Goal: Information Seeking & Learning: Learn about a topic

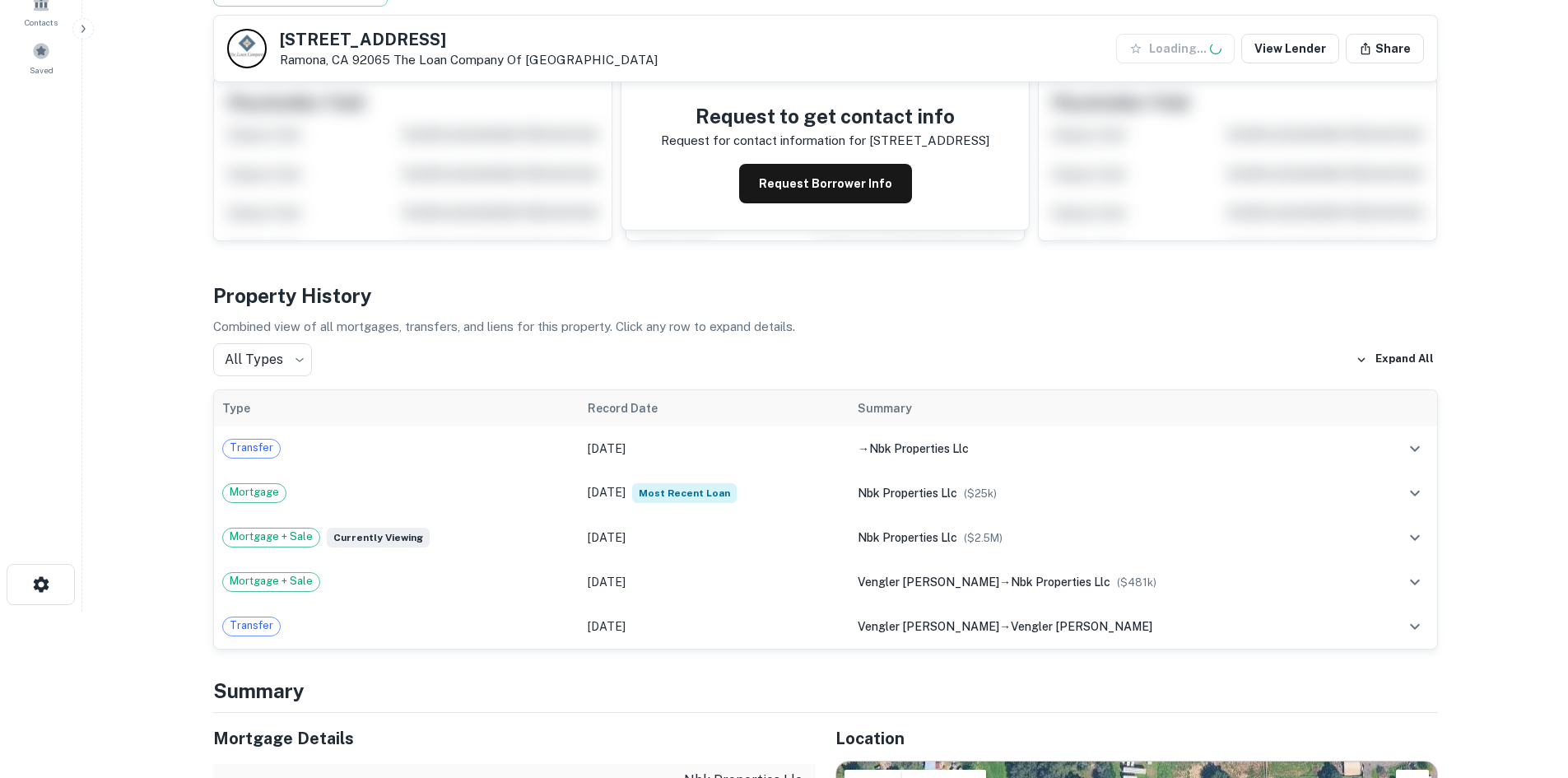
scroll to position [169, 0]
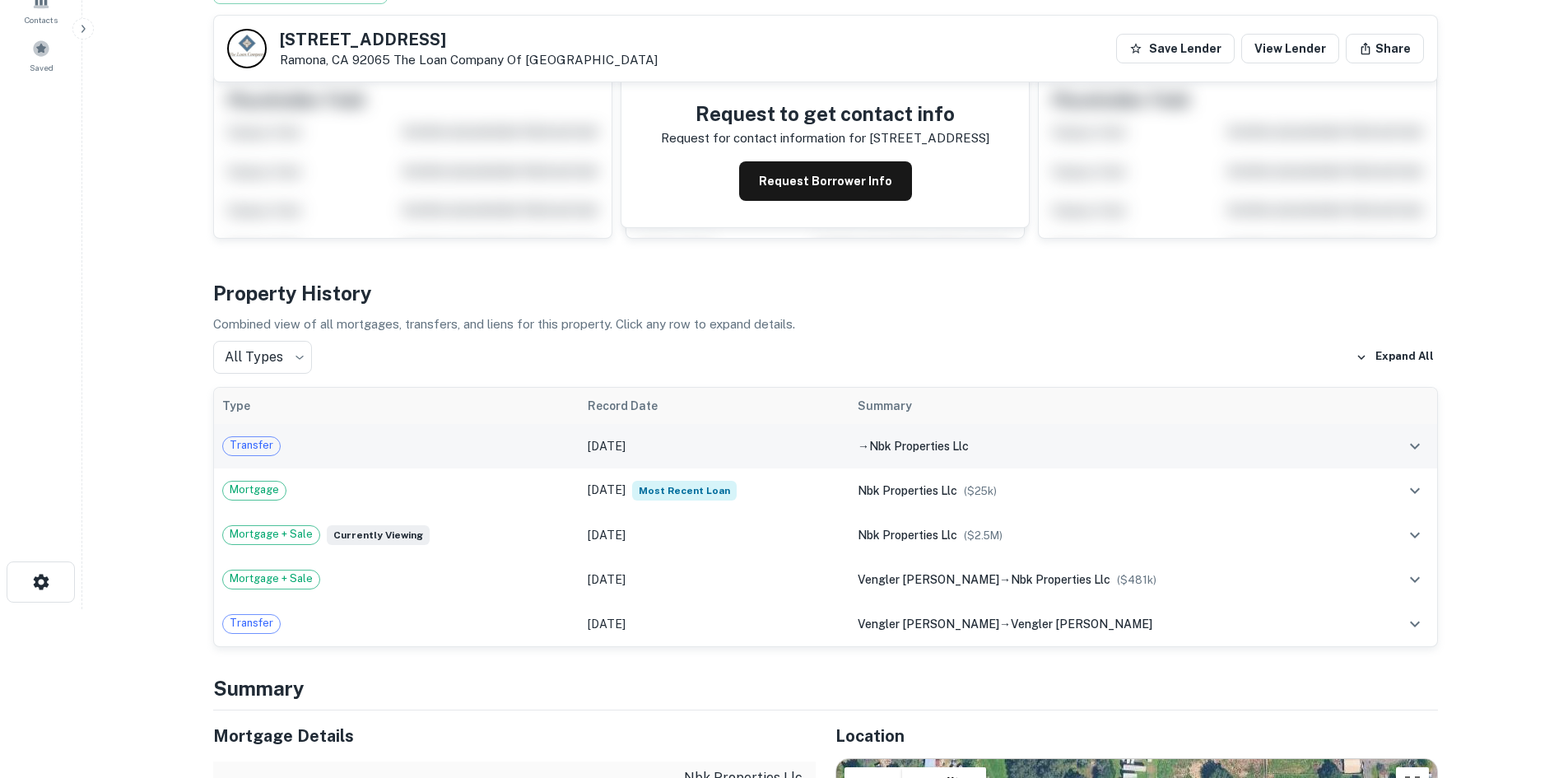
click at [658, 438] on td "[DATE]" at bounding box center [714, 446] width 270 height 45
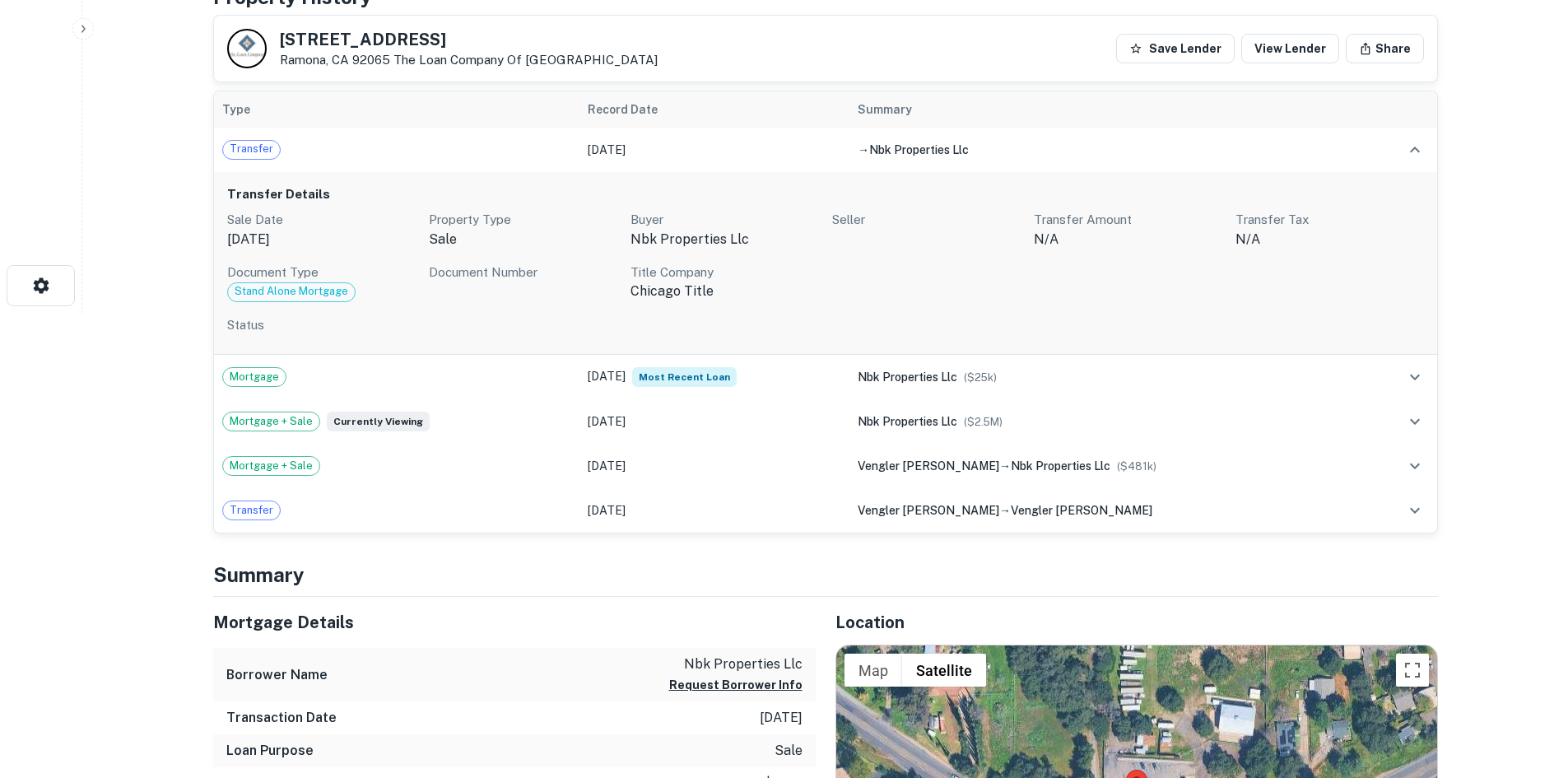
scroll to position [464, 0]
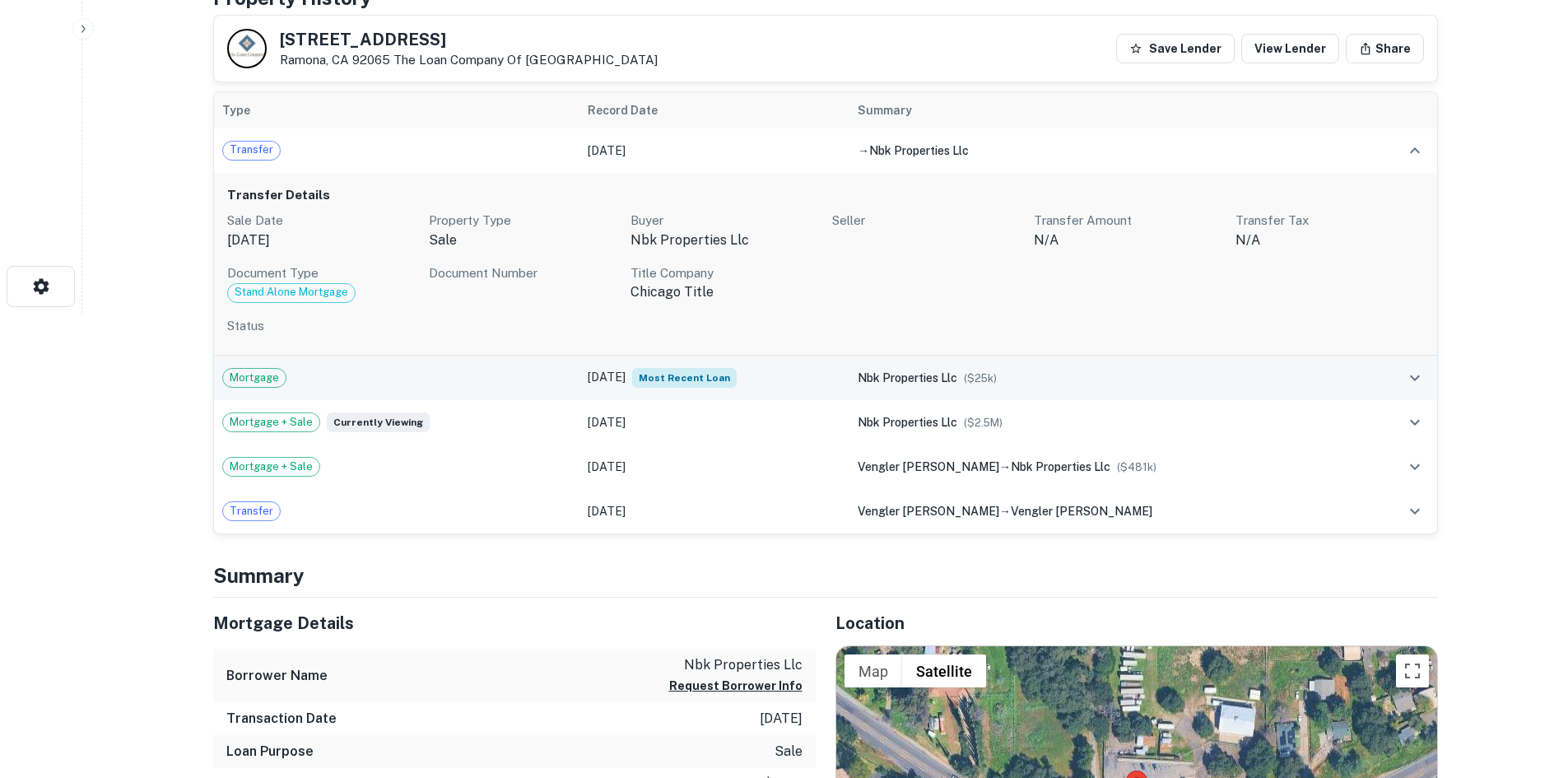
click at [793, 382] on td "Jun 02, 2022 Most Recent Loan" at bounding box center [714, 378] width 270 height 45
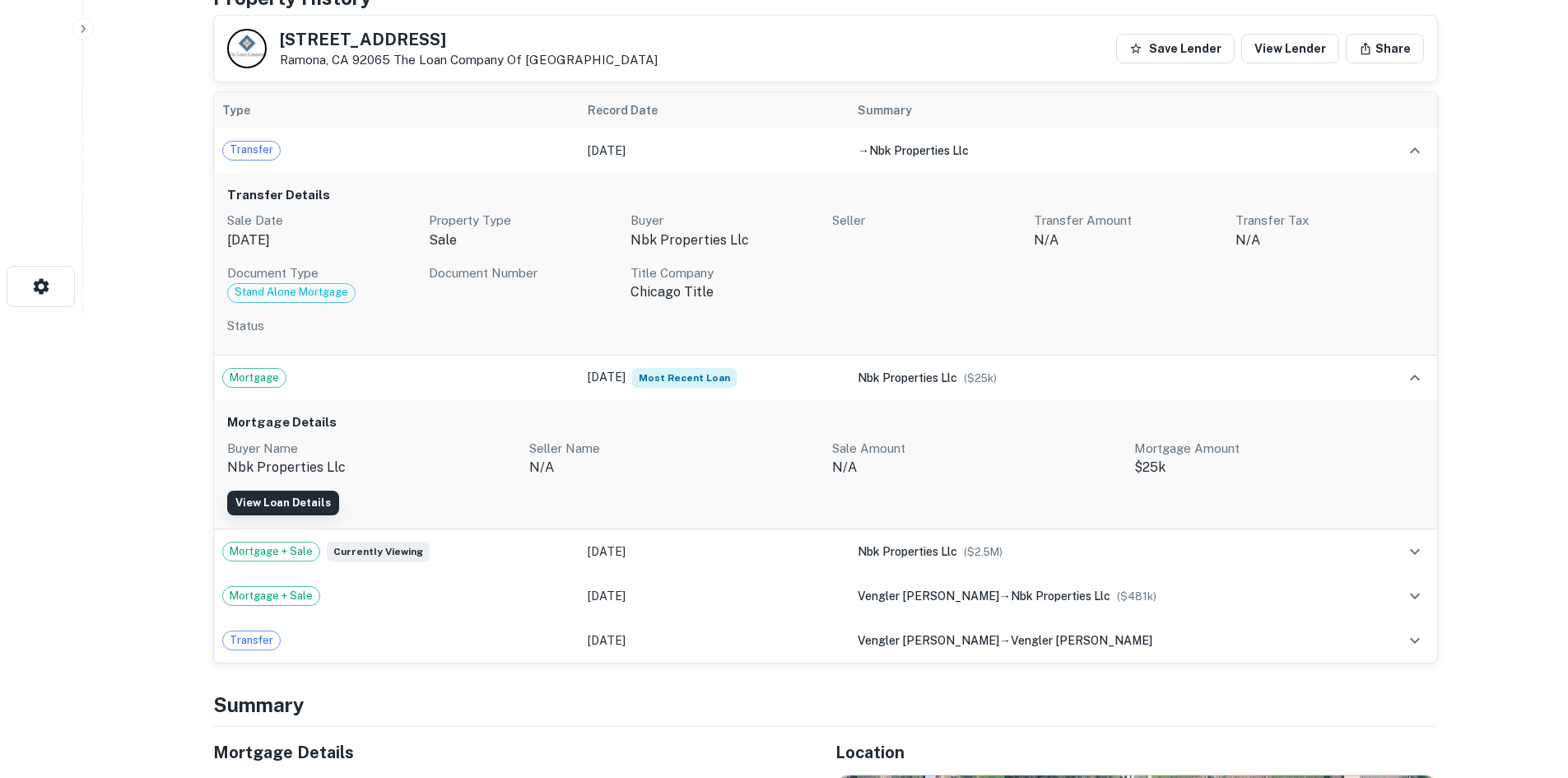
click at [305, 509] on link "View Loan Details" at bounding box center [283, 503] width 112 height 25
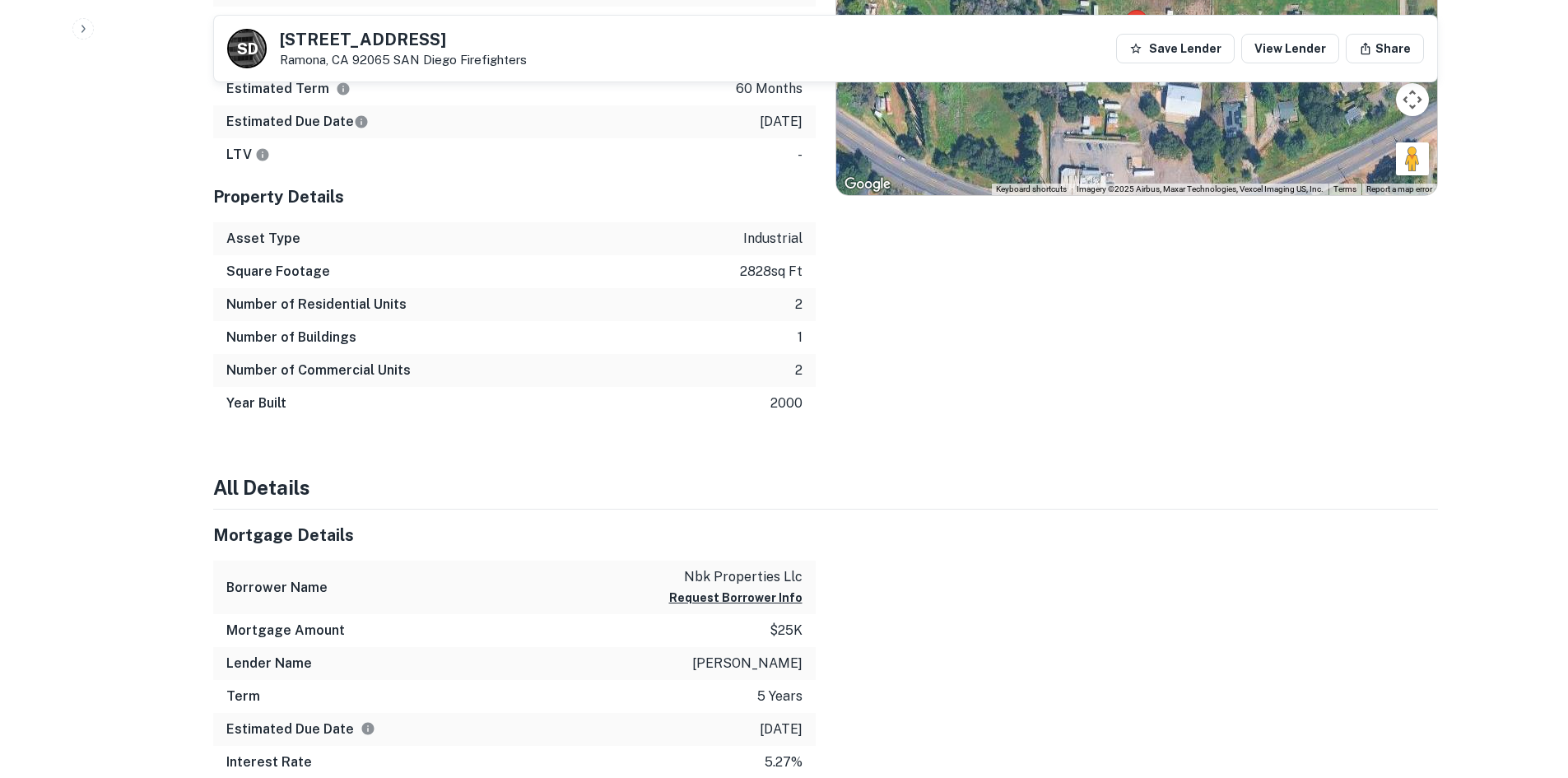
scroll to position [1005, 0]
click at [744, 563] on div "Borrower Name nbk properties llc Request Borrower Info" at bounding box center [514, 588] width 602 height 54
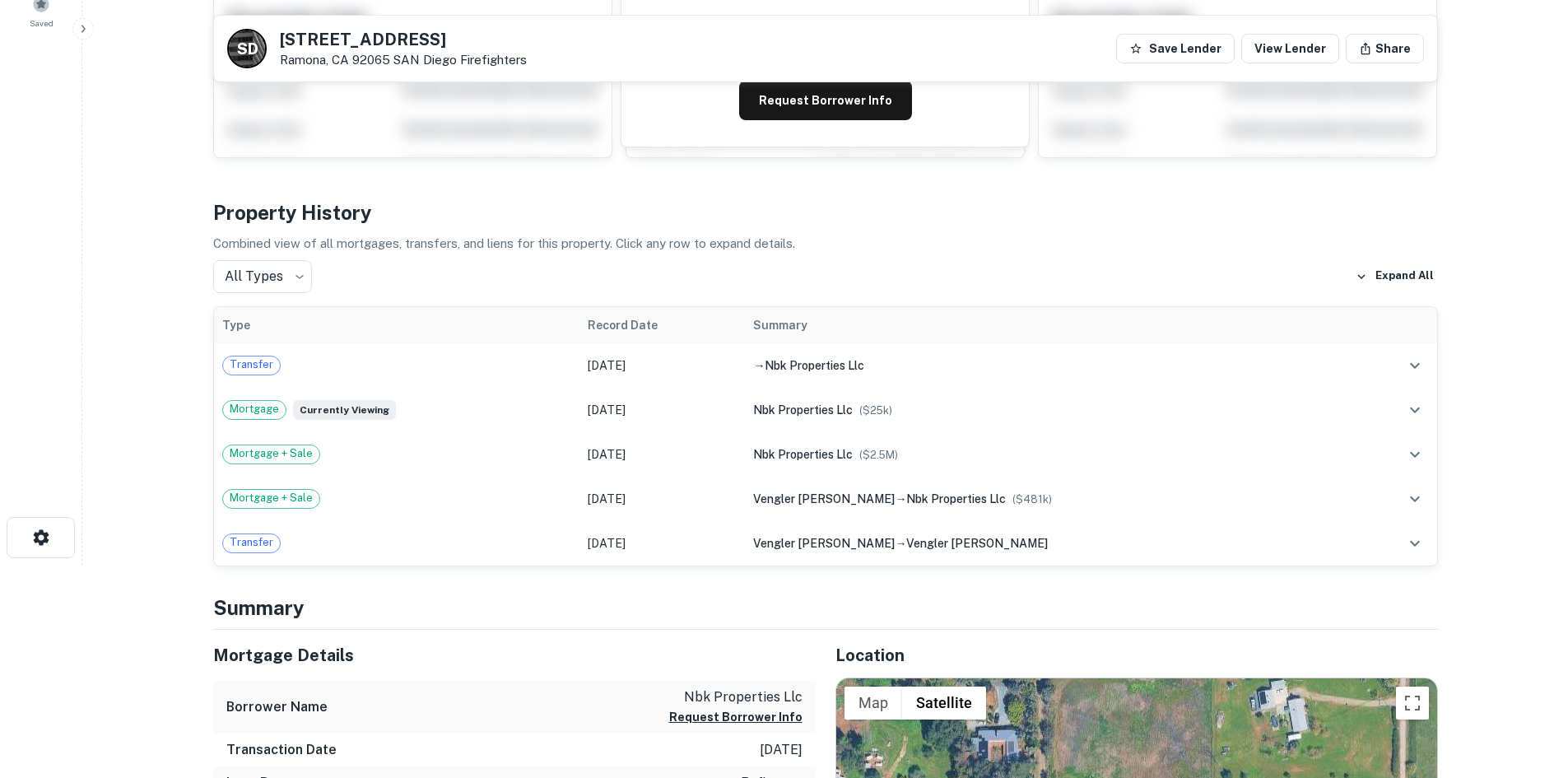
scroll to position [213, 0]
click at [1387, 276] on button "Expand All" at bounding box center [1394, 278] width 87 height 25
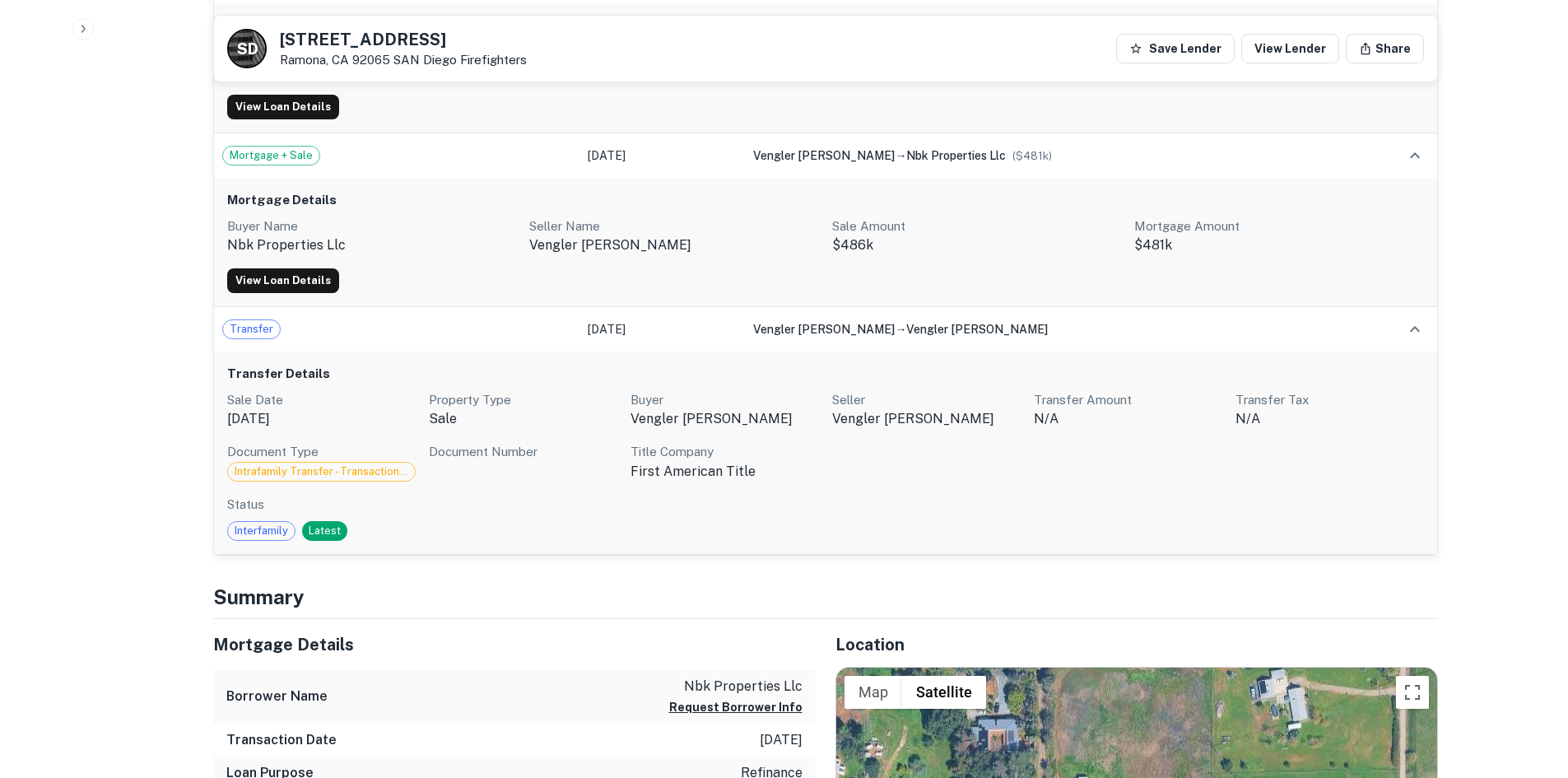
scroll to position [963, 0]
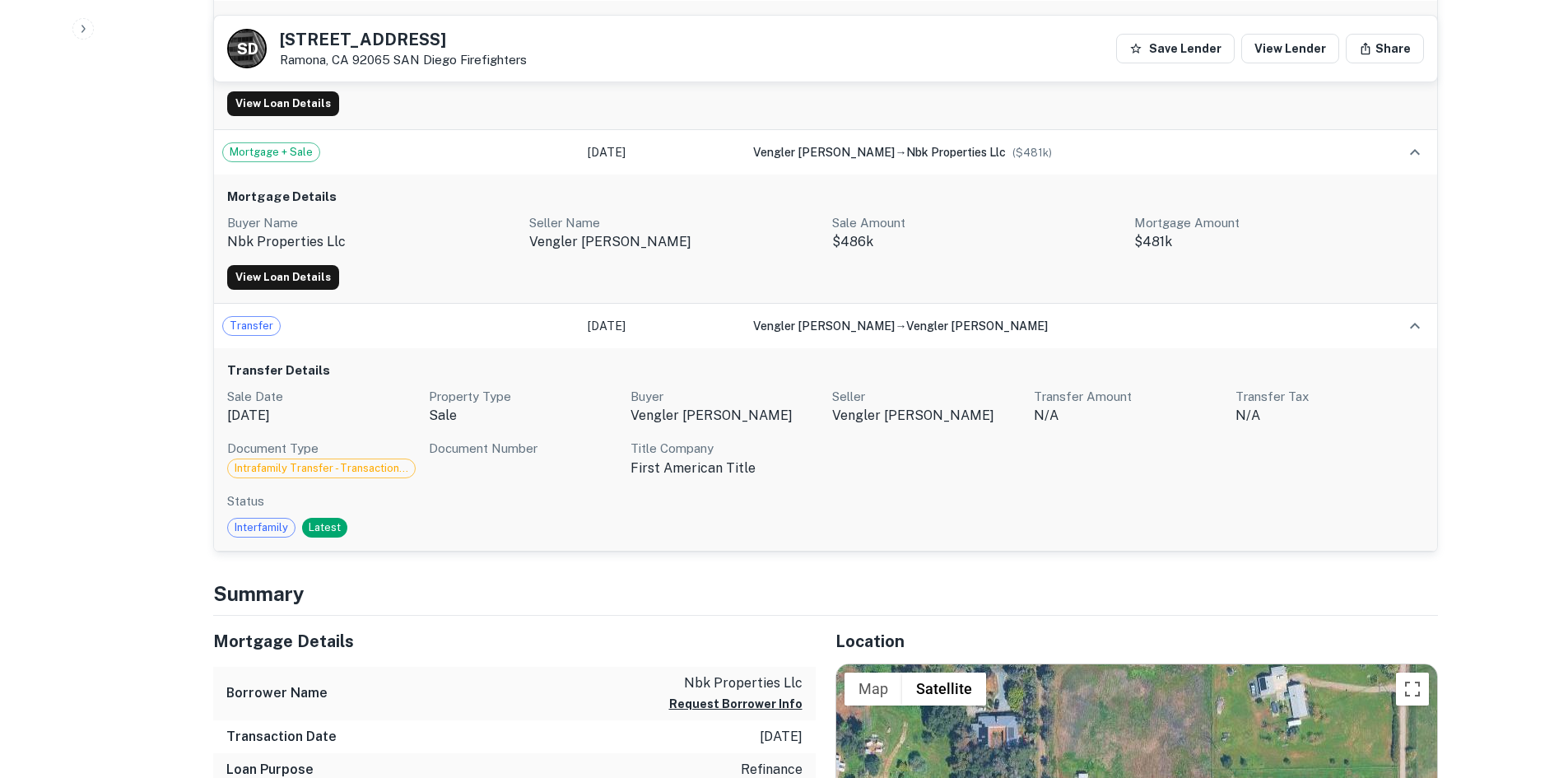
click at [321, 531] on span "Latest" at bounding box center [325, 527] width 45 height 16
click at [293, 357] on div "Transfer Details Sale Date Aug 19, 2013 Property Type sale Buyer vengler daniel…" at bounding box center [826, 450] width 1223 height 204
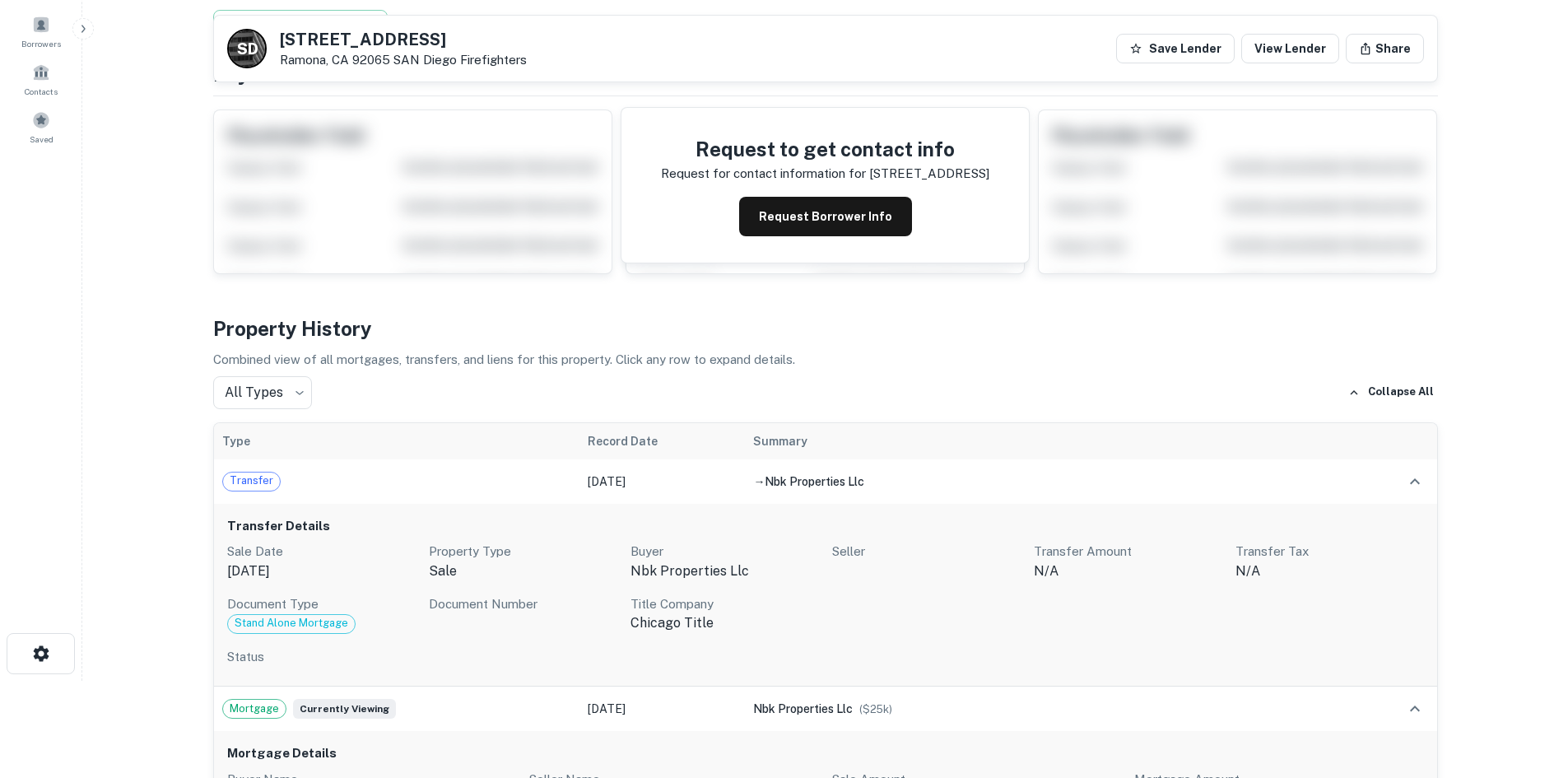
scroll to position [0, 0]
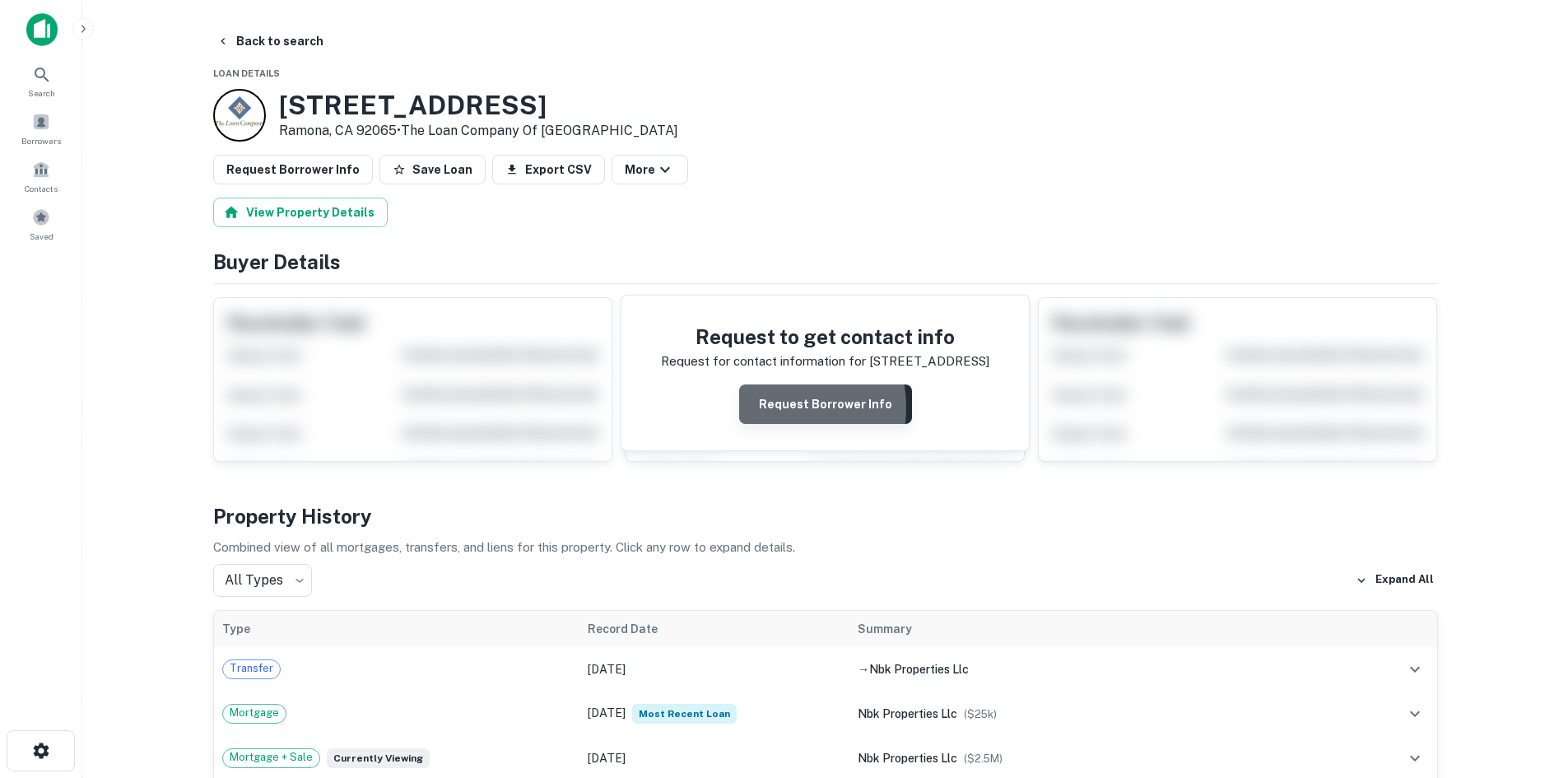
click at [776, 407] on button "Request Borrower Info" at bounding box center [826, 404] width 173 height 40
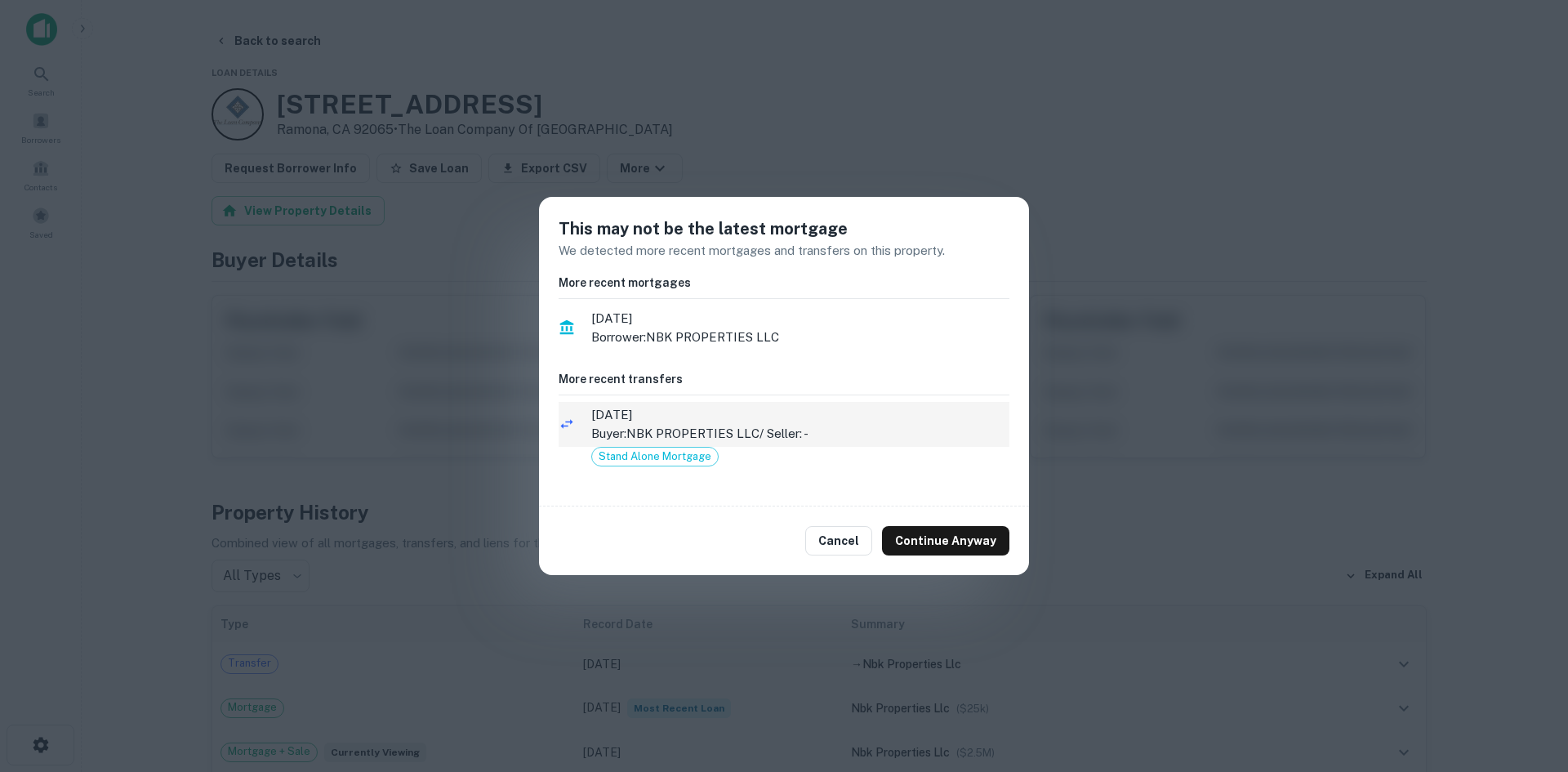
click at [812, 442] on p "Buyer: NBK PROPERTIES LLC / Seller: -" at bounding box center [800, 433] width 418 height 20
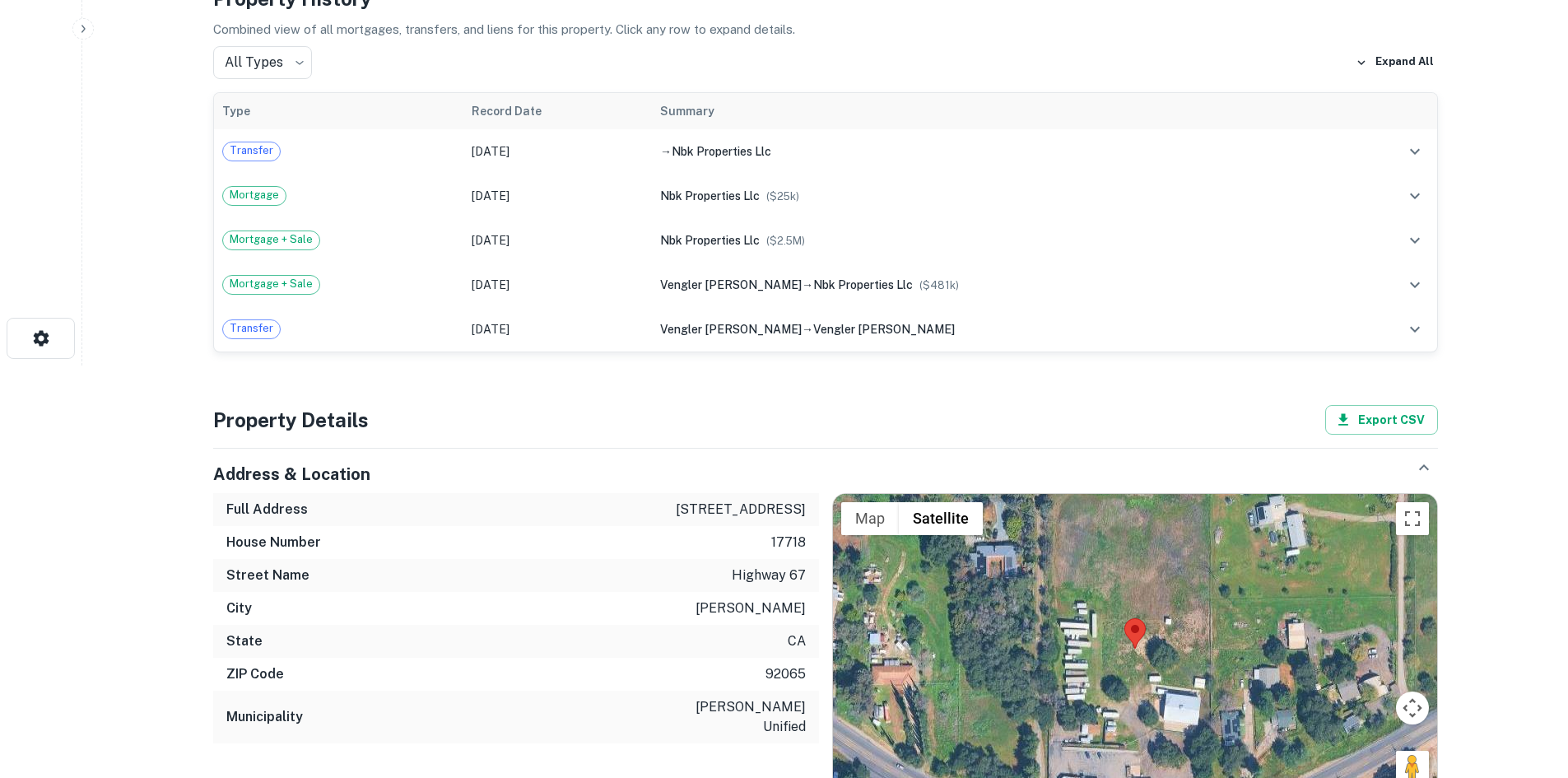
scroll to position [411, 0]
click at [818, 445] on div "Address & Location Full Address 17718 highway 67 House Number 17718 Street Name…" at bounding box center [819, 620] width 1238 height 368
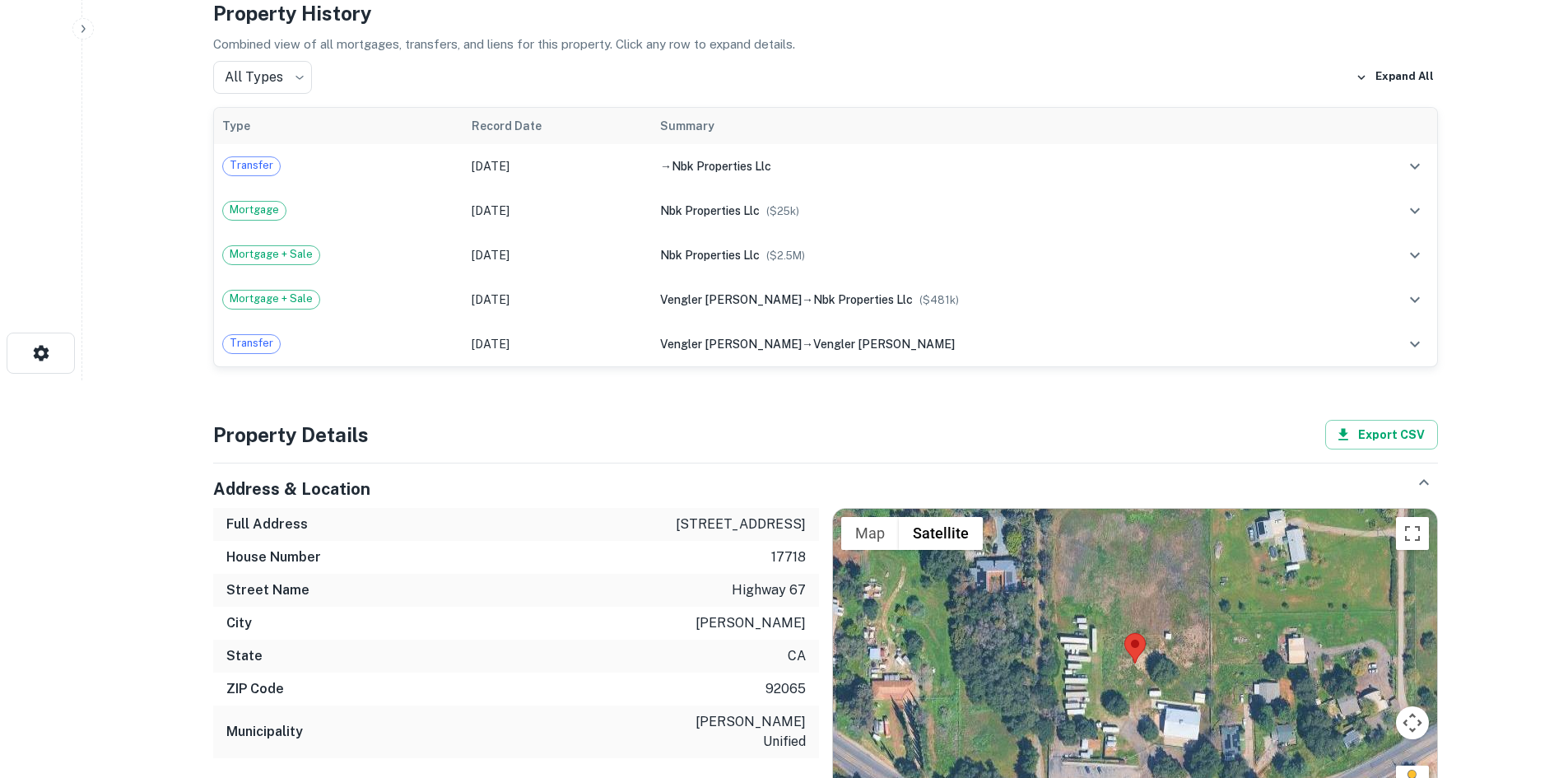
scroll to position [396, 0]
drag, startPoint x: 814, startPoint y: 526, endPoint x: 687, endPoint y: 523, distance: 127.0
click at [687, 523] on div "Full Address 17718 highway 67" at bounding box center [516, 525] width 606 height 33
copy p "17718 highway 67"
click at [723, 459] on div "Address & Location Full Address 17718 highway 67 House Number 17718 Street Name…" at bounding box center [819, 635] width 1238 height 368
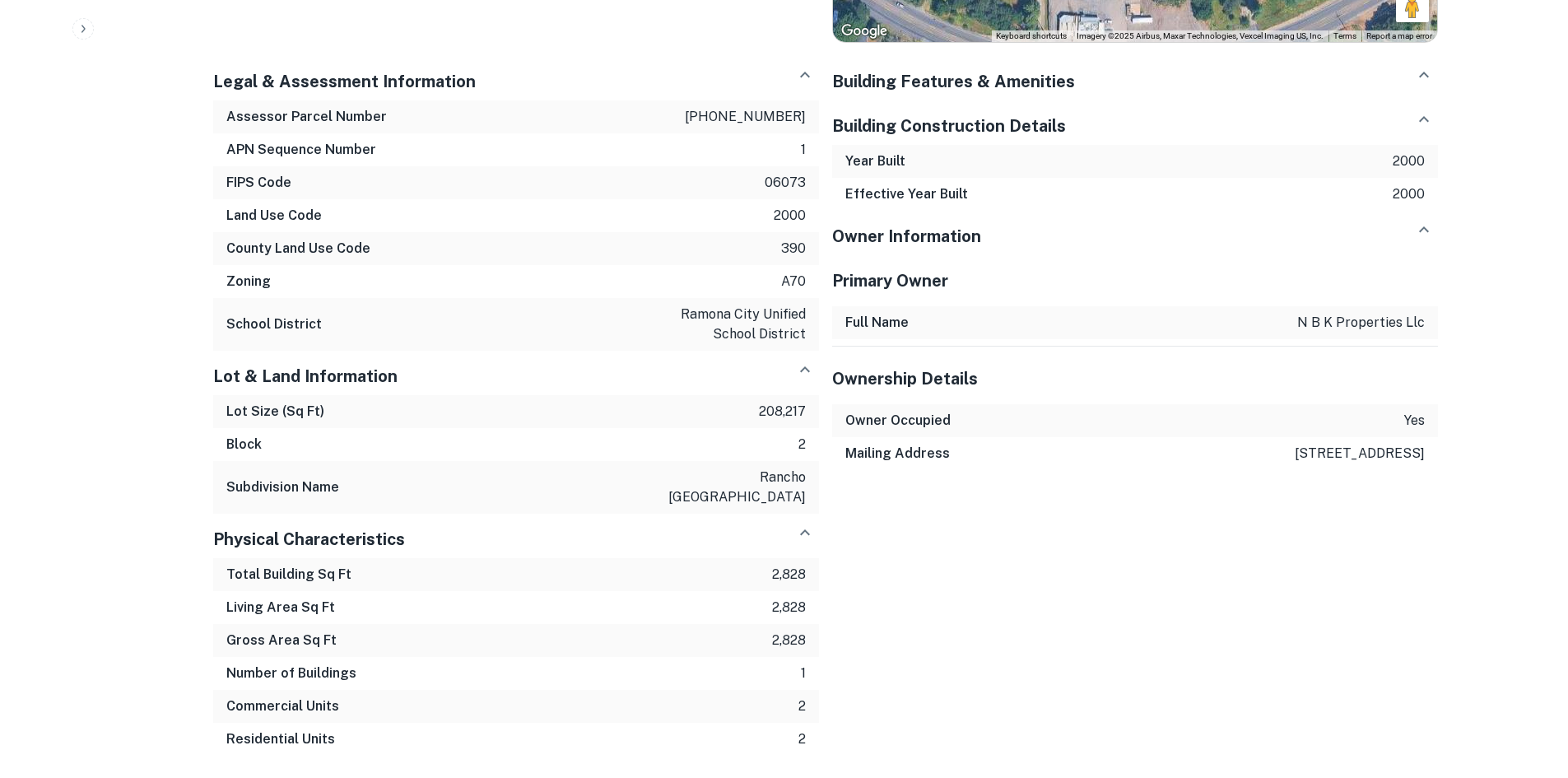
scroll to position [1211, 0]
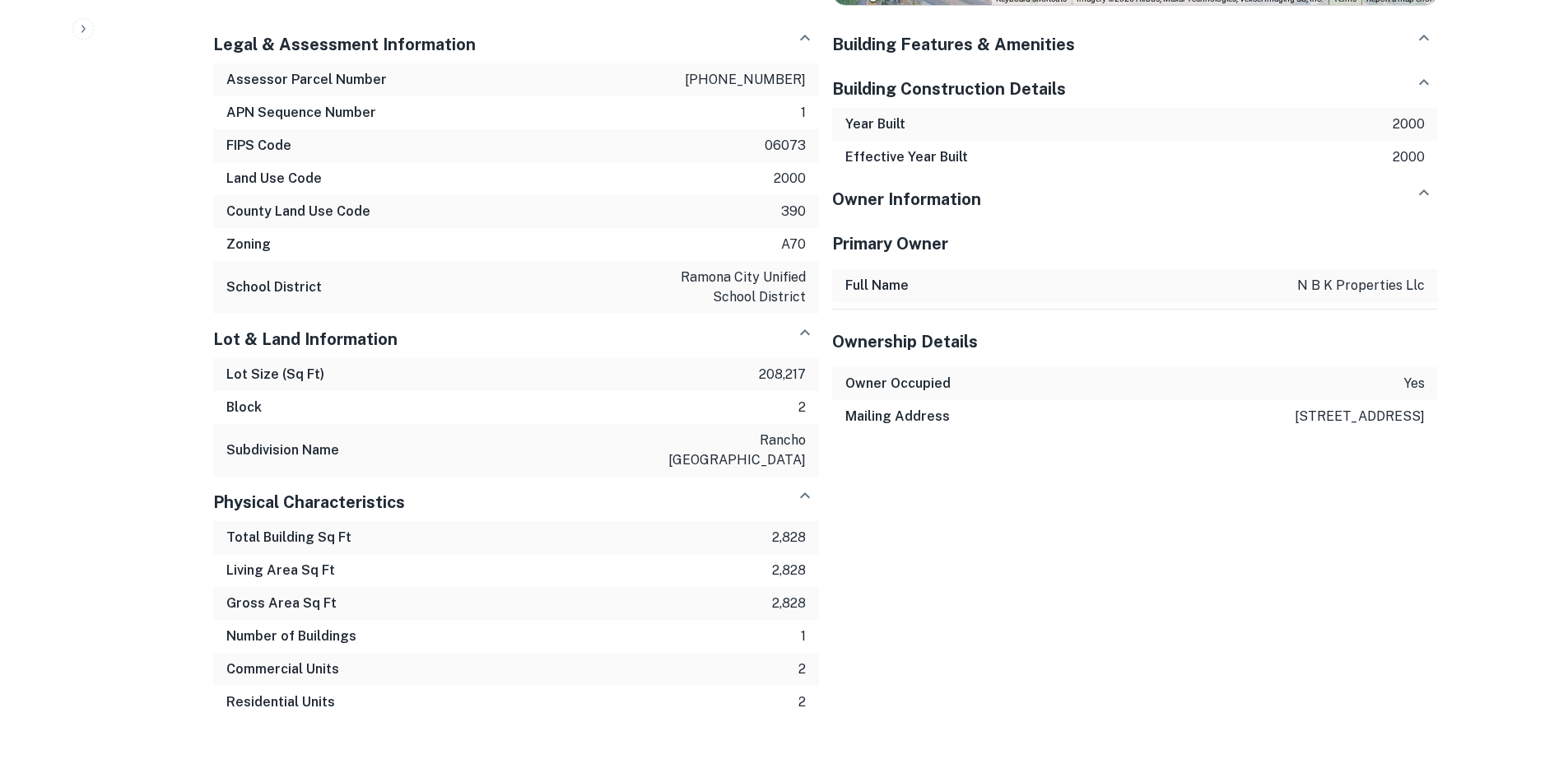
click at [723, 476] on div "Physical Characteristics" at bounding box center [516, 495] width 606 height 38
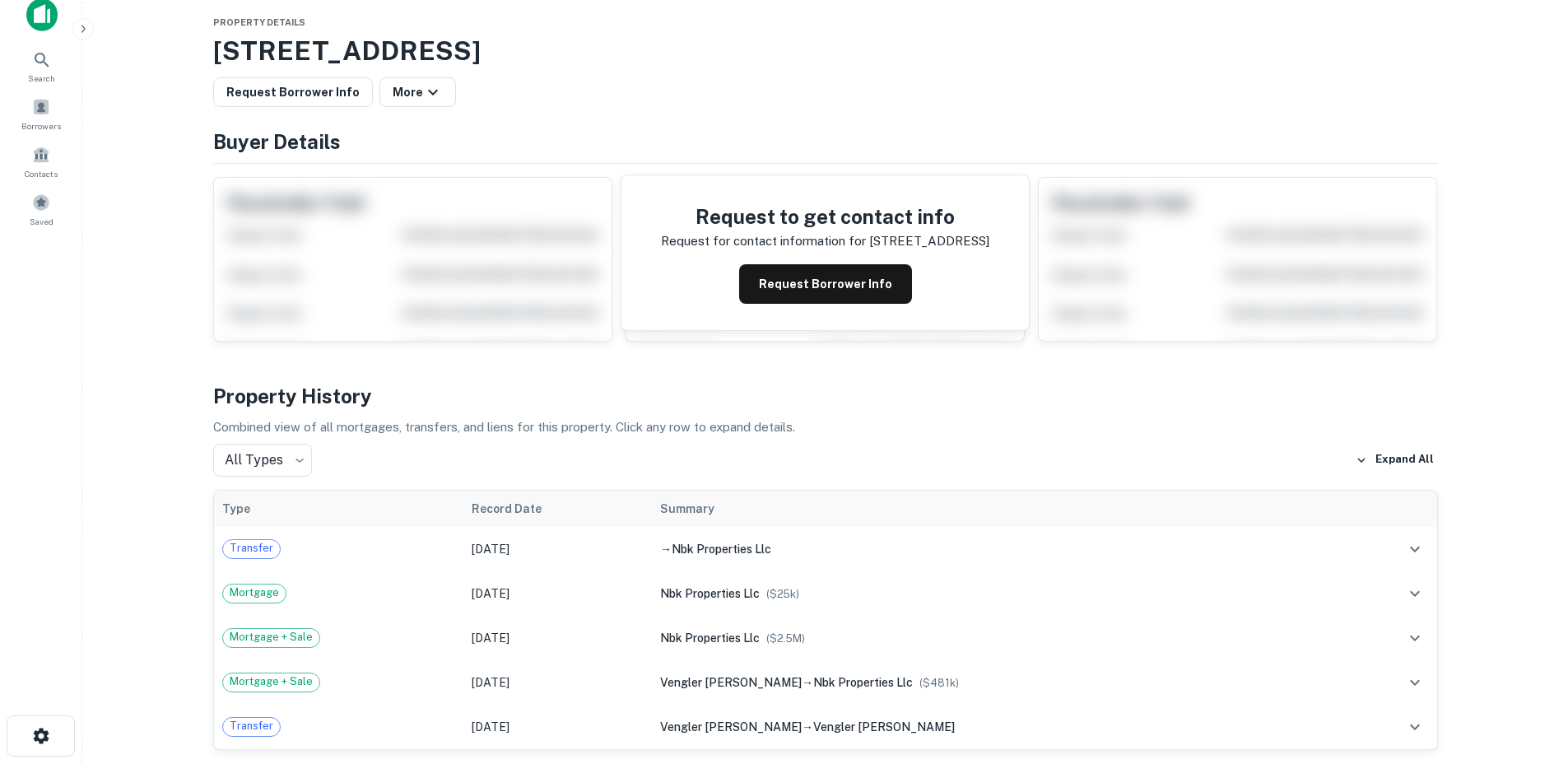
scroll to position [0, 0]
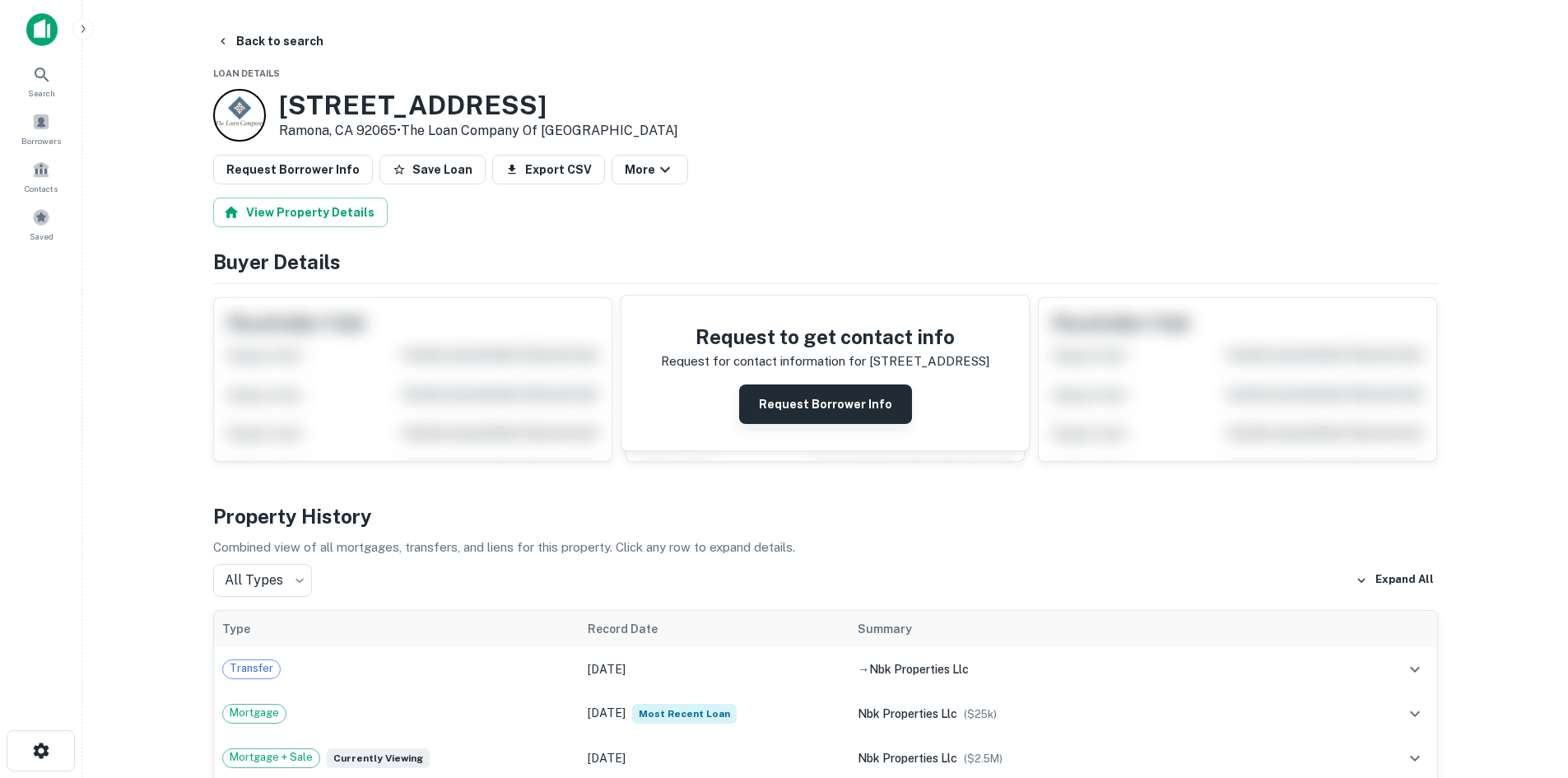
click at [762, 409] on button "Request Borrower Info" at bounding box center [826, 404] width 173 height 40
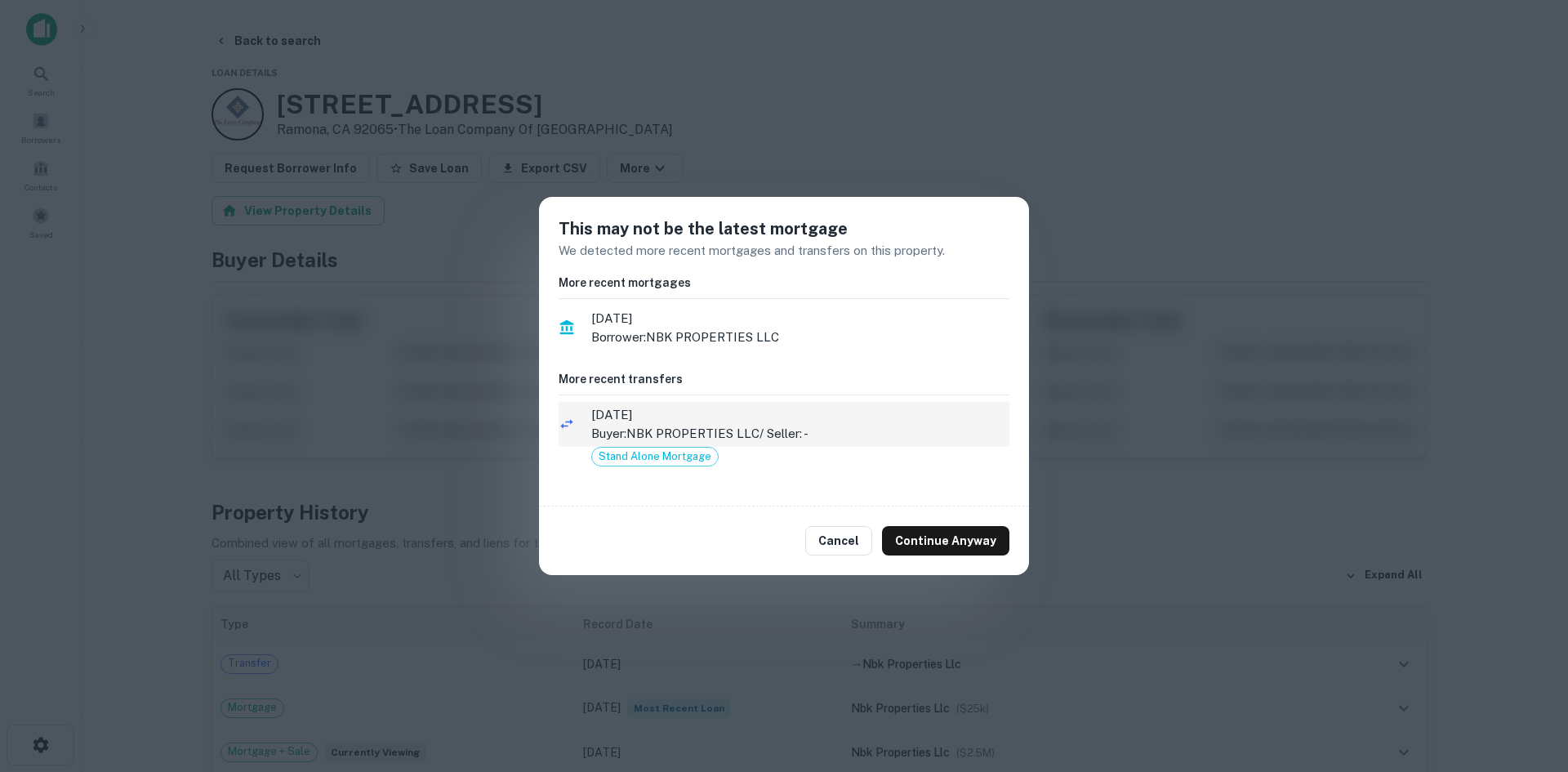
click at [737, 420] on span "4/27/2025" at bounding box center [800, 415] width 418 height 20
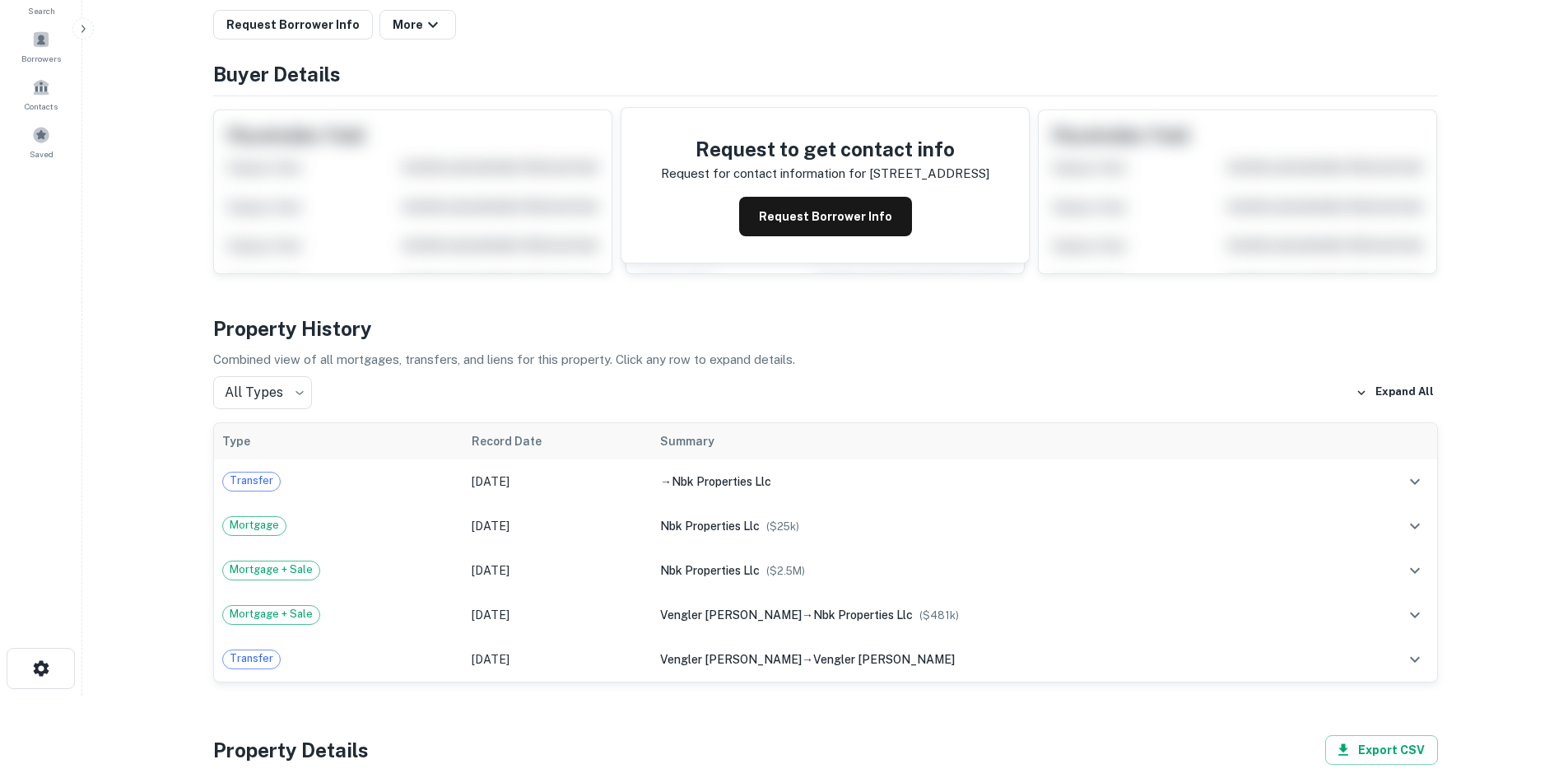
scroll to position [83, 0]
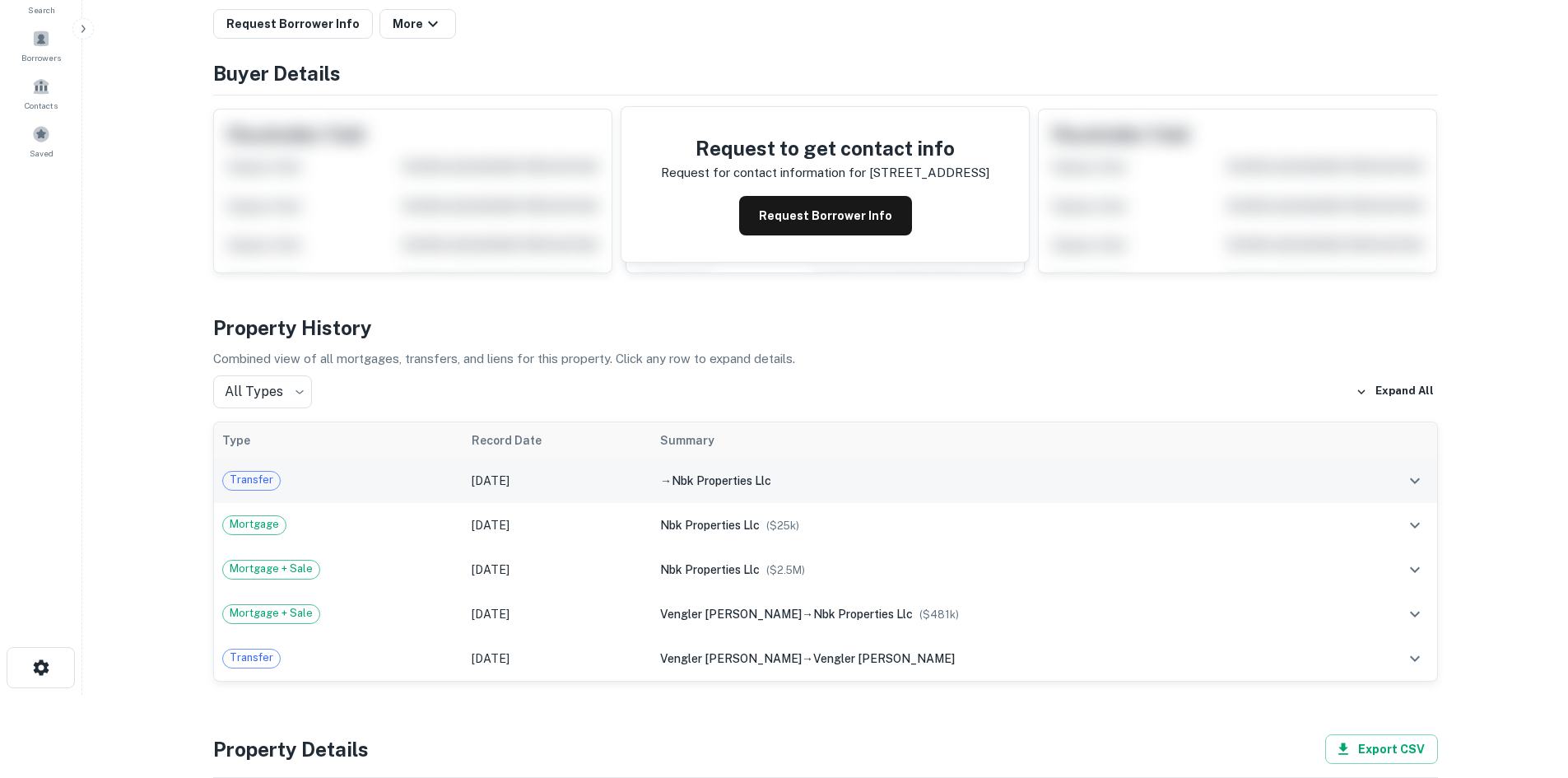
click at [755, 494] on td "→ nbk properties llc" at bounding box center [995, 480] width 688 height 45
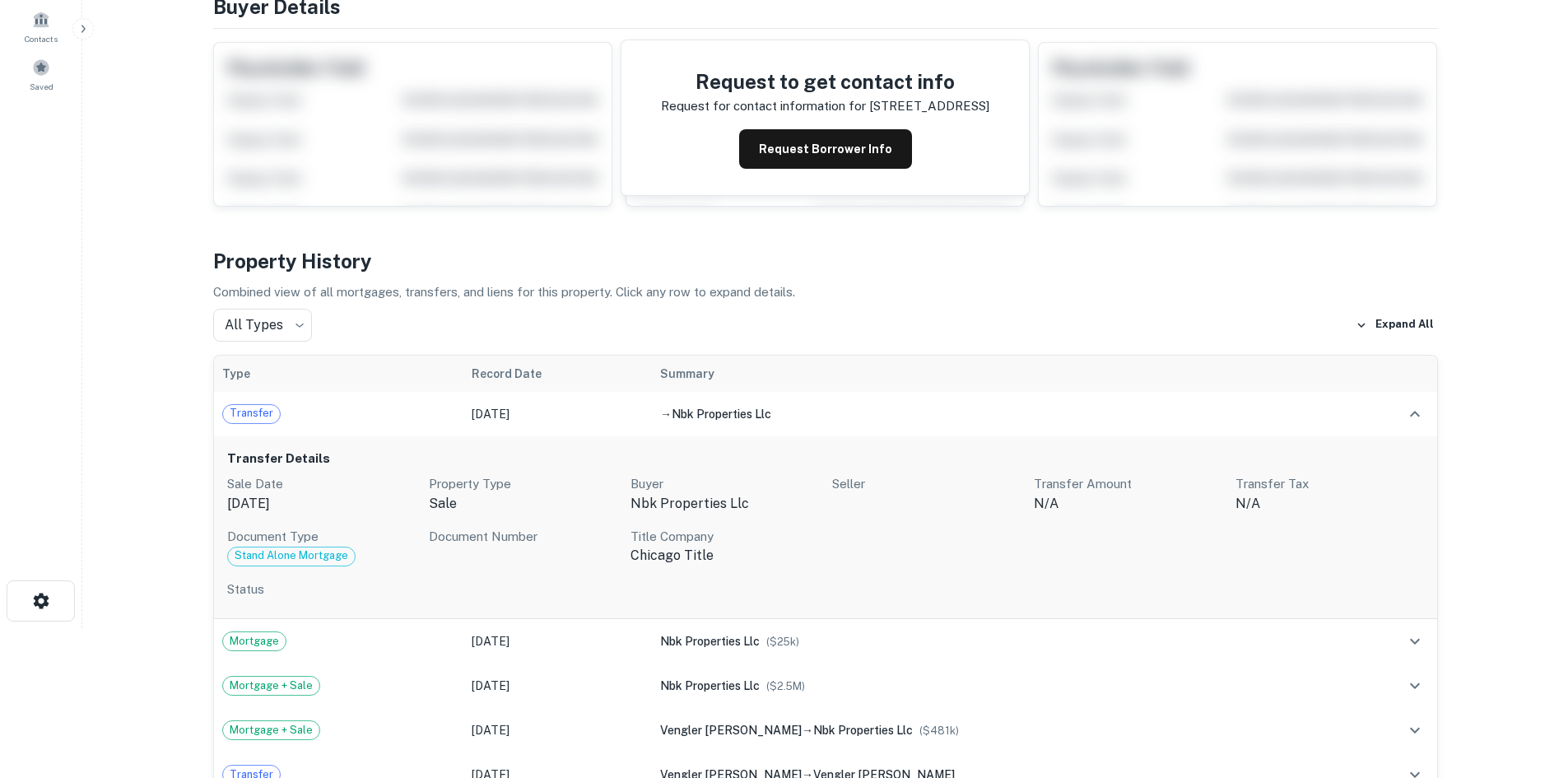
scroll to position [0, 0]
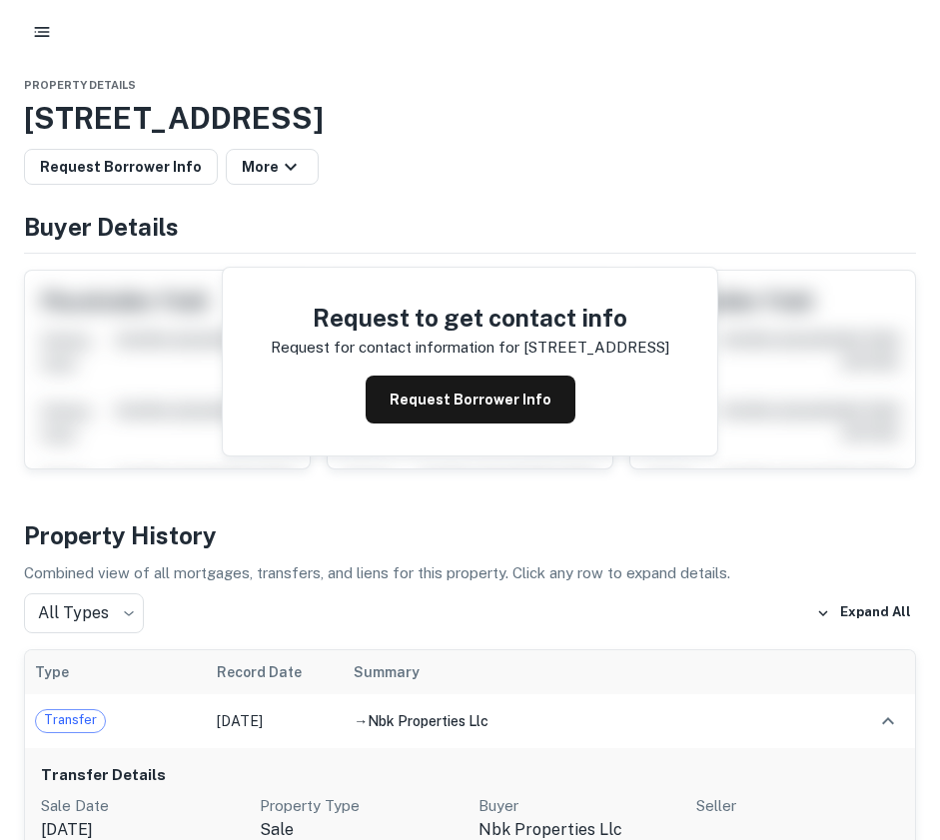
click at [758, 129] on h3 "17718 Highway 67, Ramona, CA, 92065" at bounding box center [470, 118] width 892 height 45
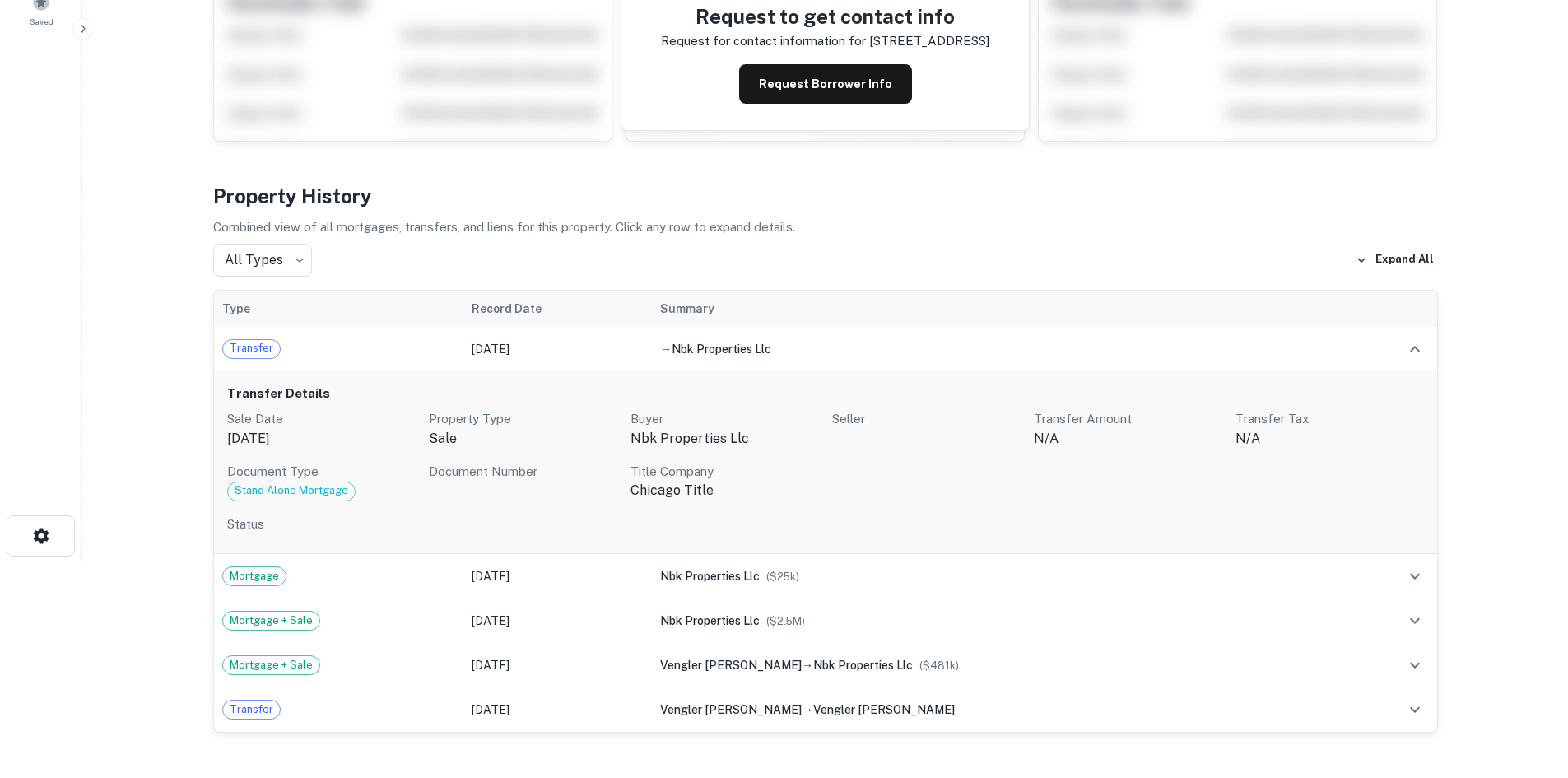
scroll to position [214, 0]
click at [321, 497] on span "Stand Alone Mortgage" at bounding box center [292, 491] width 127 height 16
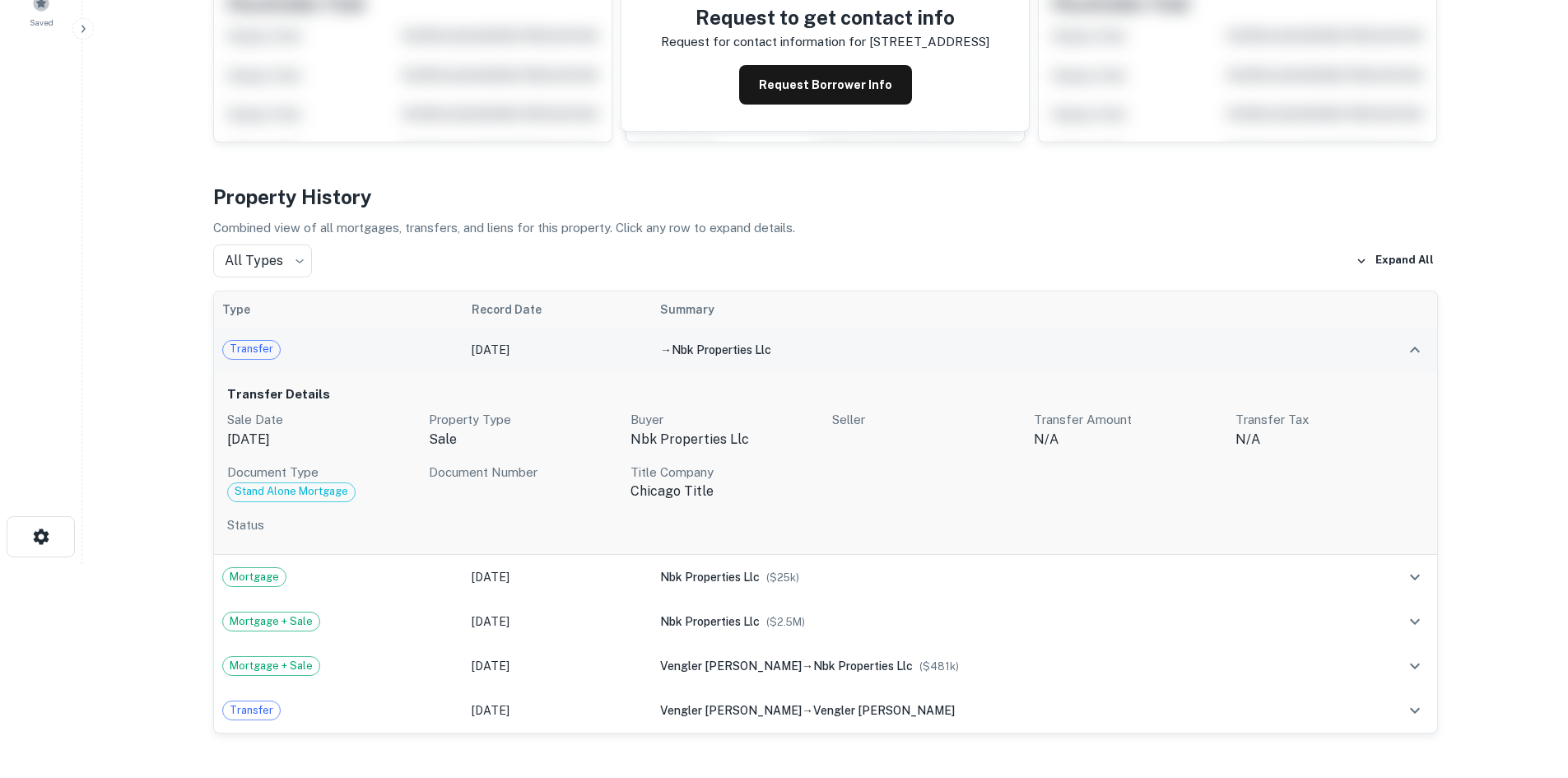
click at [1408, 342] on icon "expand row" at bounding box center [1415, 350] width 20 height 20
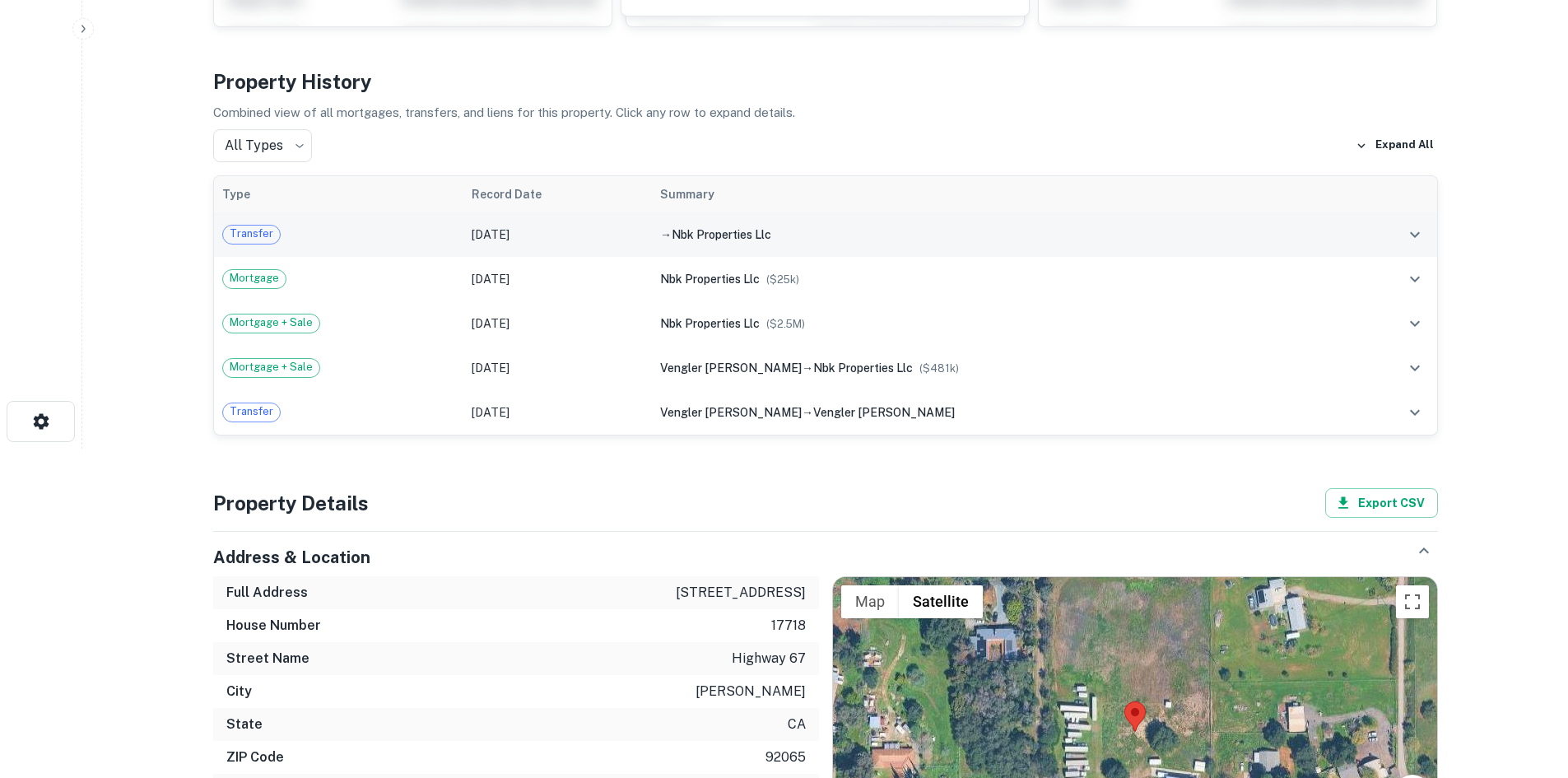
scroll to position [330, 0]
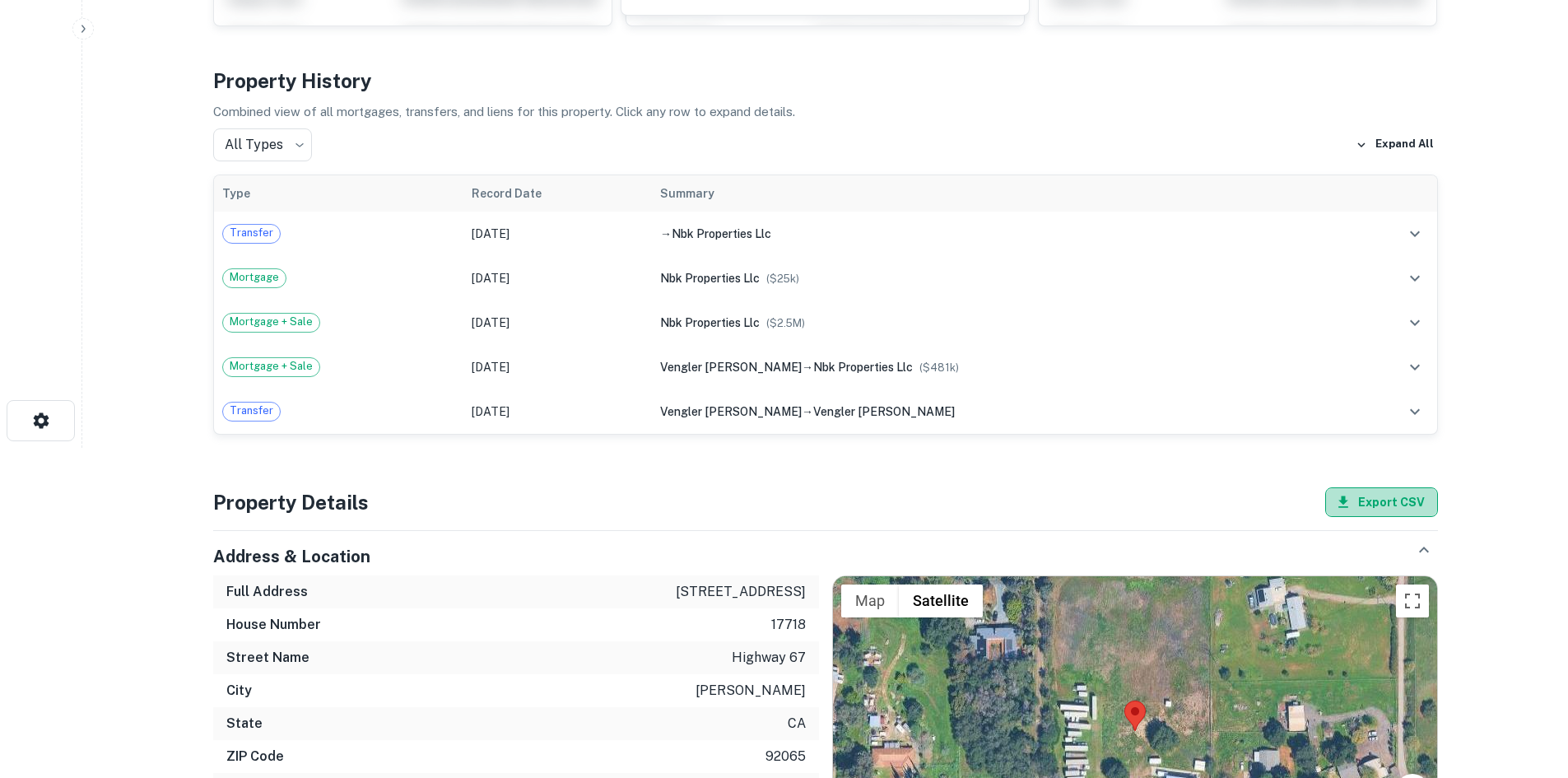
click at [1395, 499] on button "Export CSV" at bounding box center [1381, 502] width 113 height 30
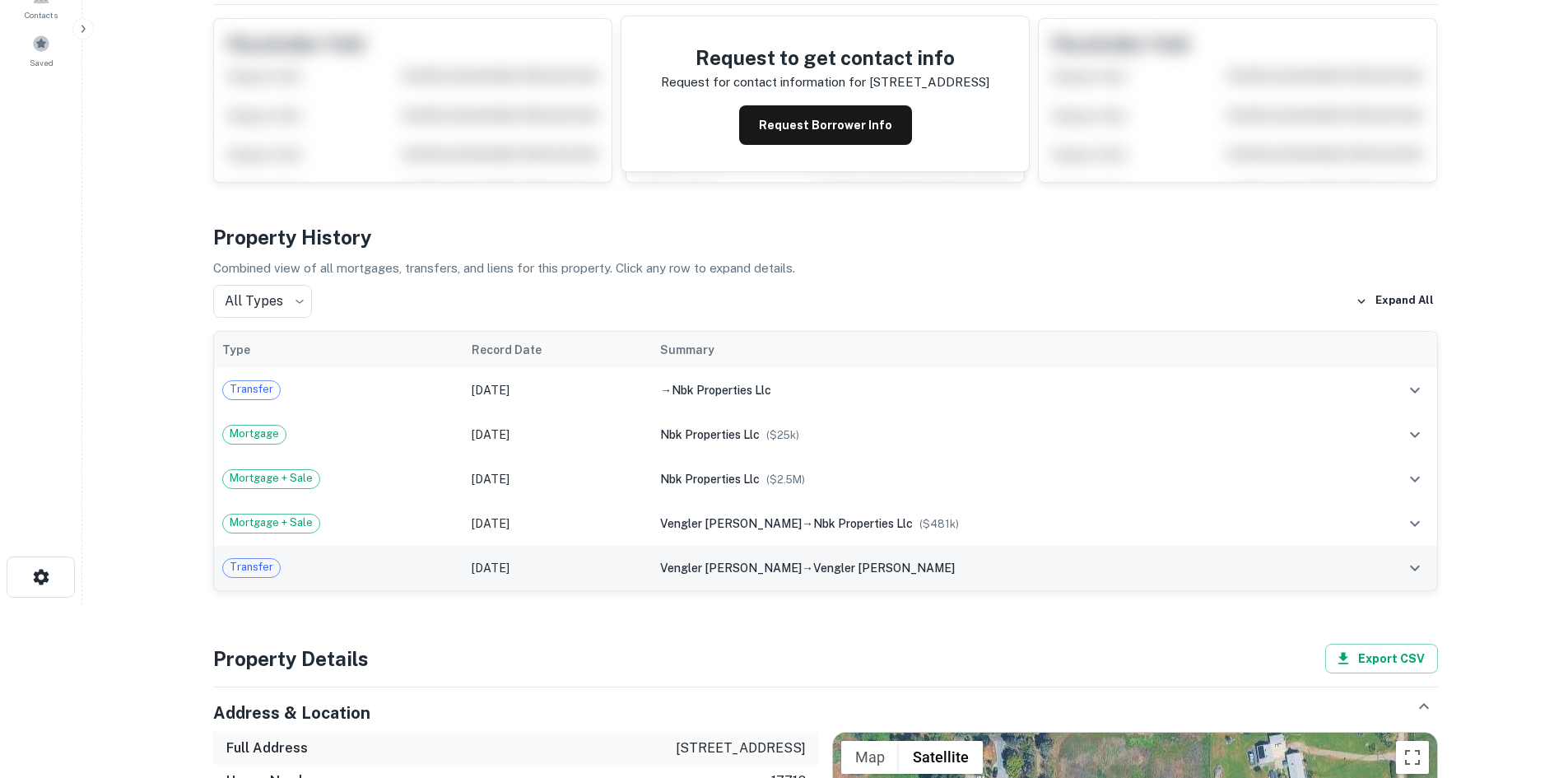
scroll to position [170, 0]
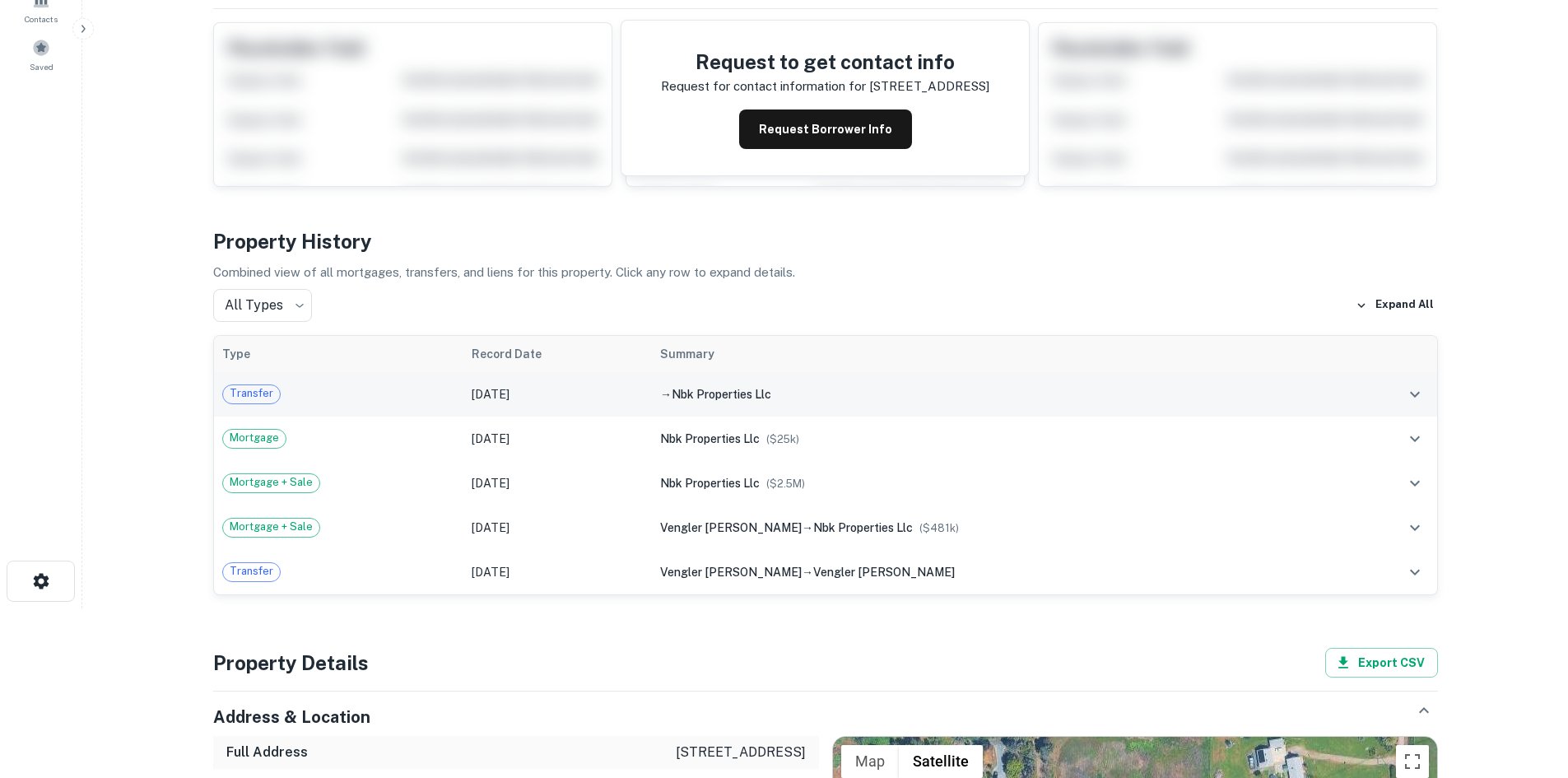
click at [825, 388] on div "→ nbk properties llc" at bounding box center [995, 394] width 672 height 18
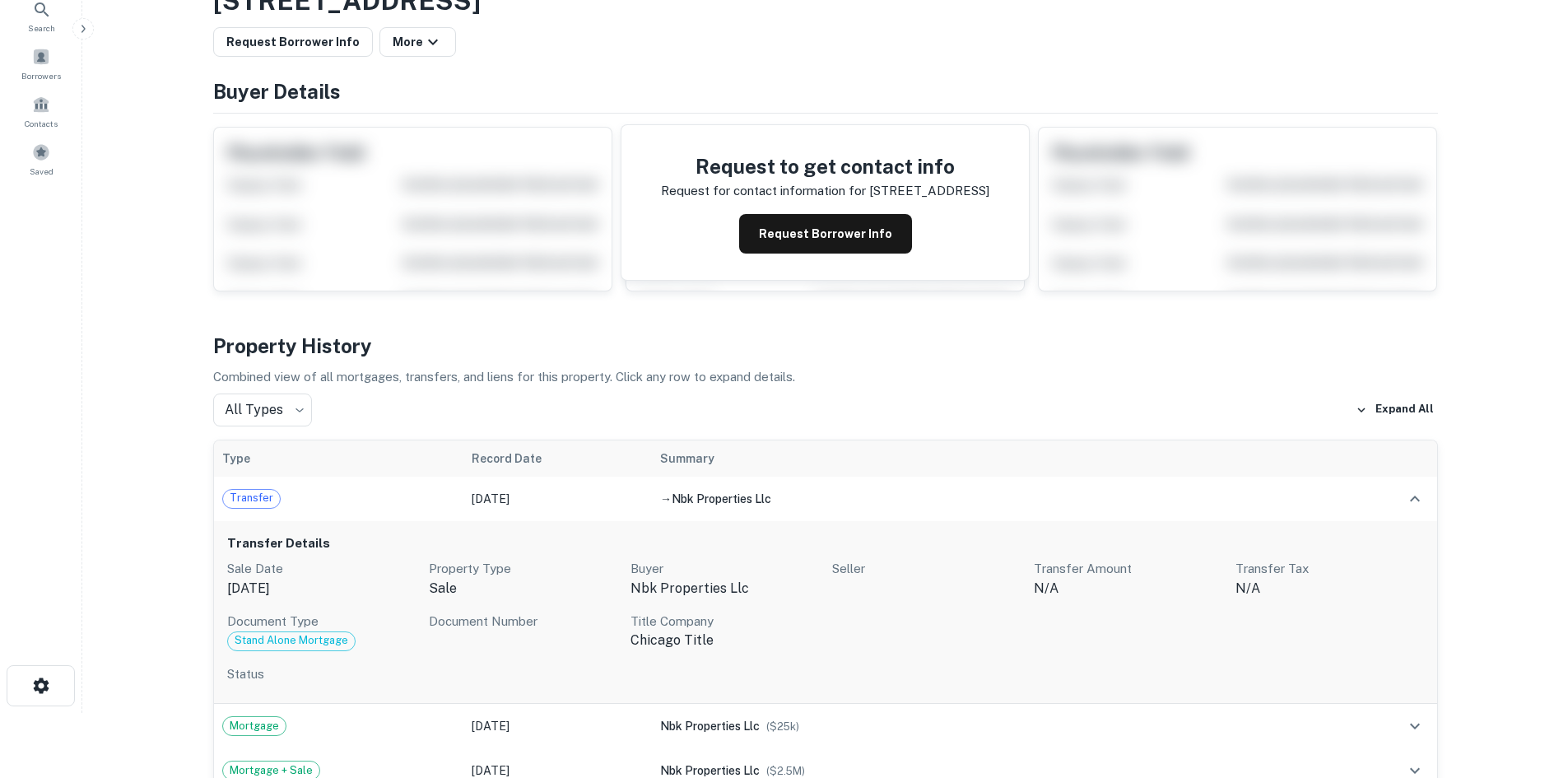
scroll to position [0, 0]
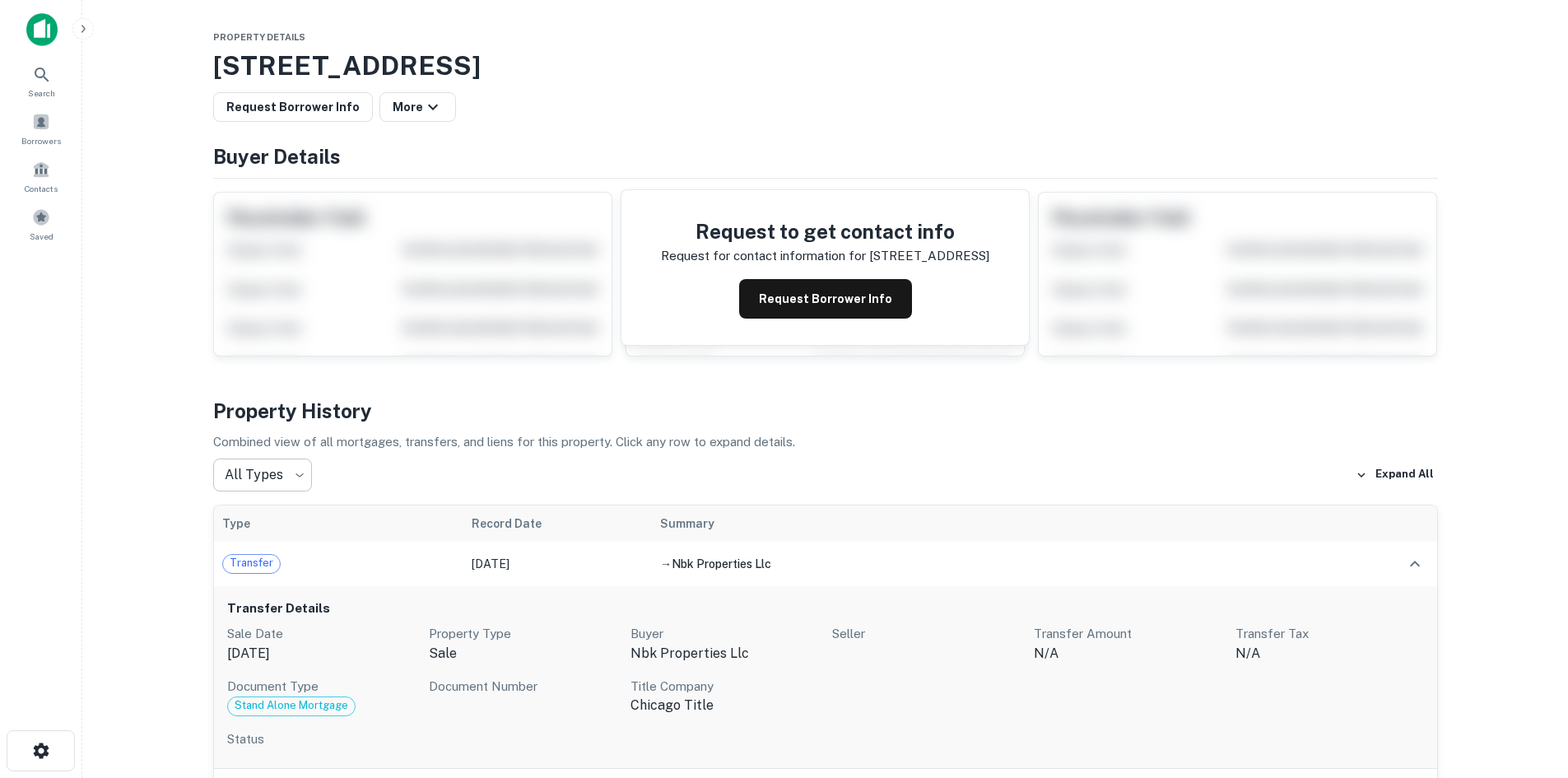
click at [293, 480] on body "Search Borrowers Contacts Saved Property Details 17718 Highway 67, Ramona, CA, …" at bounding box center [784, 389] width 1568 height 778
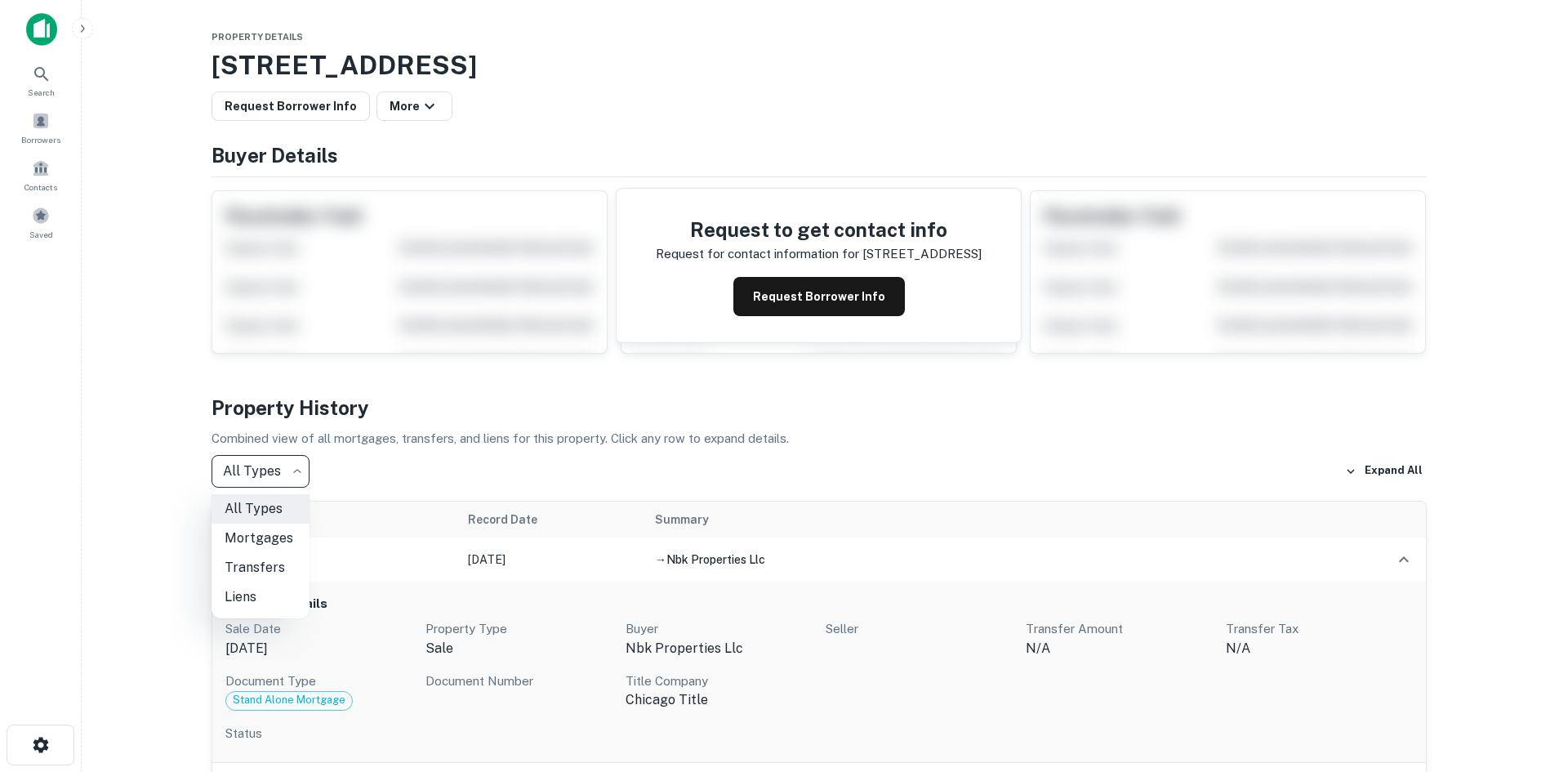
click at [289, 534] on li "Mortgages" at bounding box center [261, 538] width 98 height 29
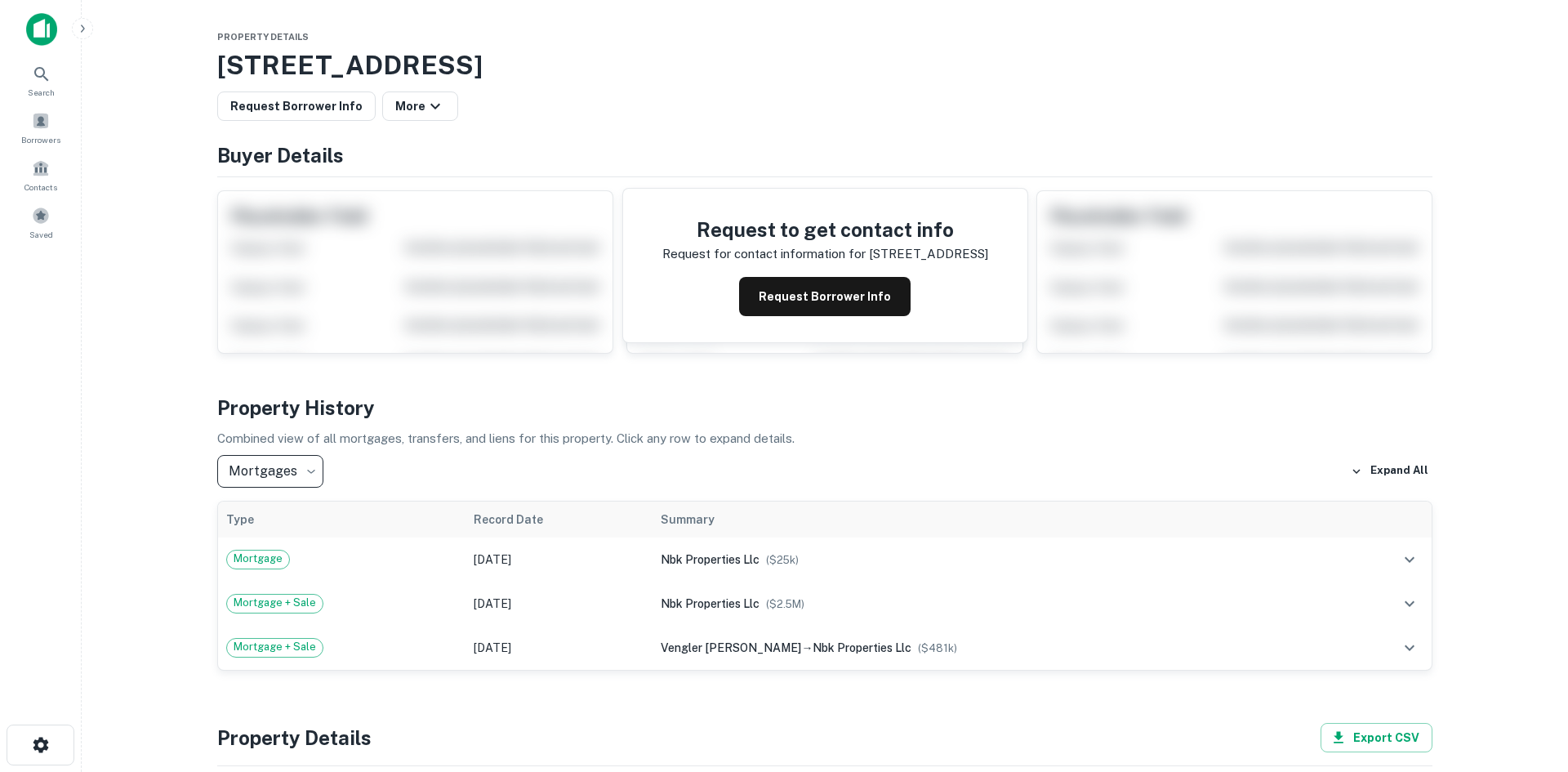
click at [288, 472] on body "Search Borrowers Contacts Saved Property Details 17718 Highway 67, Ramona, CA, …" at bounding box center [784, 386] width 1568 height 772
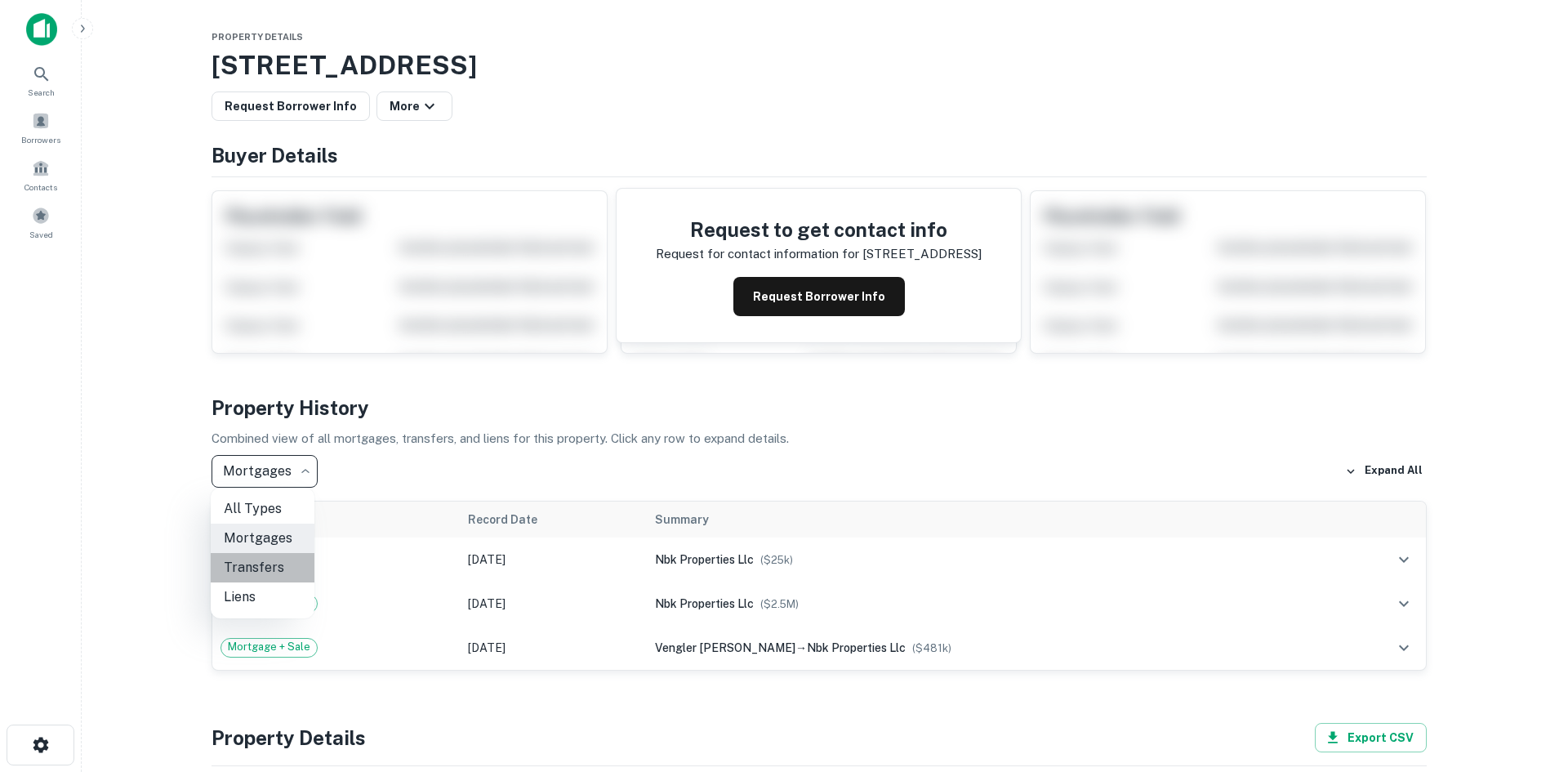
click at [270, 568] on li "Transfers" at bounding box center [262, 568] width 104 height 29
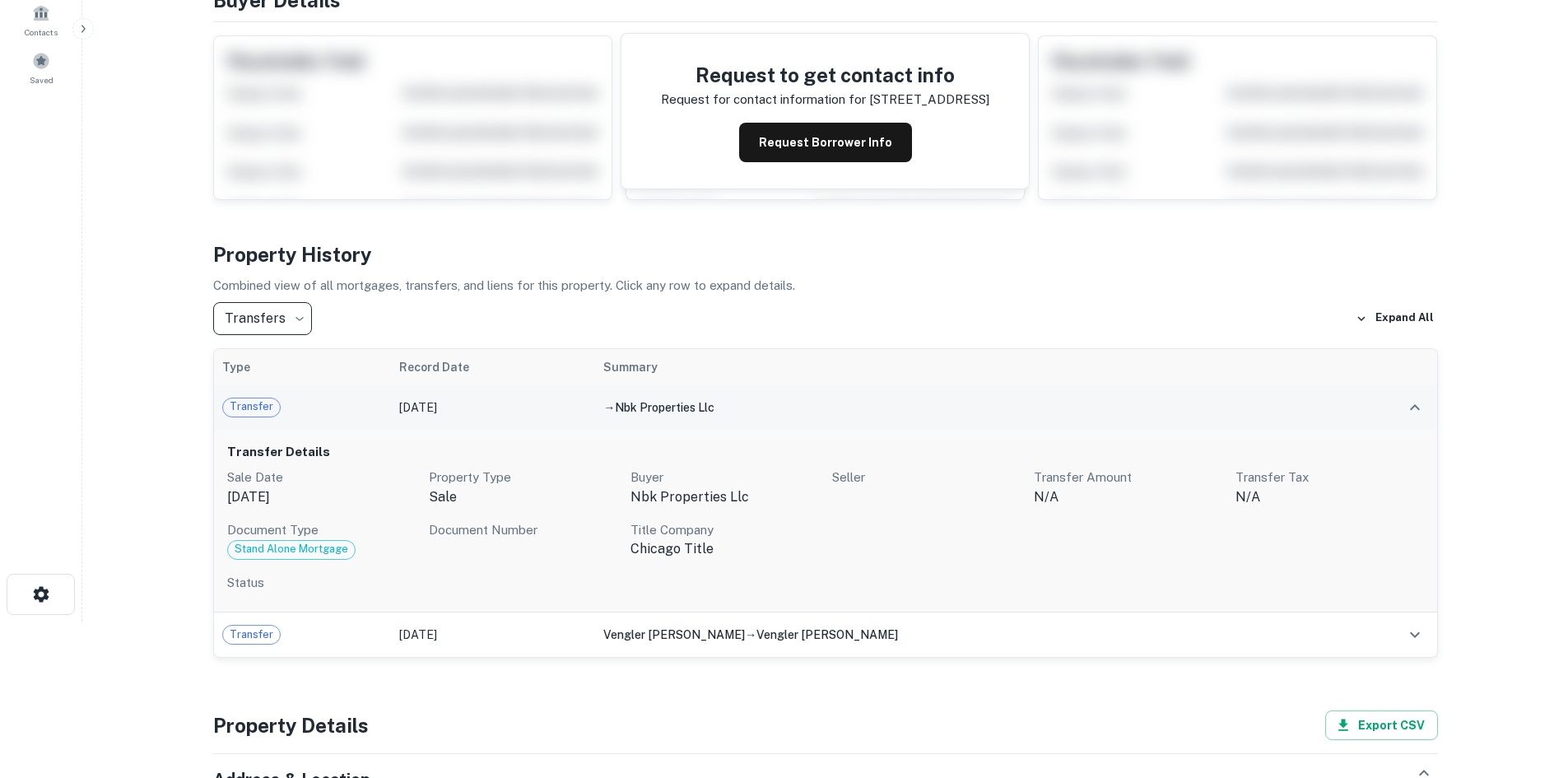
scroll to position [160, 0]
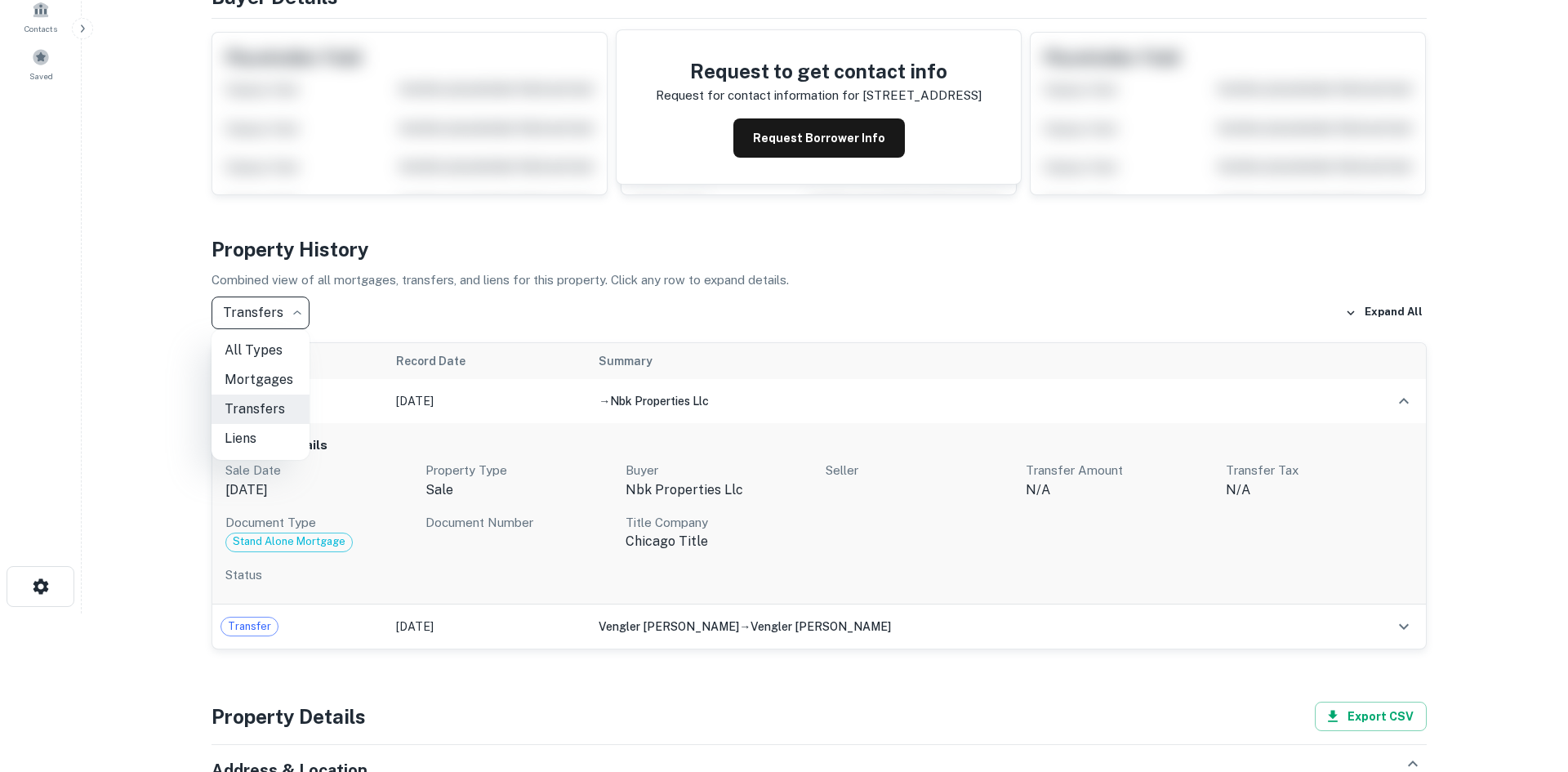
click at [280, 303] on body "Search Borrowers Contacts Saved Property Details 17718 Highway 67, Ramona, CA, …" at bounding box center [784, 227] width 1568 height 772
click at [280, 375] on li "Mortgages" at bounding box center [261, 379] width 98 height 29
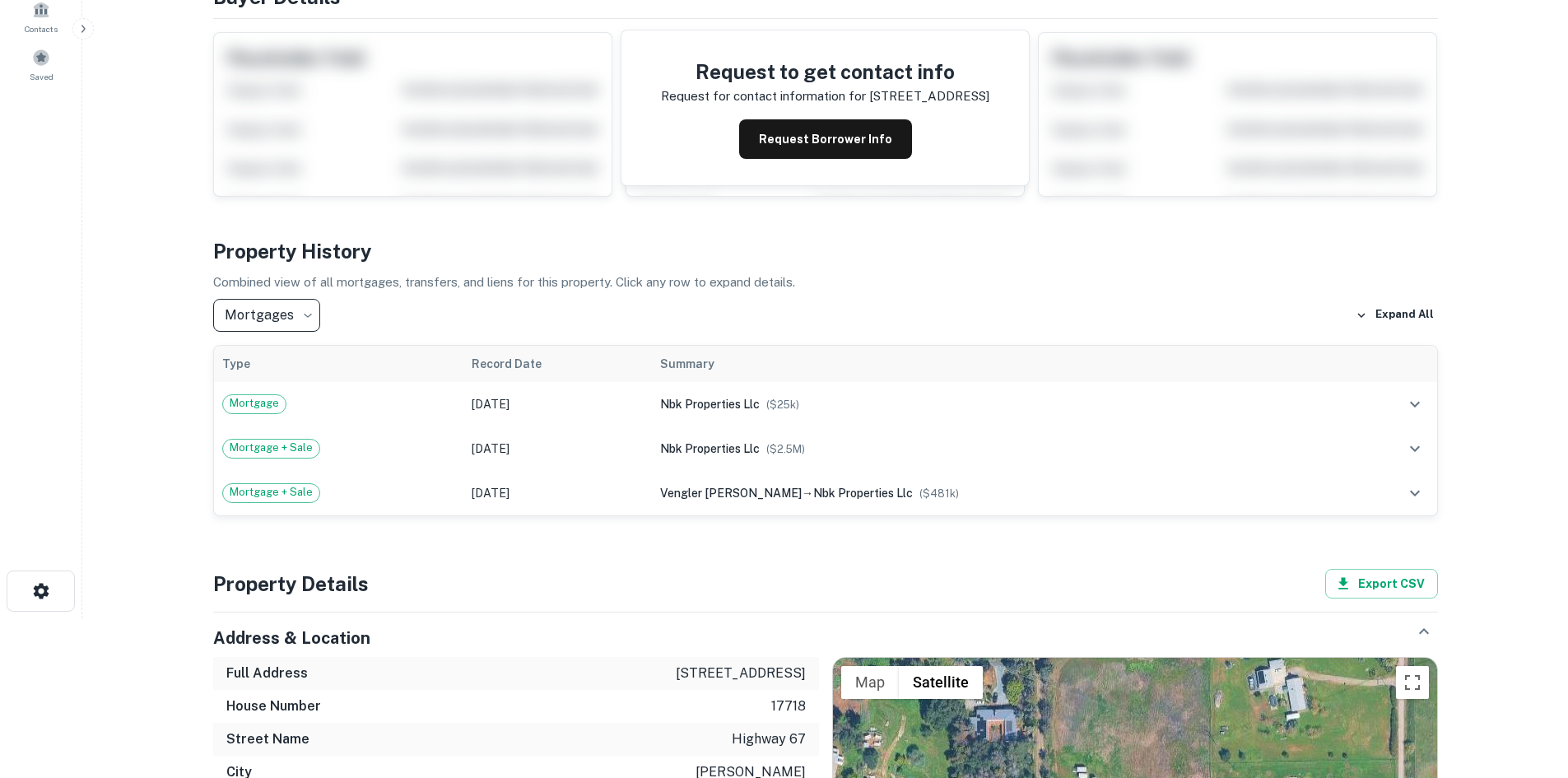
click at [305, 326] on body "Search Borrowers Contacts Saved Property Details 17718 Highway 67, Ramona, CA, …" at bounding box center [784, 229] width 1568 height 778
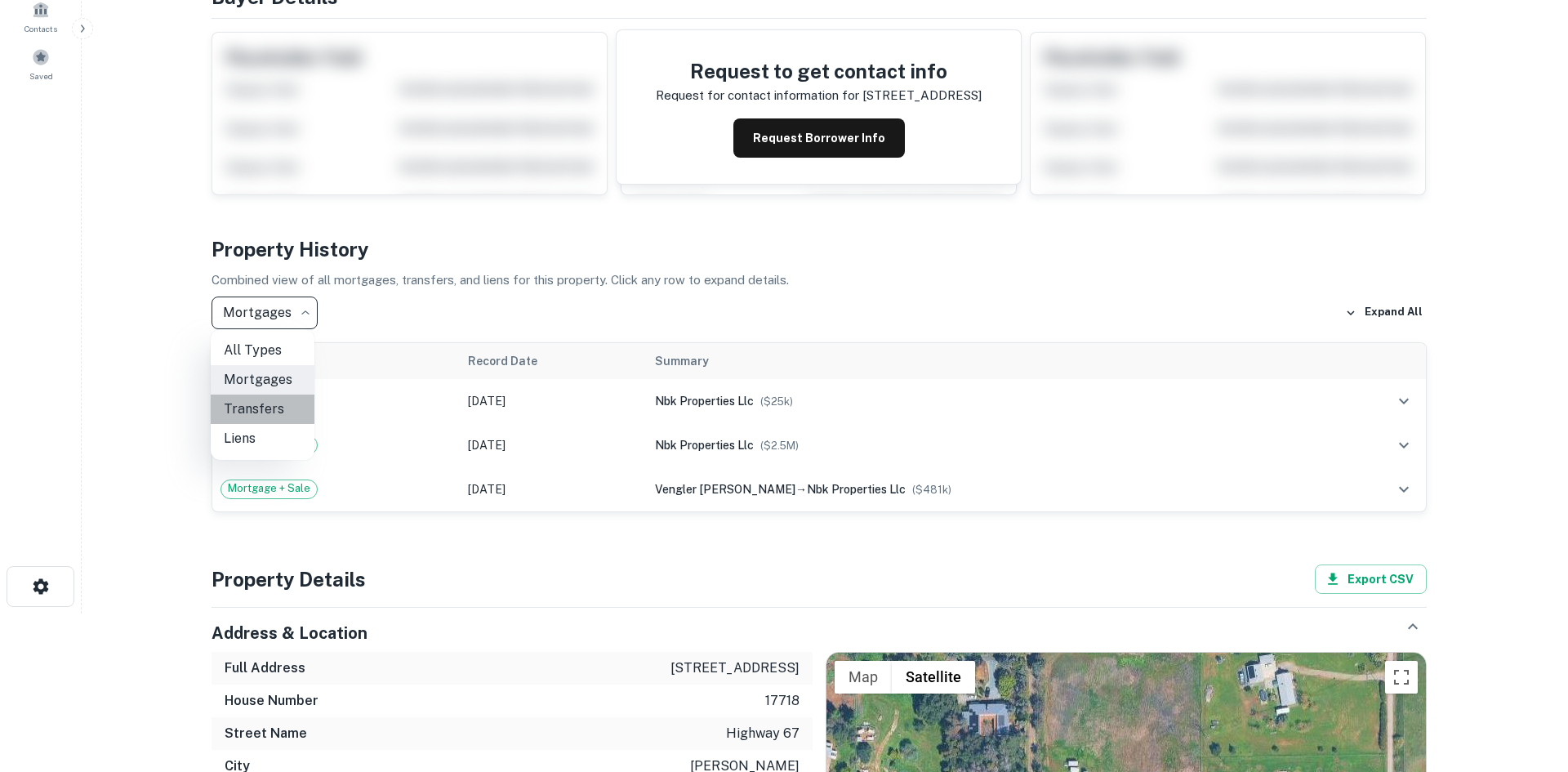
click at [261, 410] on li "Transfers" at bounding box center [262, 409] width 104 height 29
type input "********"
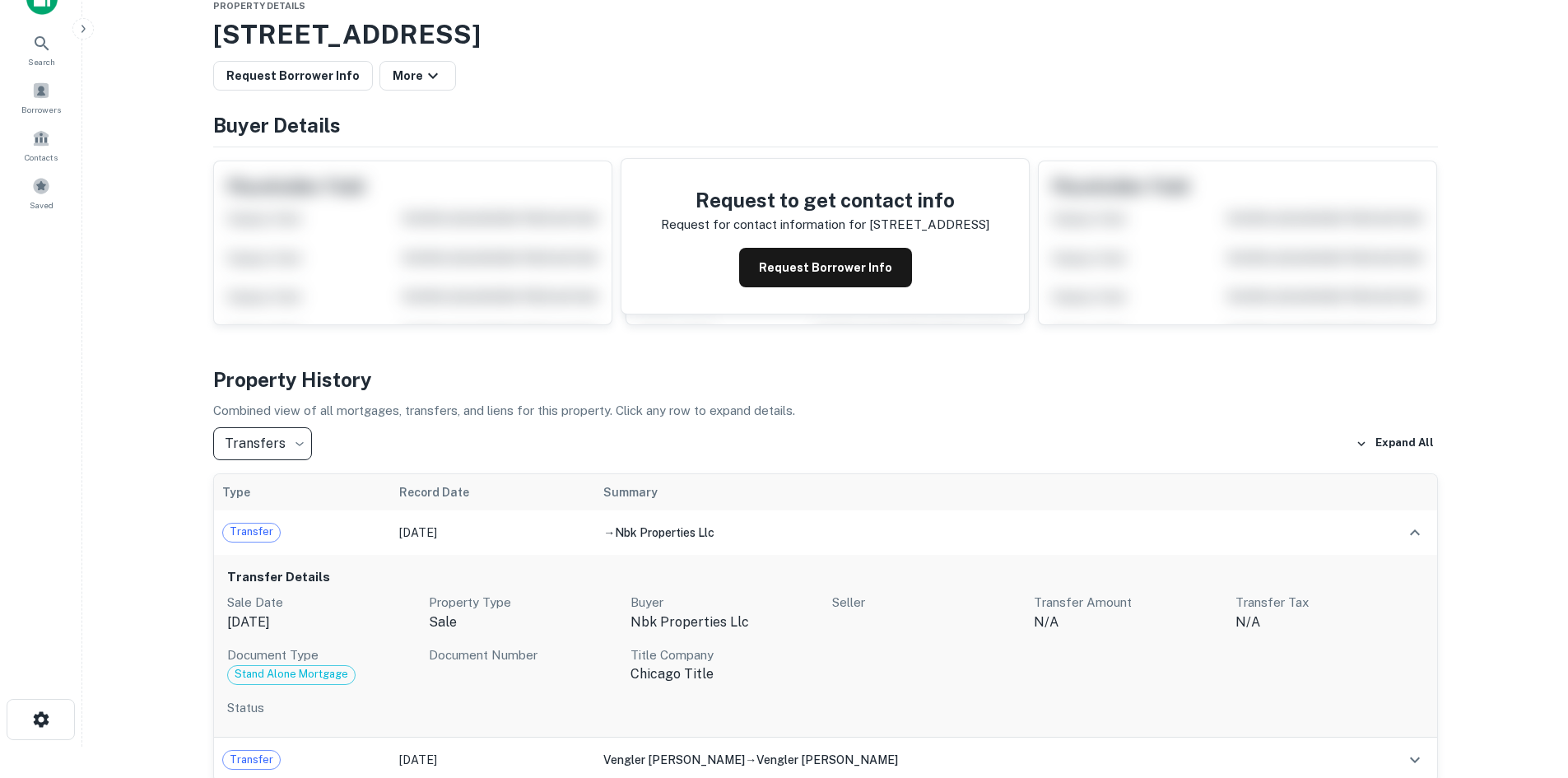
scroll to position [0, 0]
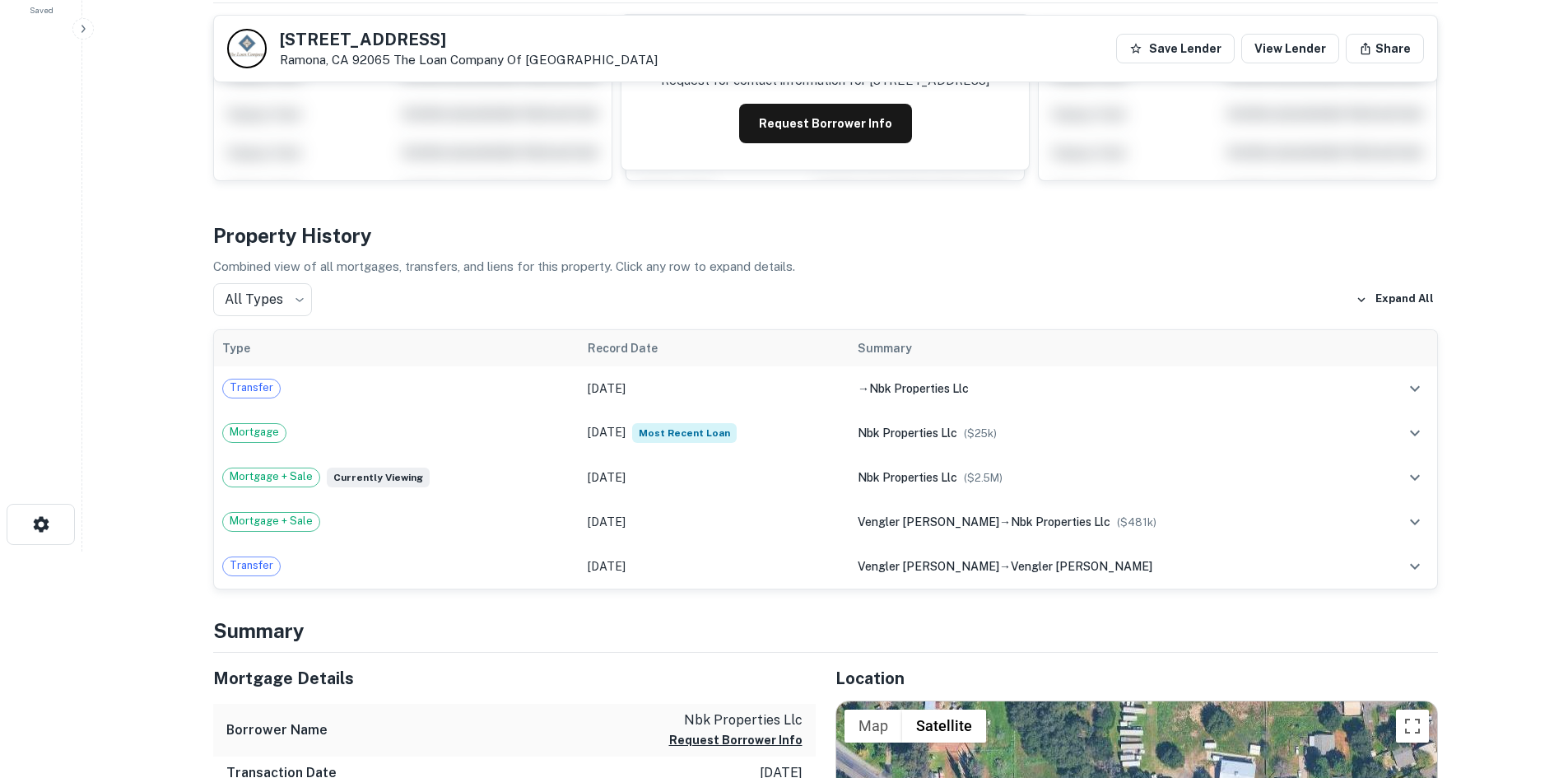
scroll to position [227, 0]
click at [803, 120] on button "Request Borrower Info" at bounding box center [826, 123] width 173 height 40
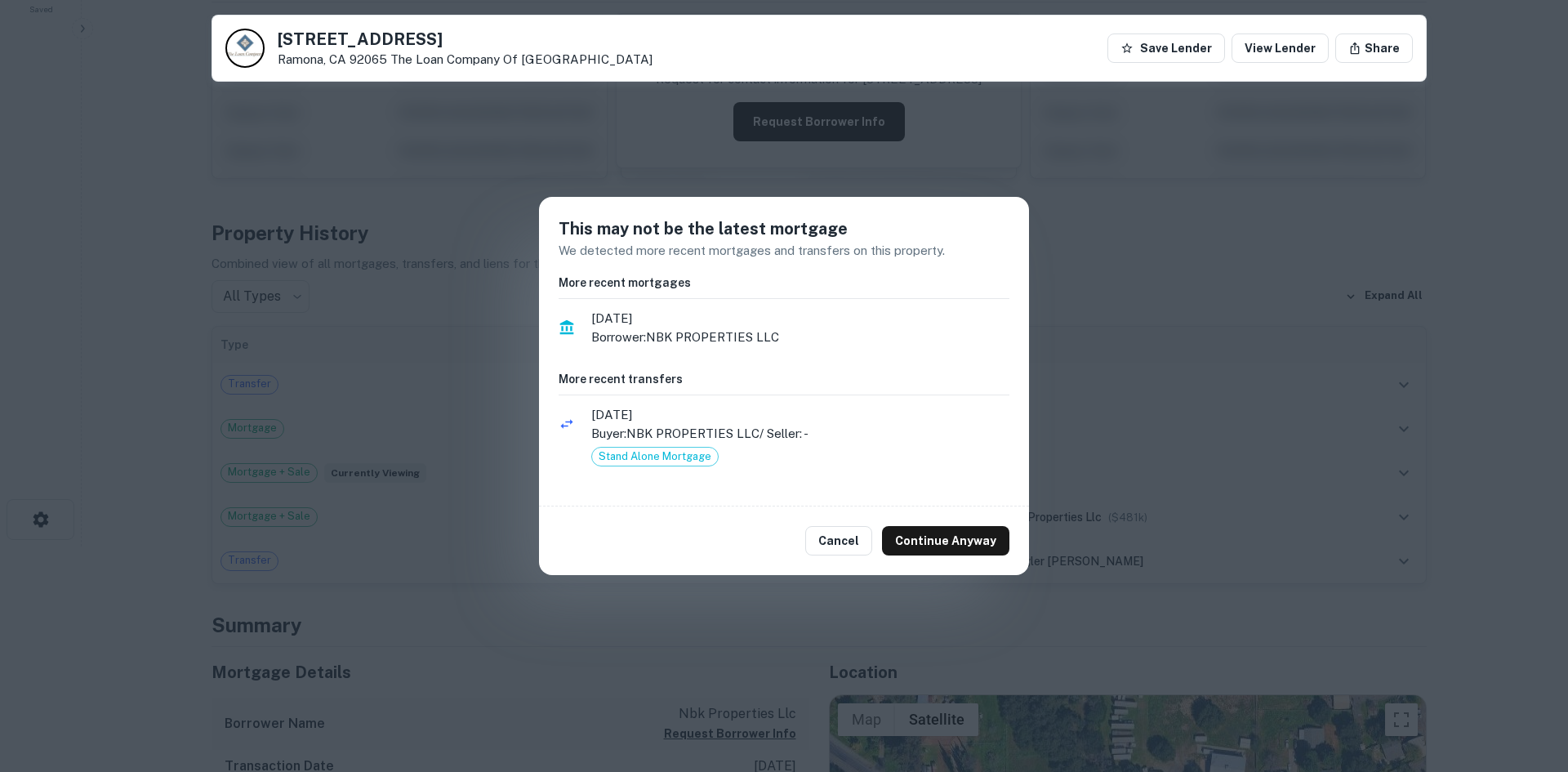
click at [1176, 394] on div "This may not be the latest mortgage We detected more recent mortgages and trans…" at bounding box center [784, 386] width 1568 height 772
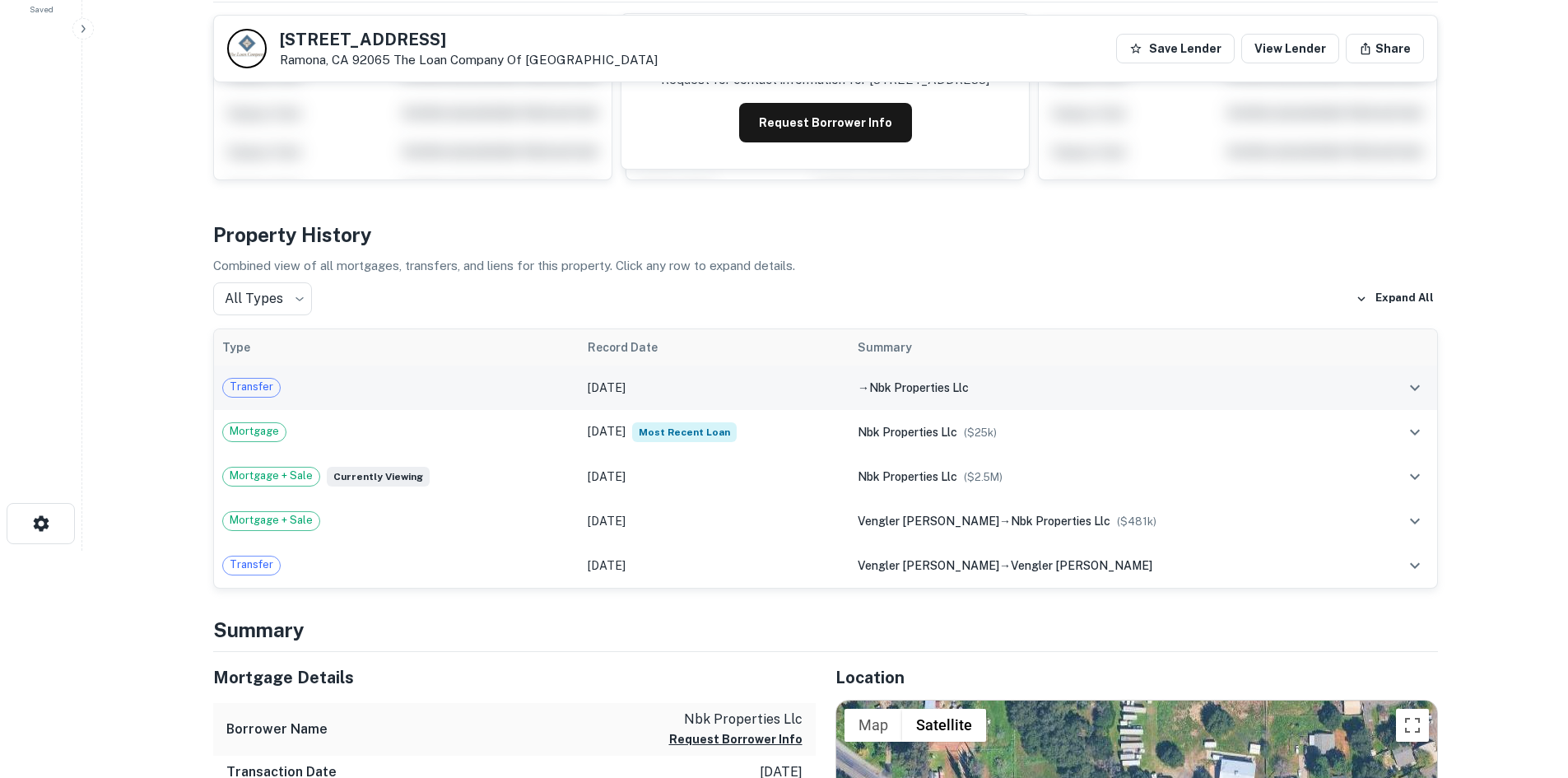
click at [1417, 391] on icon "expand row" at bounding box center [1415, 387] width 20 height 20
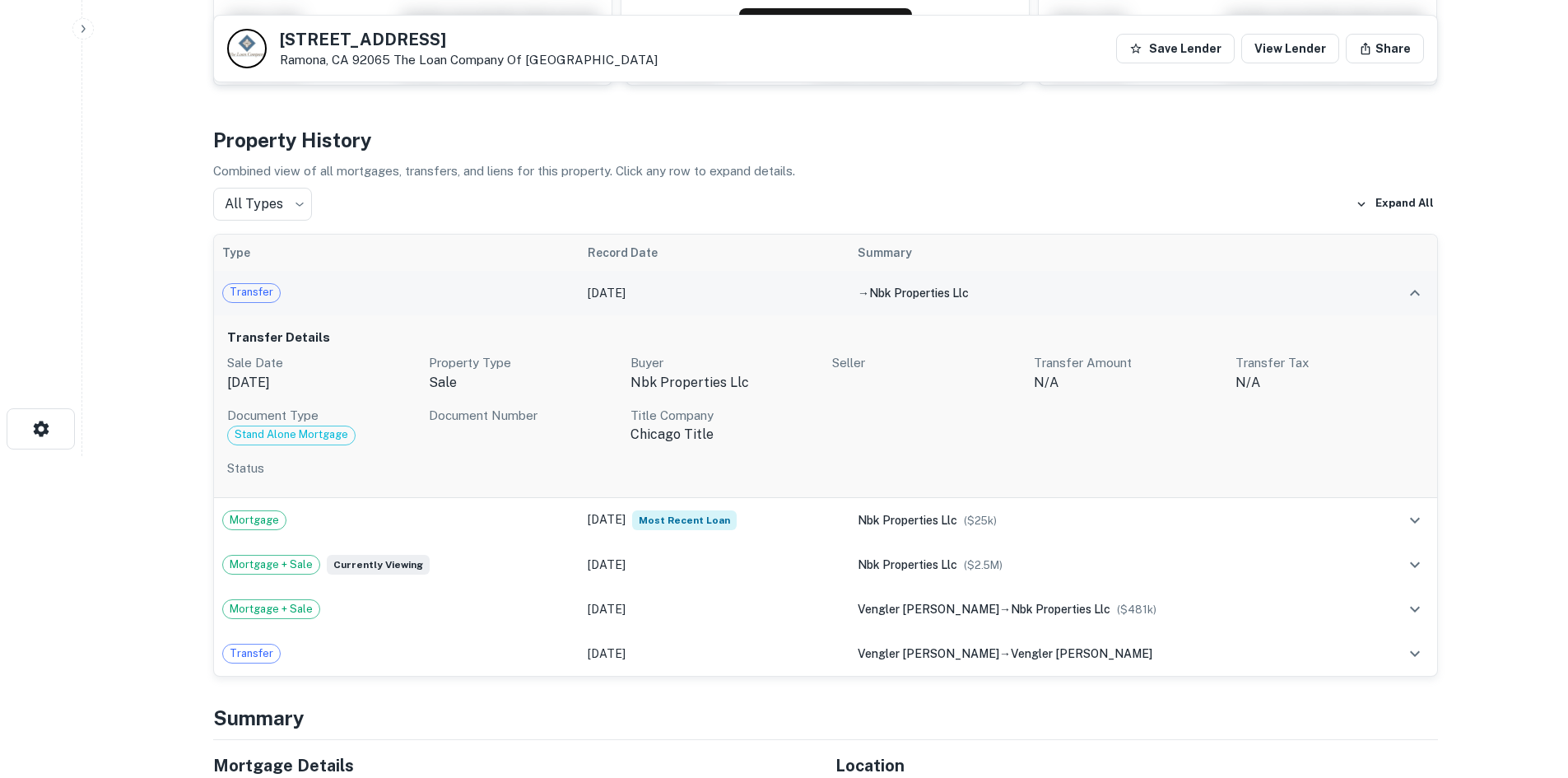
scroll to position [324, 0]
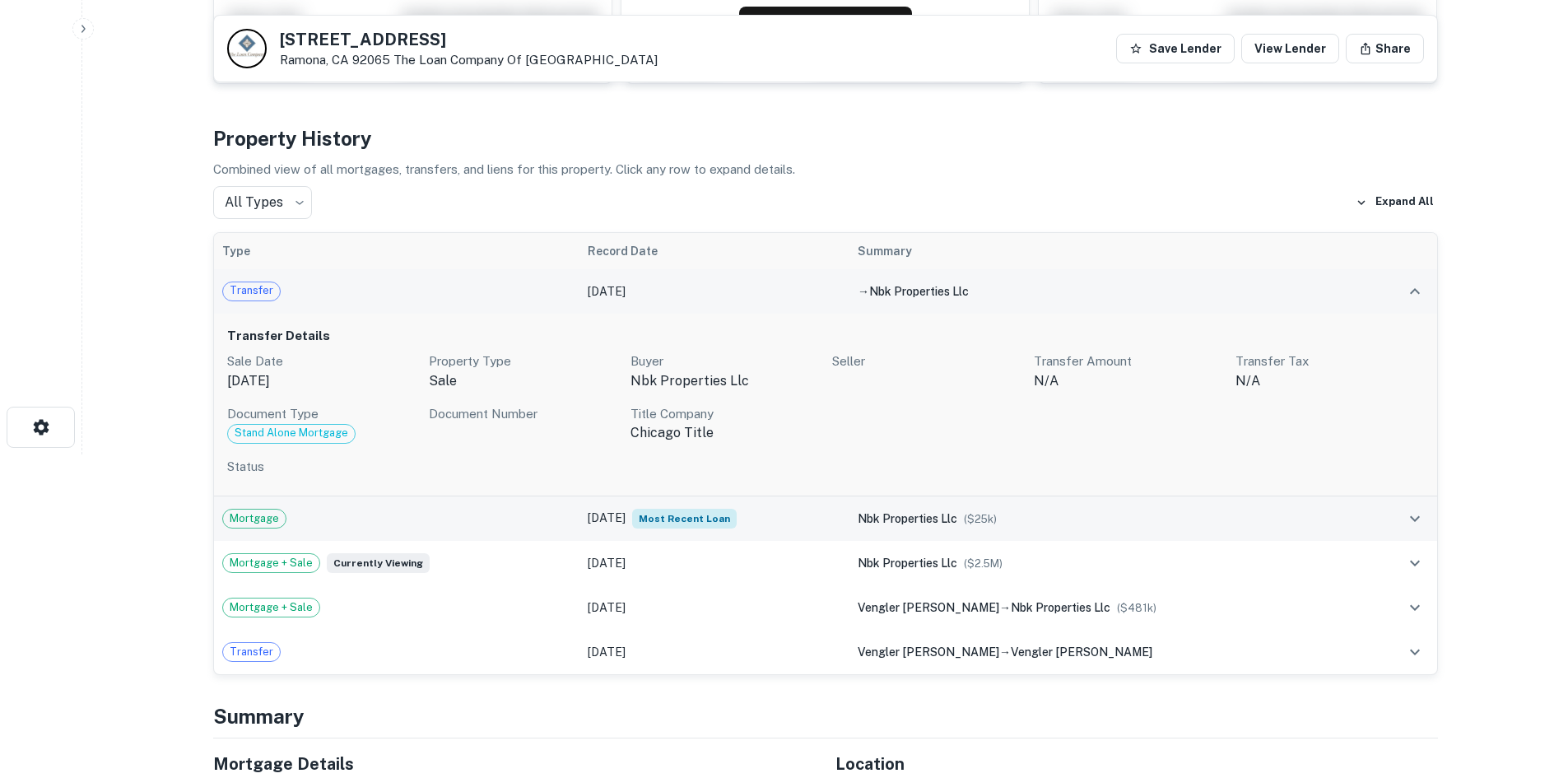
click at [535, 524] on div "Mortgage" at bounding box center [397, 518] width 349 height 20
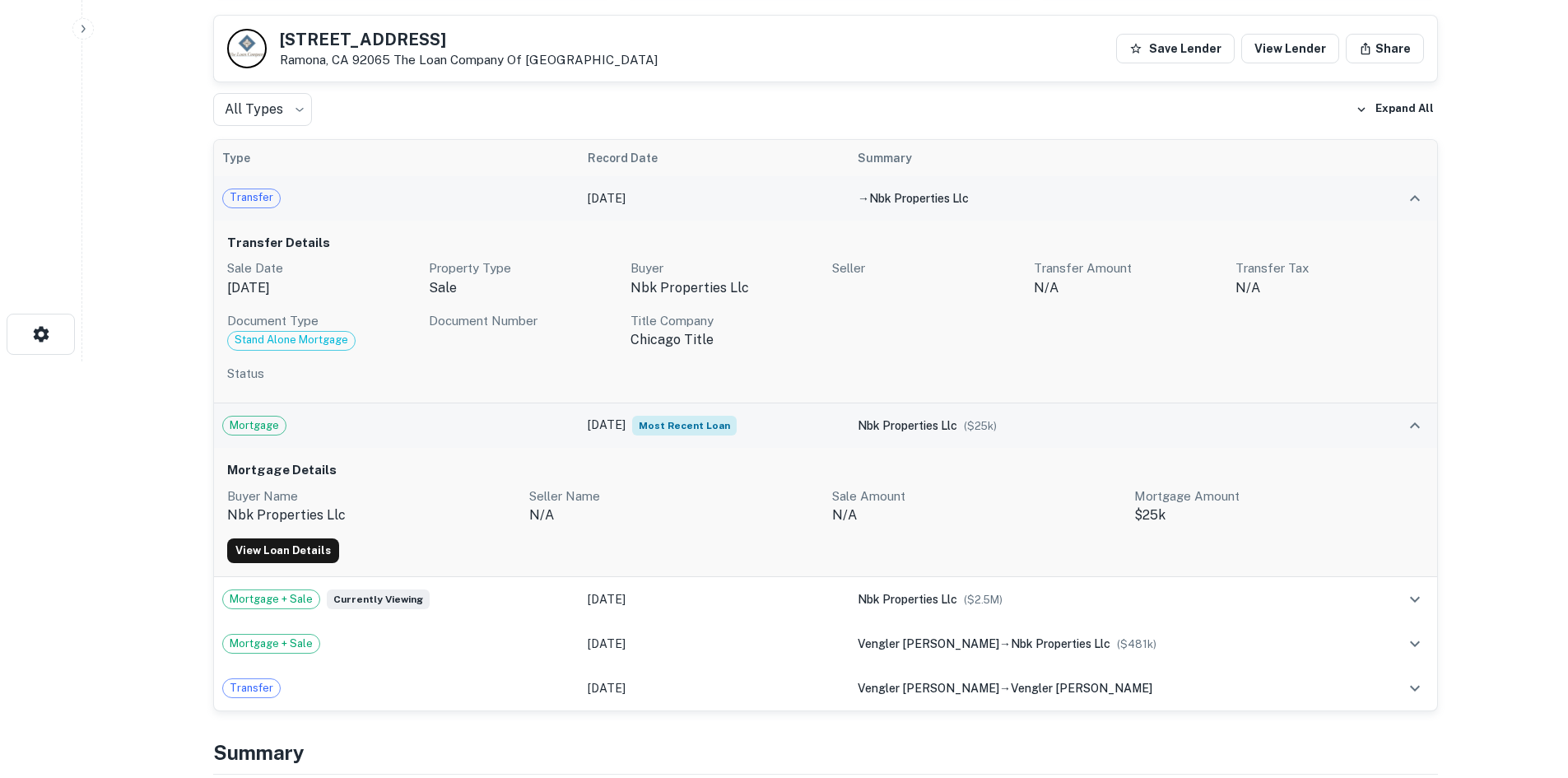
scroll to position [418, 0]
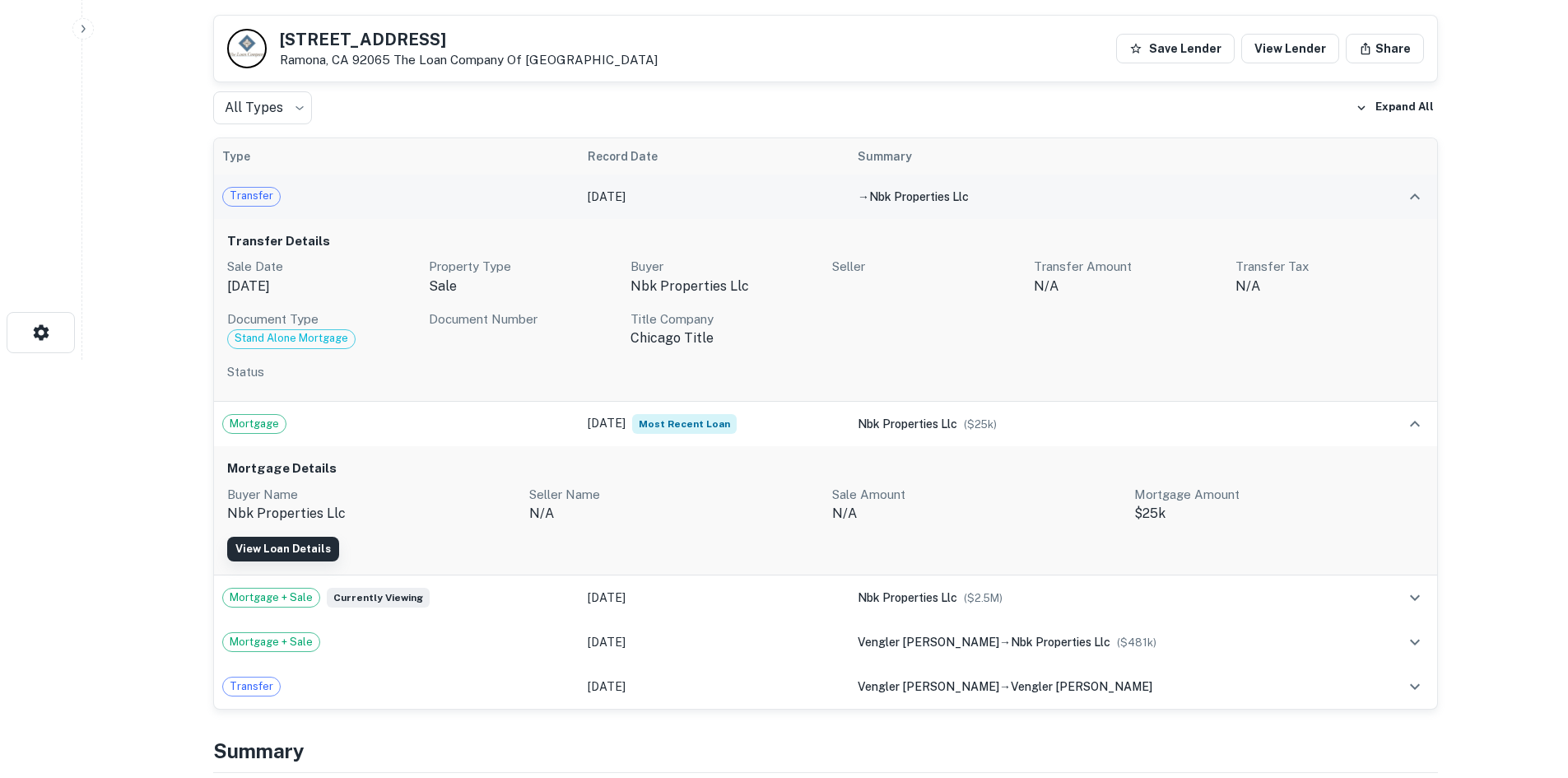
click at [307, 544] on link "View Loan Details" at bounding box center [283, 549] width 112 height 25
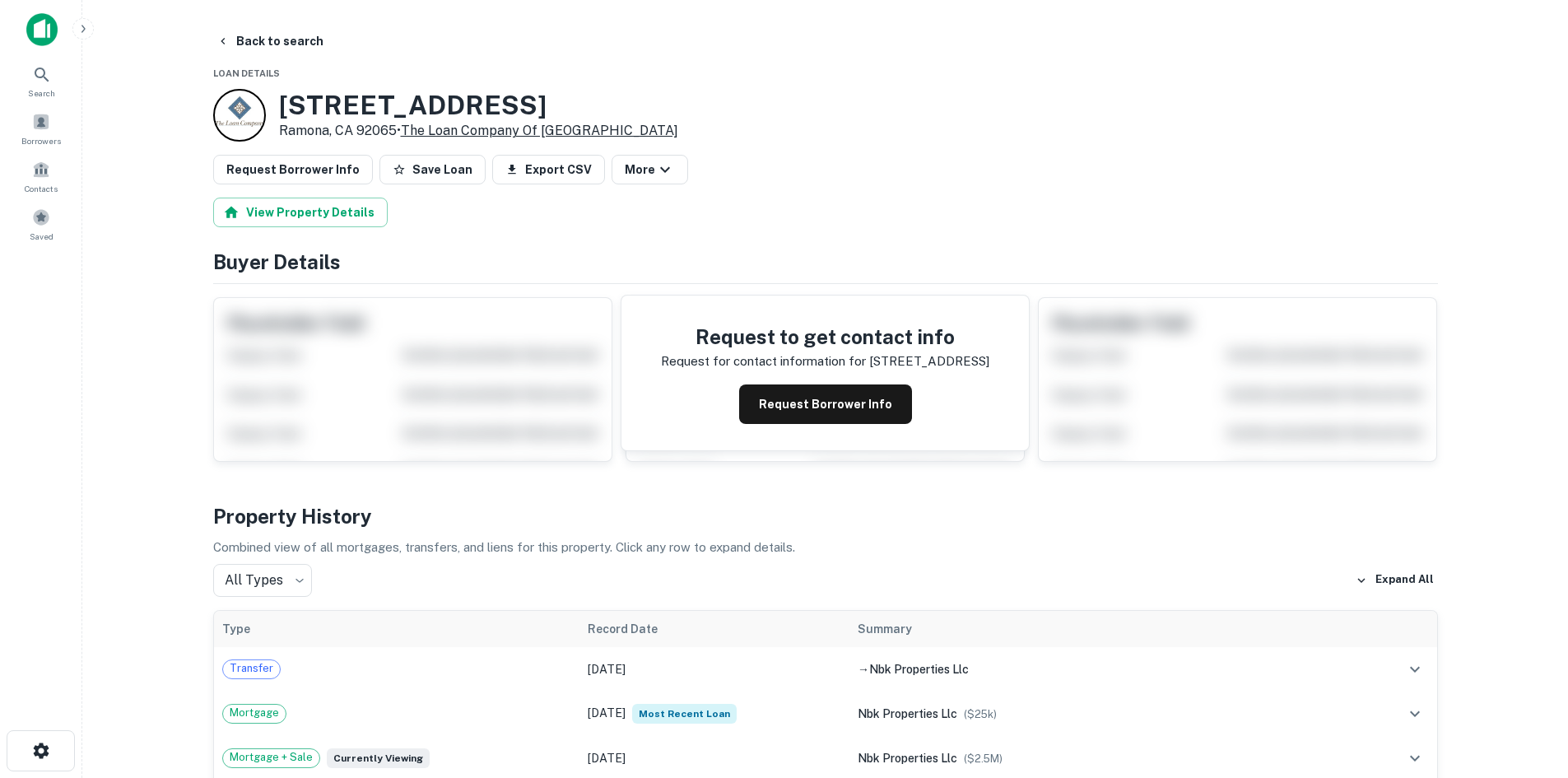
click at [545, 133] on link "The Loan Company Of [GEOGRAPHIC_DATA]" at bounding box center [539, 130] width 278 height 16
click at [231, 47] on button "Back to search" at bounding box center [270, 41] width 120 height 30
click at [771, 400] on button "Request Borrower Info" at bounding box center [826, 404] width 173 height 40
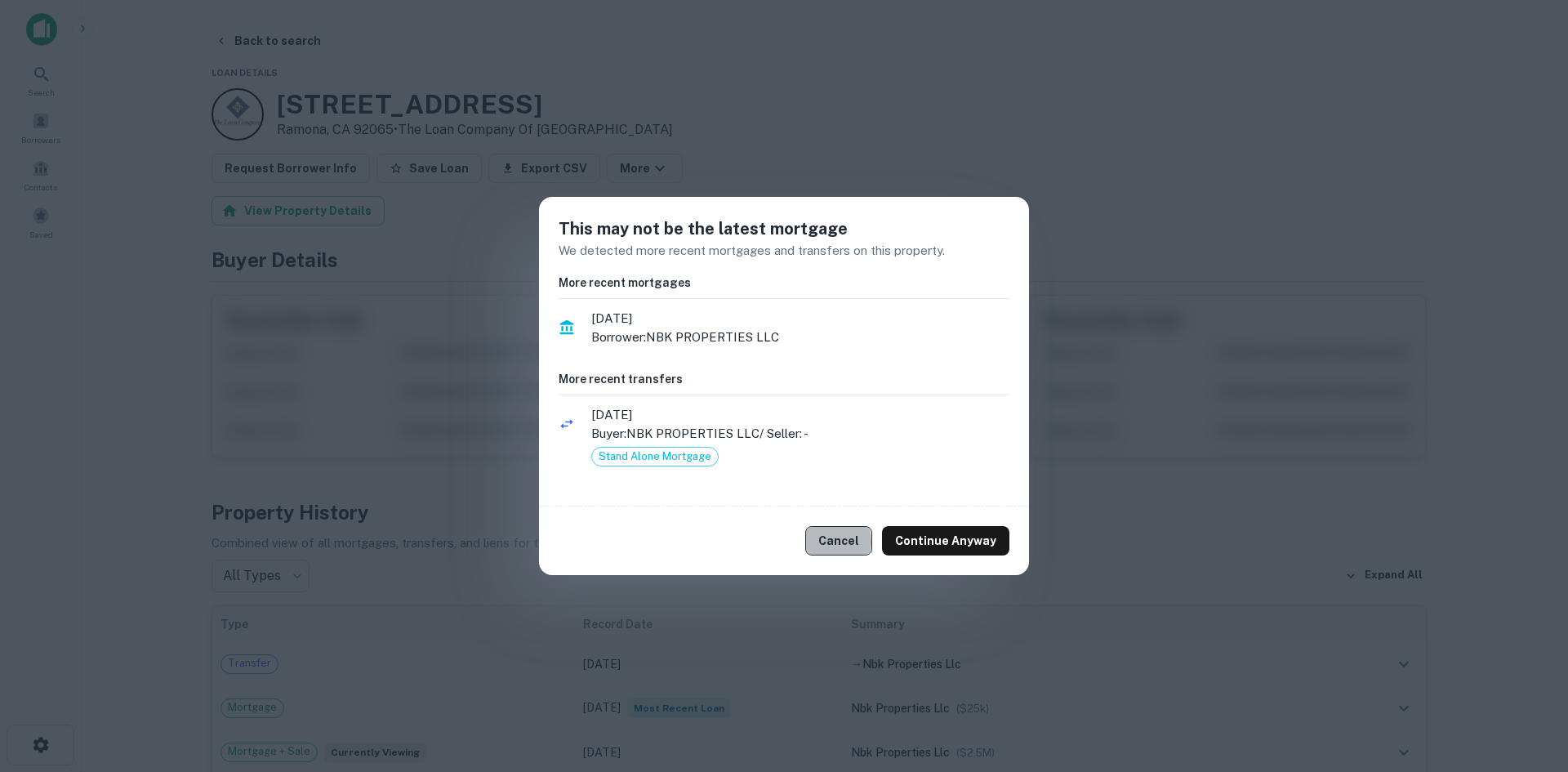
click at [828, 541] on button "Cancel" at bounding box center [839, 541] width 67 height 29
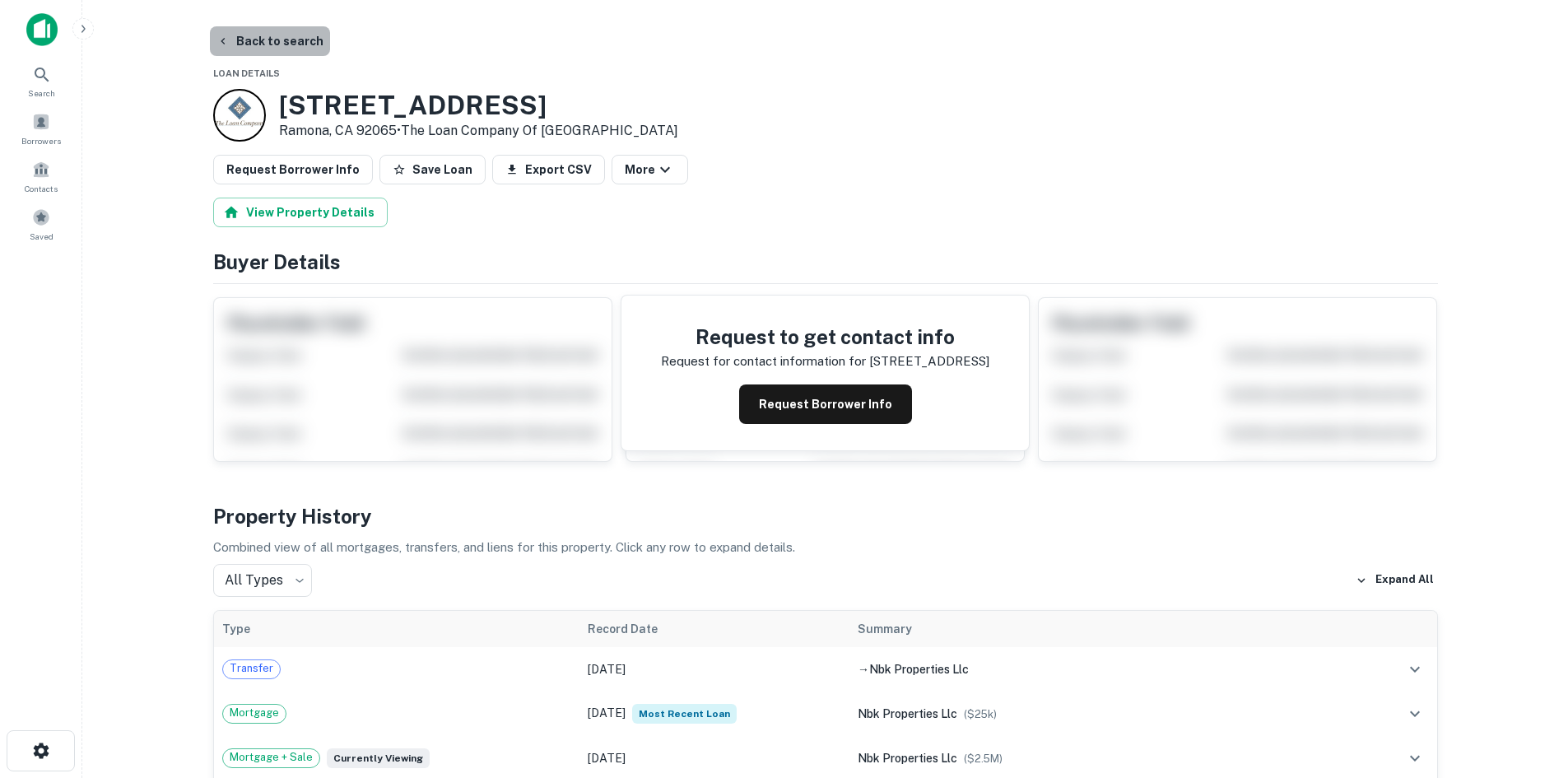
click at [286, 40] on button "Back to search" at bounding box center [270, 41] width 120 height 30
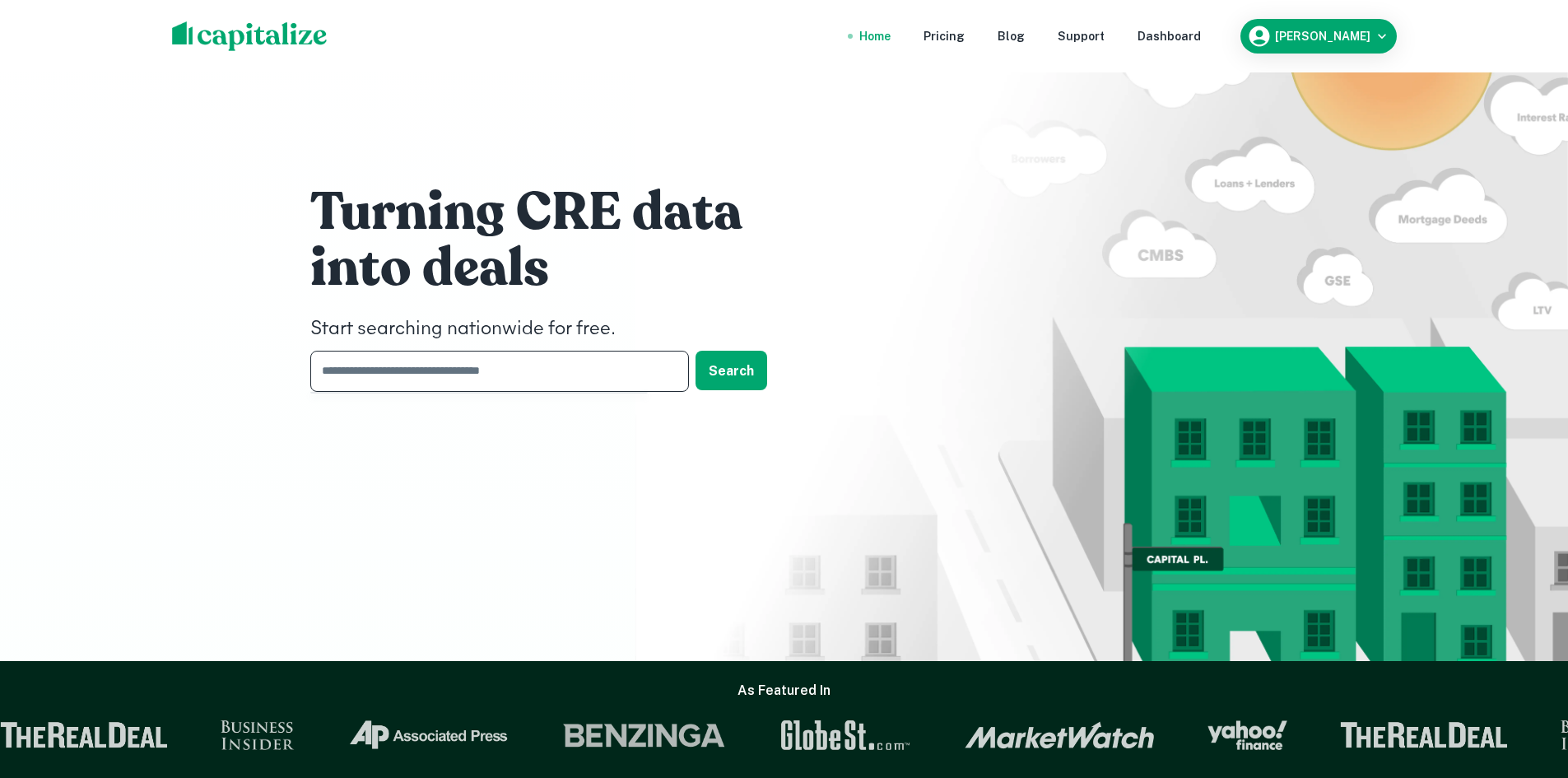
click at [465, 366] on input "text" at bounding box center [494, 371] width 367 height 40
type input "**********"
click at [733, 366] on button "Search" at bounding box center [731, 371] width 72 height 40
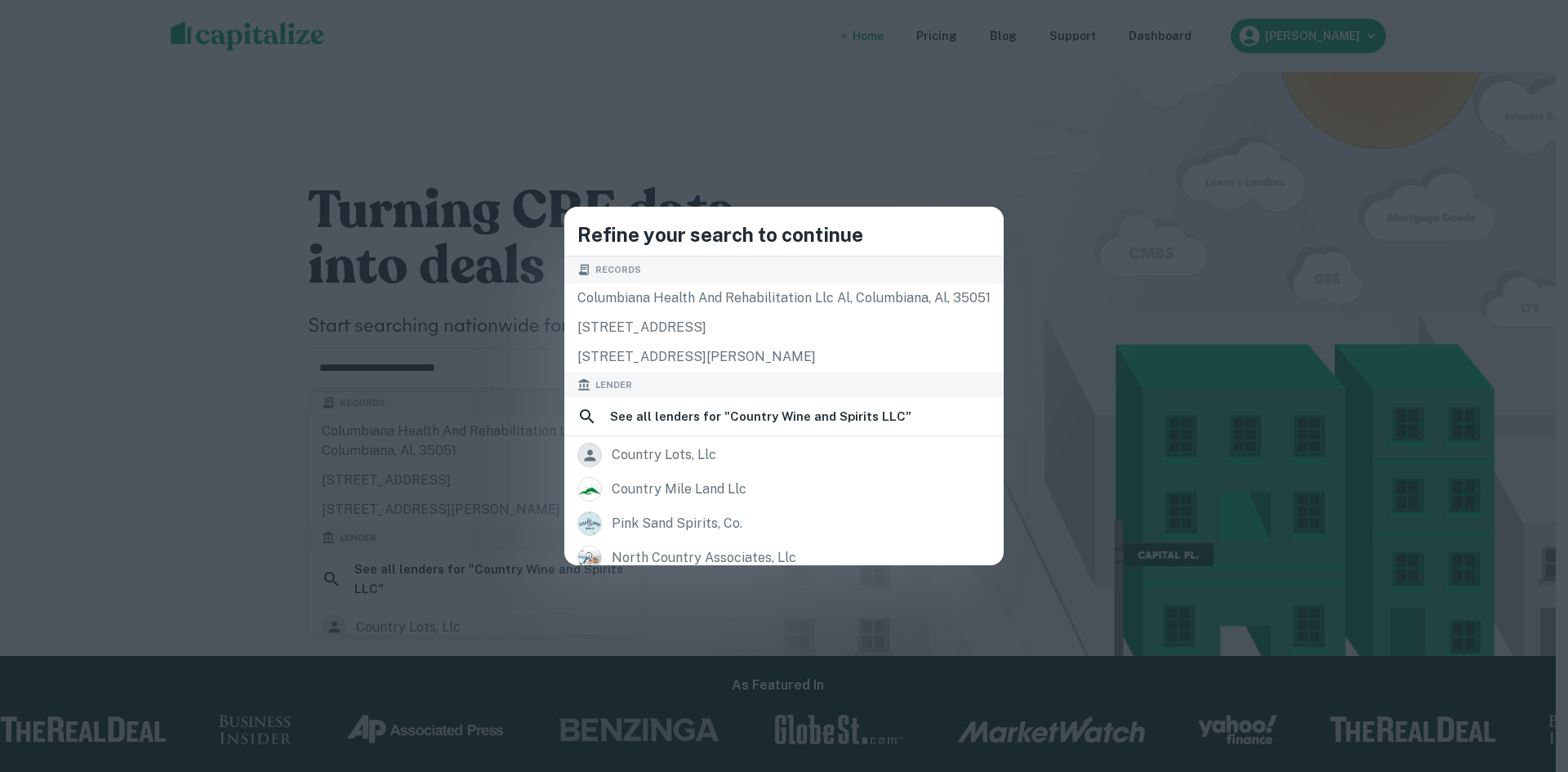
click at [396, 184] on div "Refine your search to continue Records columbiana health and rehabilitation llc…" at bounding box center [784, 386] width 1568 height 772
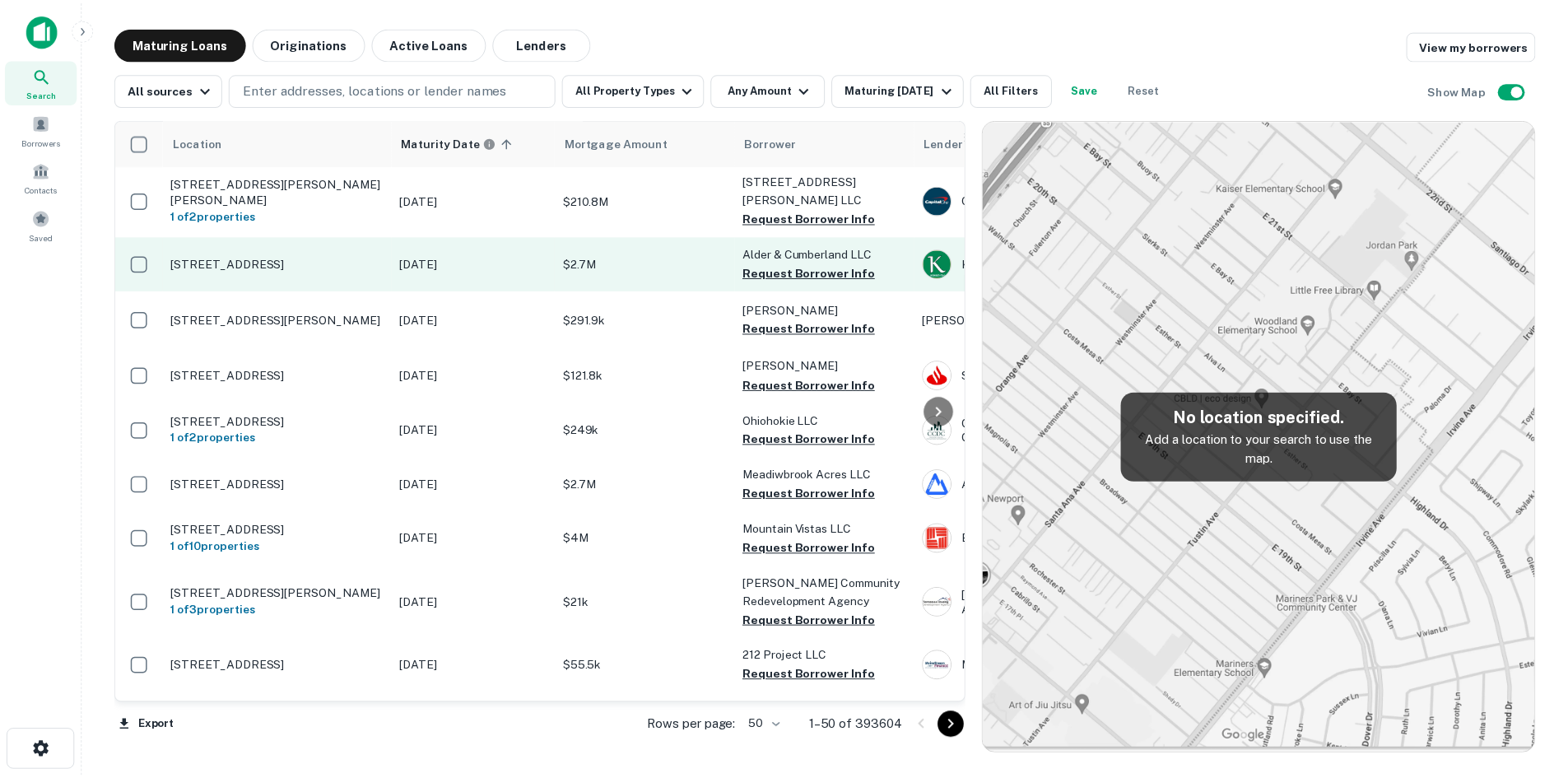
scroll to position [58, 0]
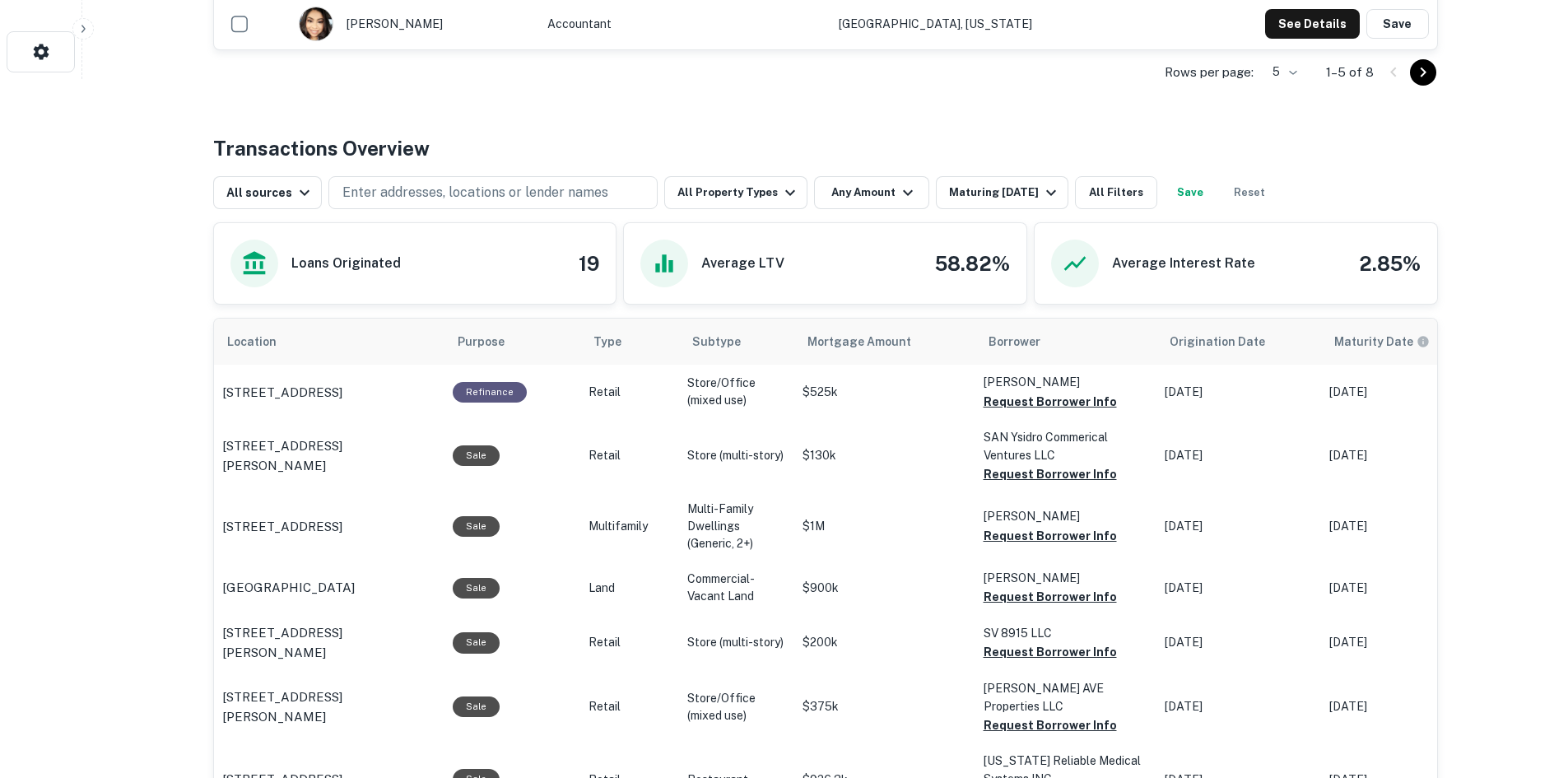
scroll to position [693, 0]
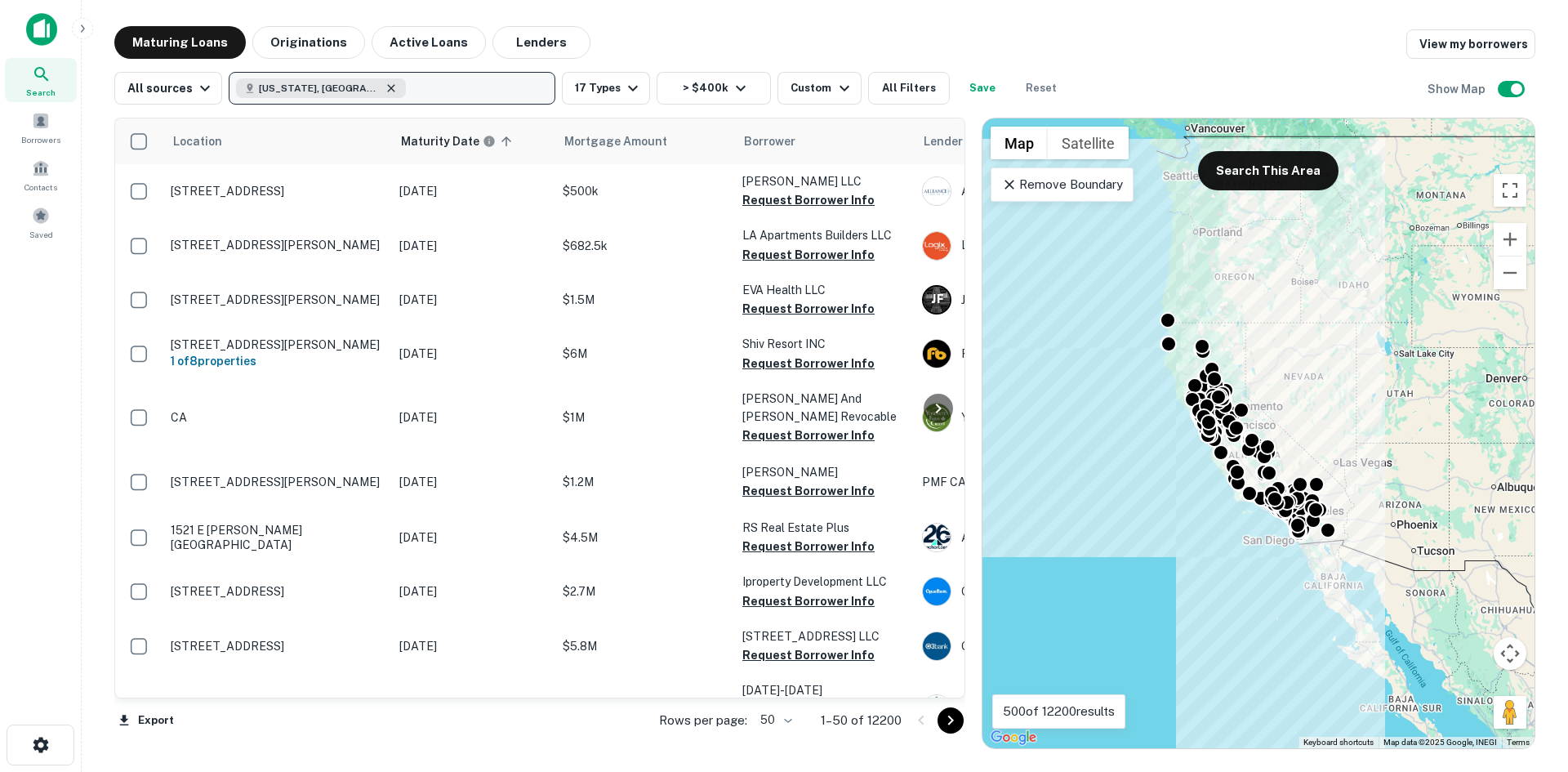
scroll to position [2208, 0]
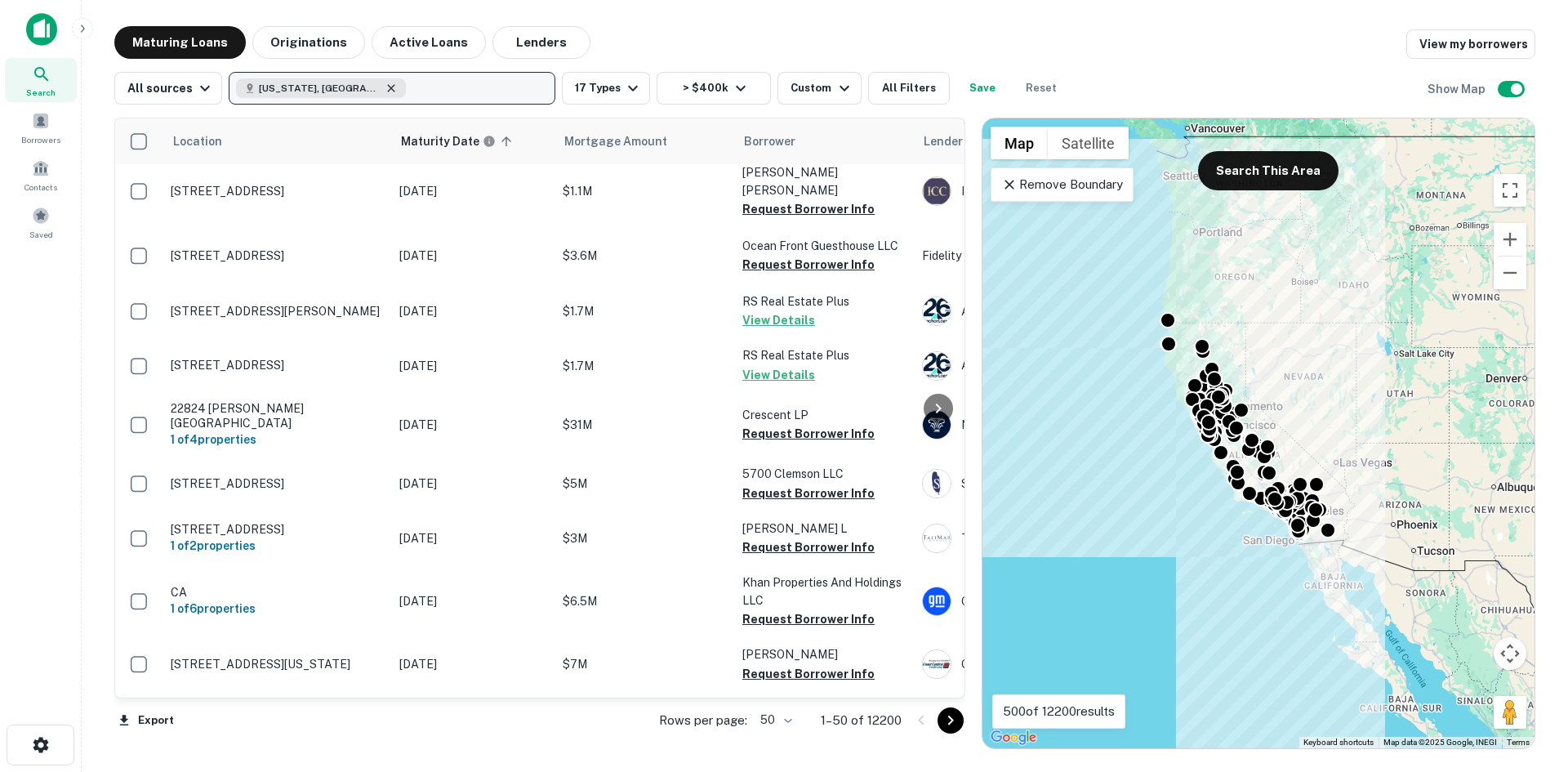
click at [388, 88] on icon "button" at bounding box center [391, 88] width 7 height 7
click at [335, 88] on p "Enter addresses, locations or lender names" at bounding box center [363, 88] width 254 height 20
click at [301, 96] on p "Enter addresses, locations or lender names" at bounding box center [363, 88] width 254 height 20
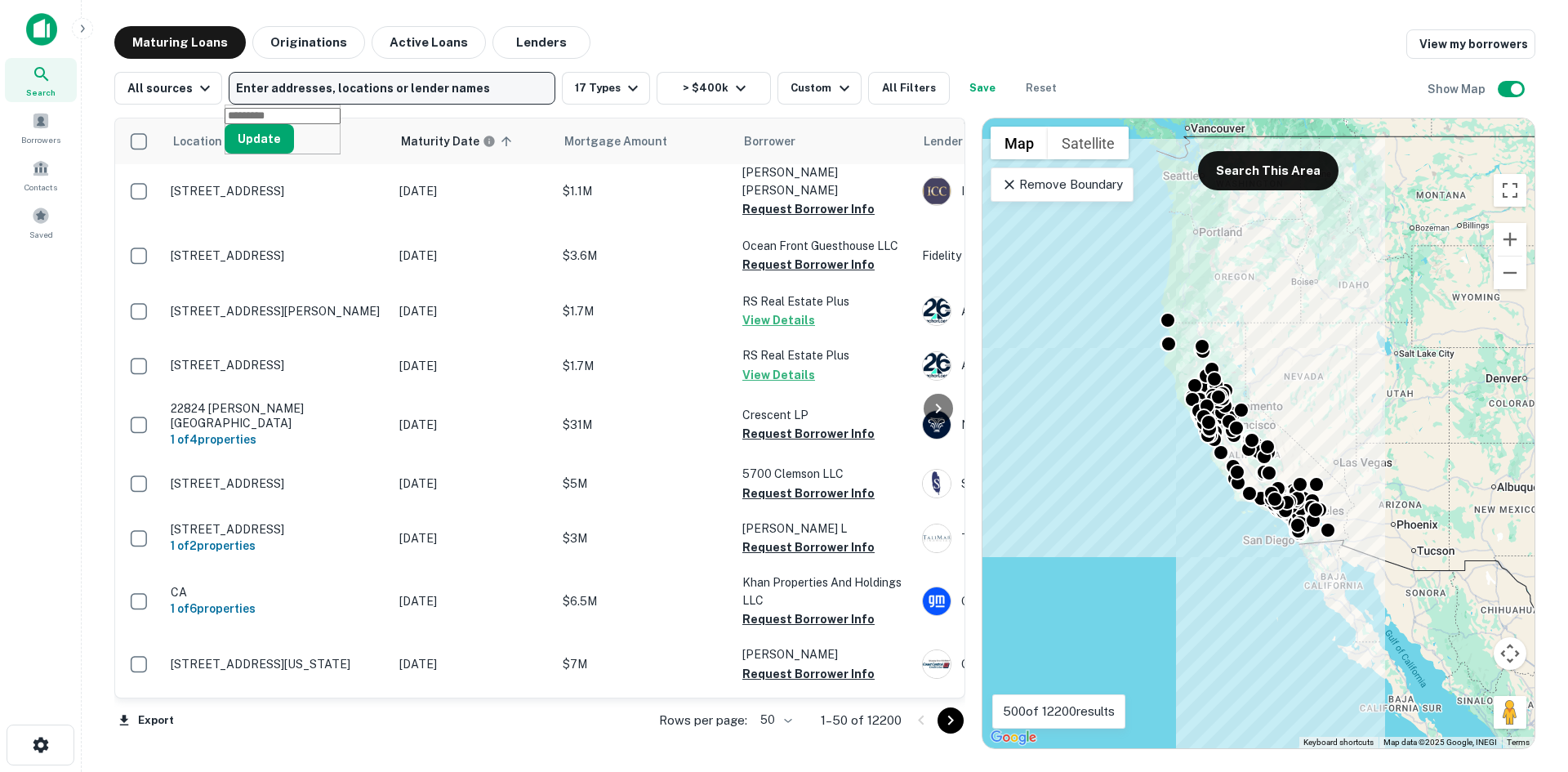
click at [250, 93] on p "Enter addresses, locations or lender names" at bounding box center [363, 88] width 254 height 20
type input "**********"
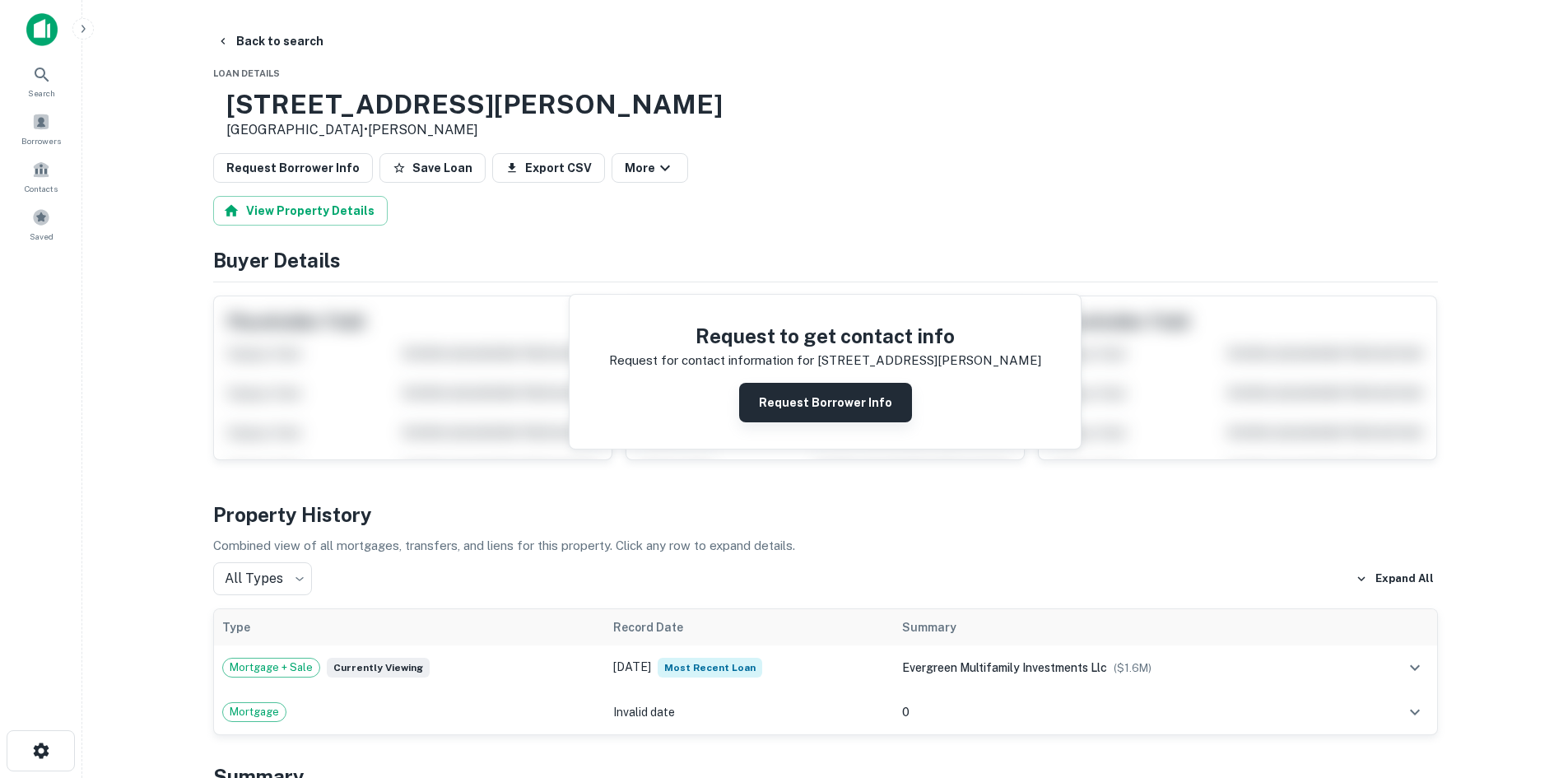
click at [812, 402] on button "Request Borrower Info" at bounding box center [826, 402] width 173 height 40
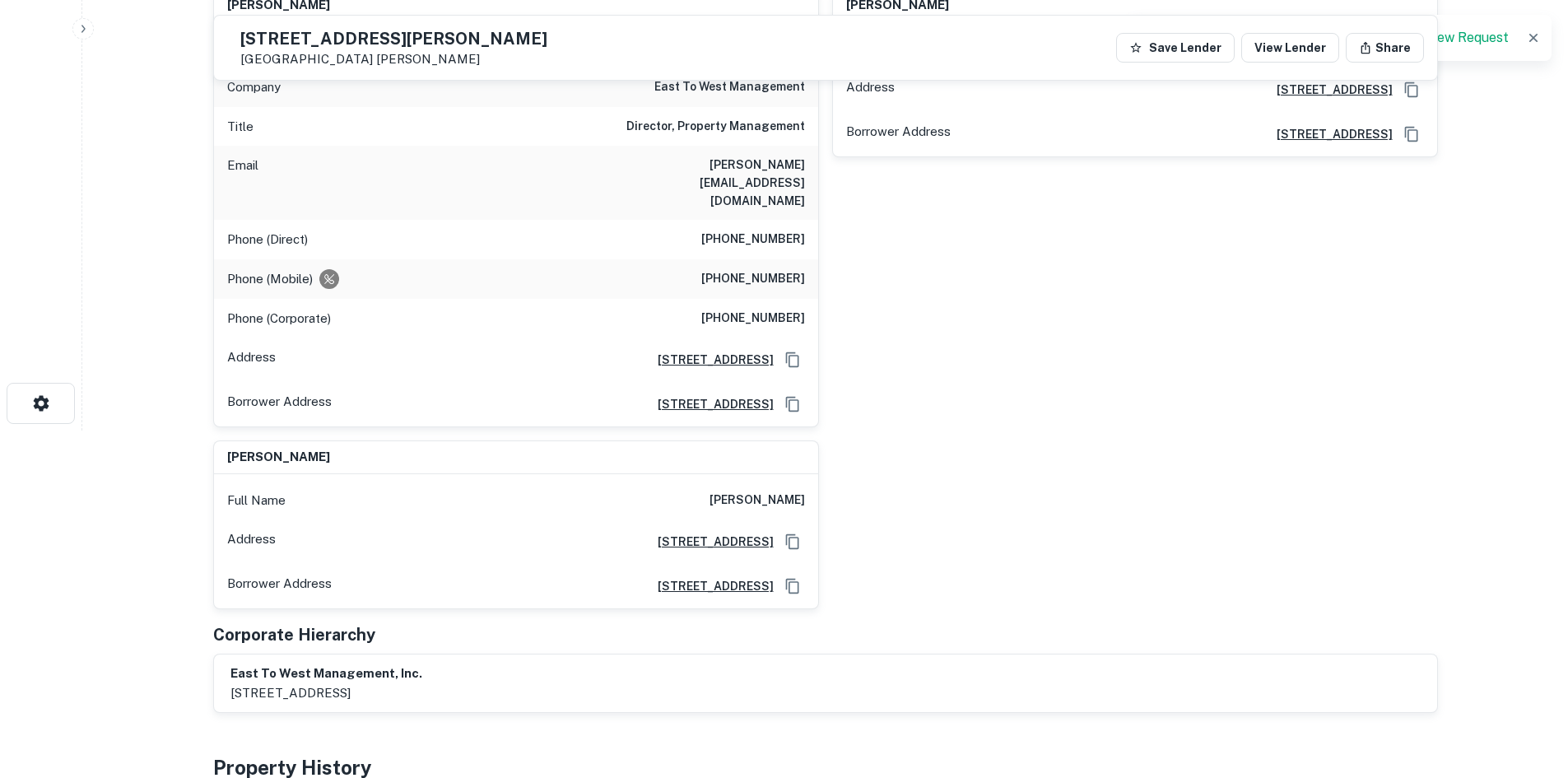
scroll to position [349, 0]
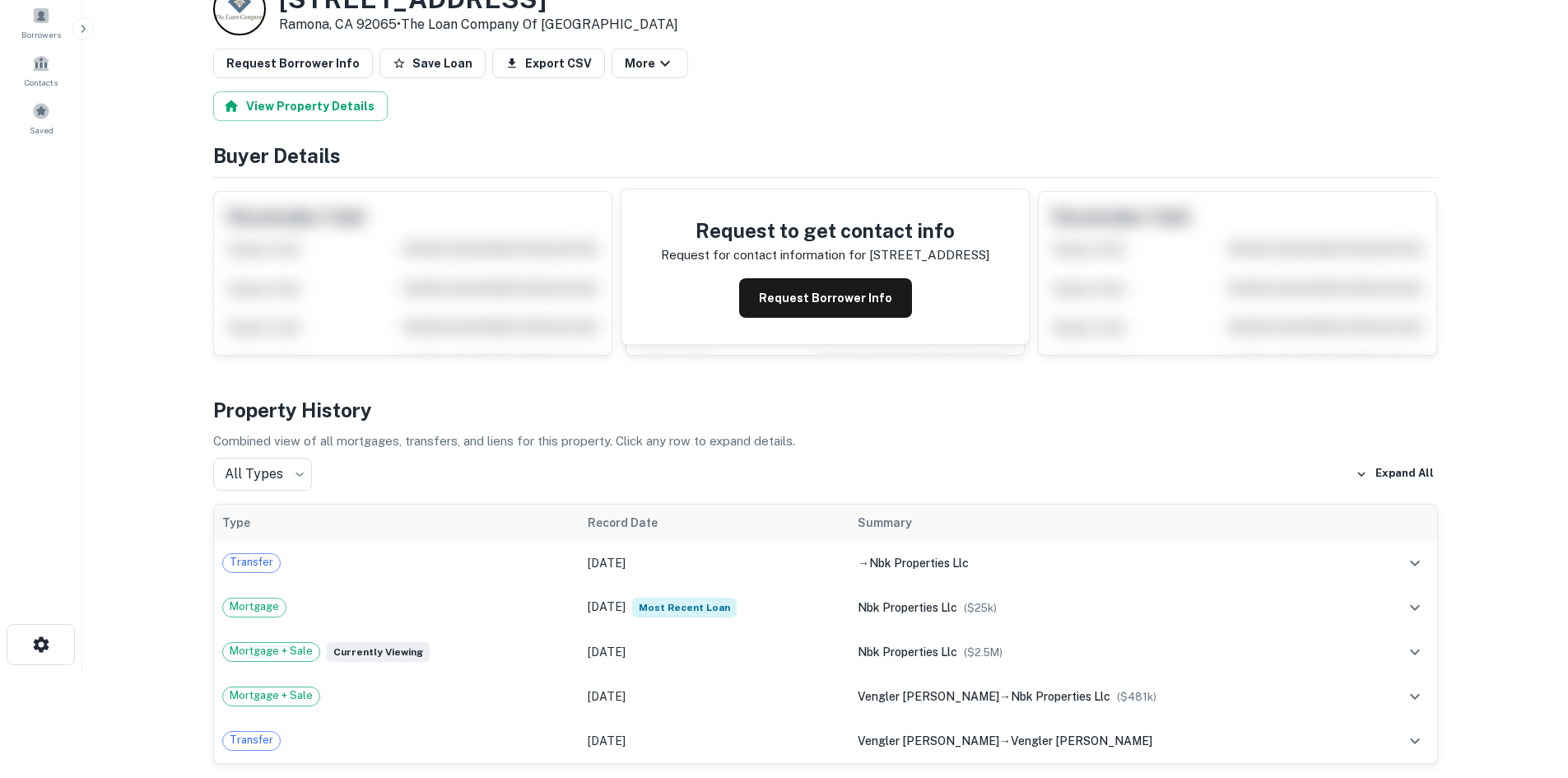
scroll to position [112, 0]
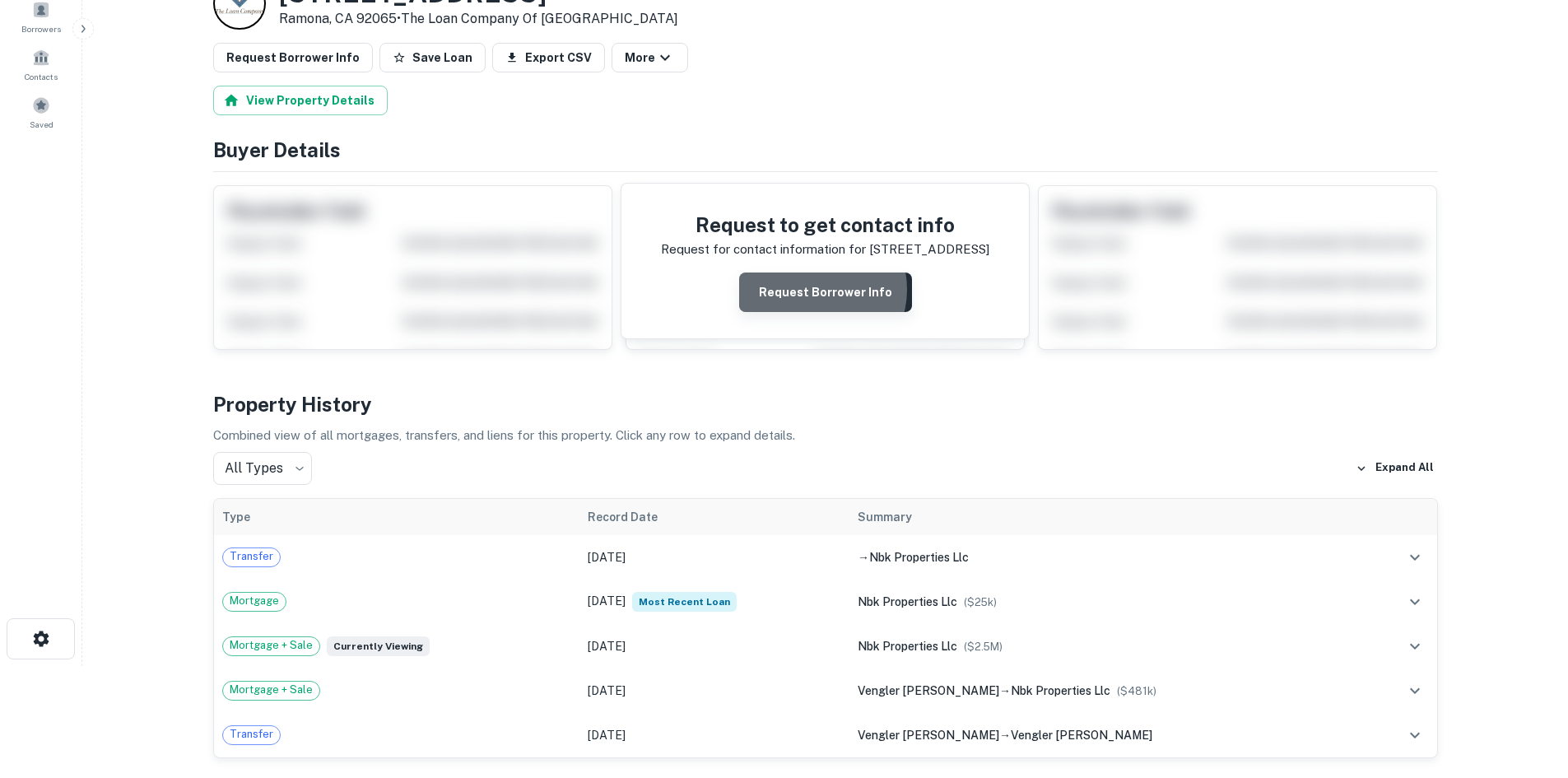
click at [816, 290] on button "Request Borrower Info" at bounding box center [826, 293] width 173 height 40
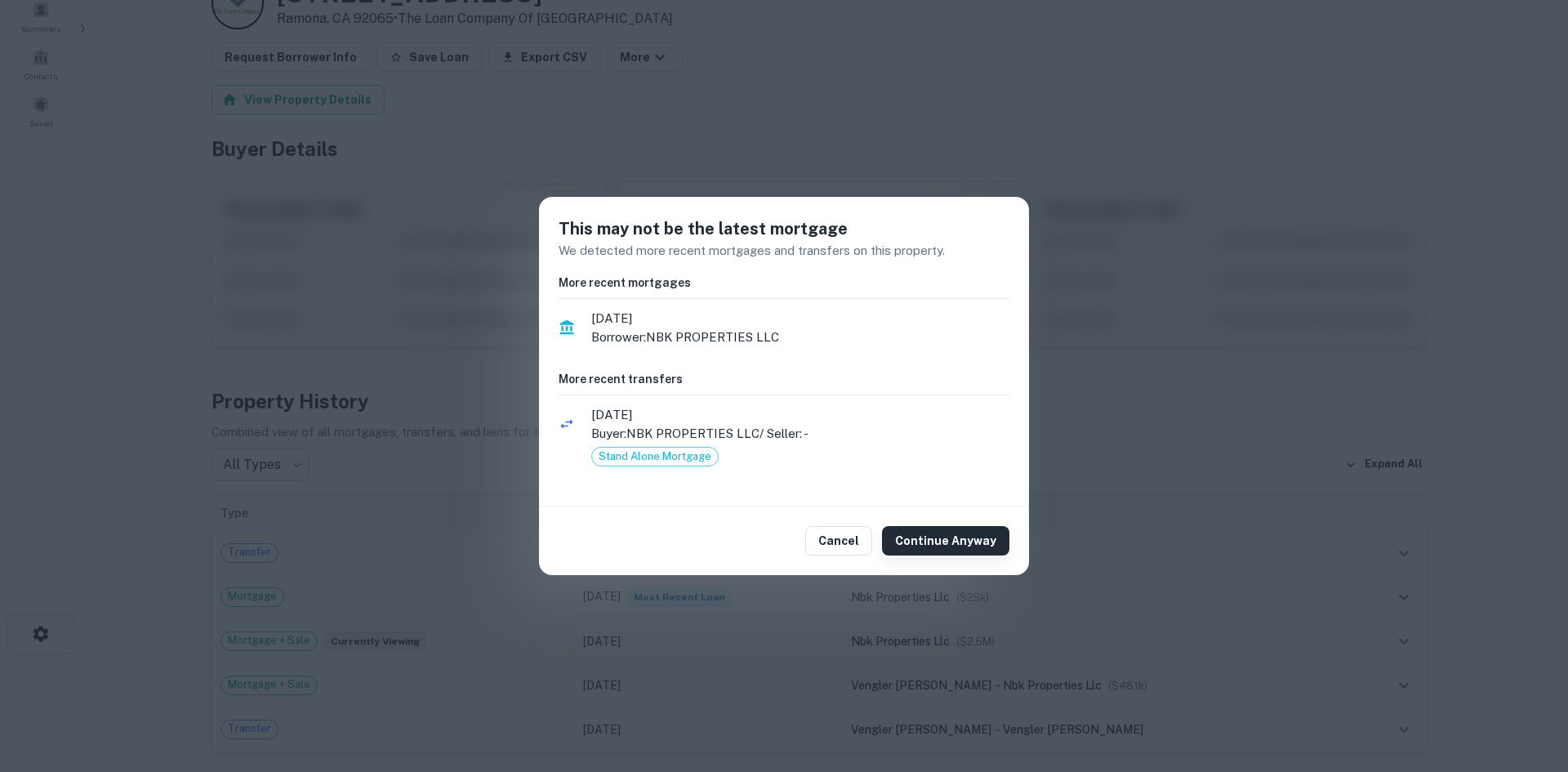
click at [958, 537] on button "Continue Anyway" at bounding box center [946, 541] width 128 height 29
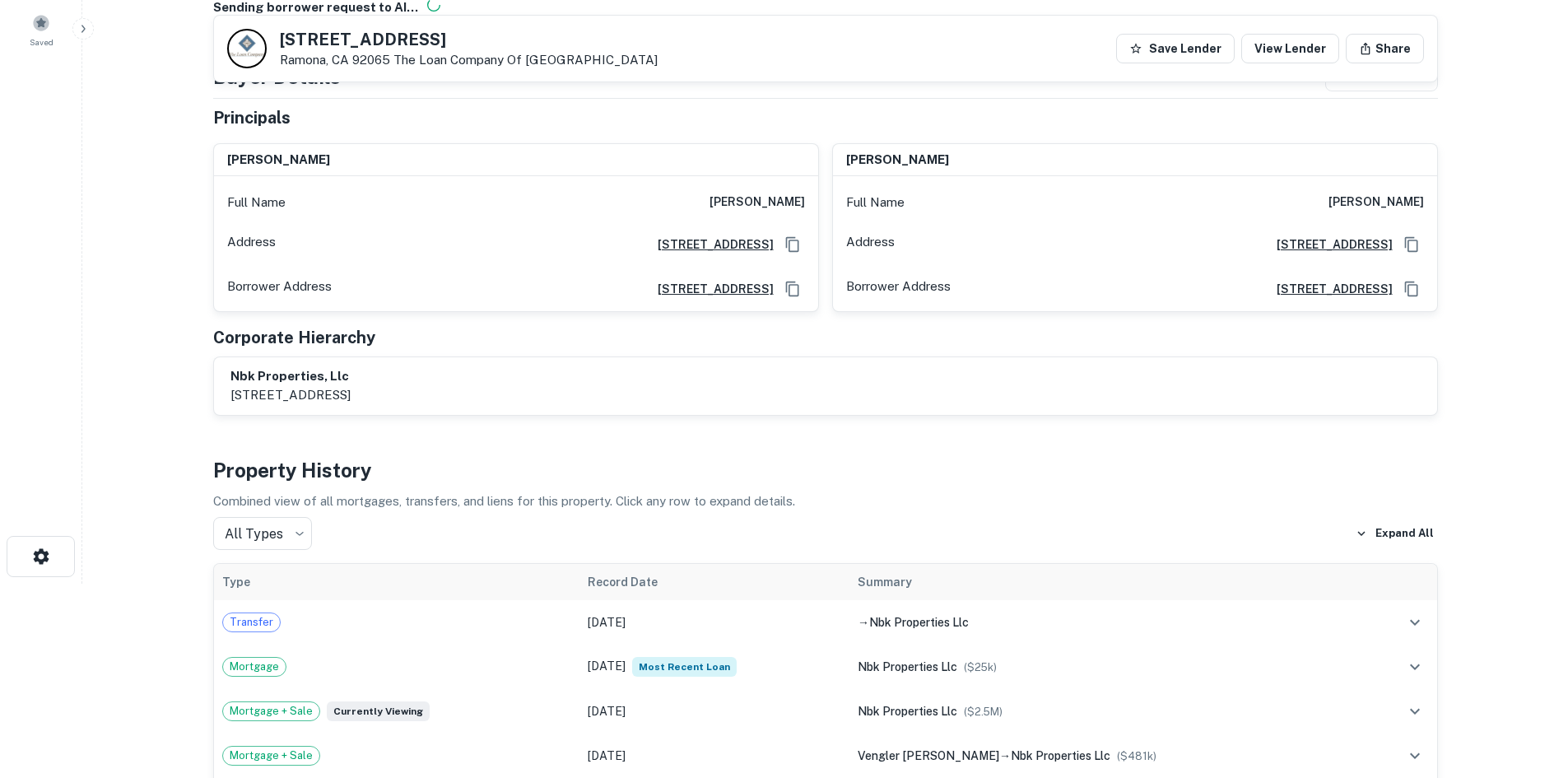
scroll to position [195, 0]
click at [656, 372] on div "nbk properties, llc [STREET_ADDRESS]" at bounding box center [826, 385] width 1190 height 38
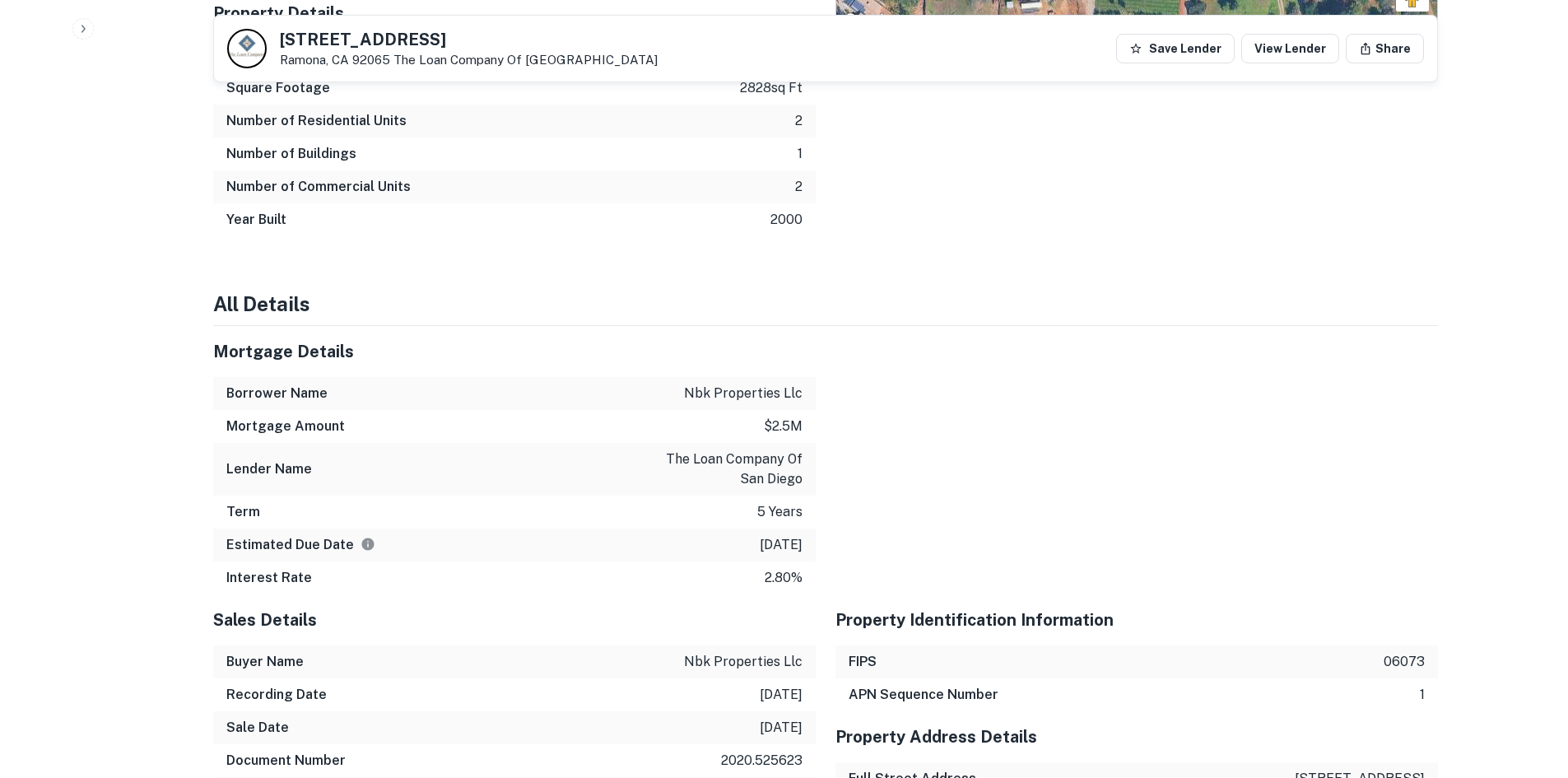
scroll to position [1408, 0]
